Goal: Task Accomplishment & Management: Complete application form

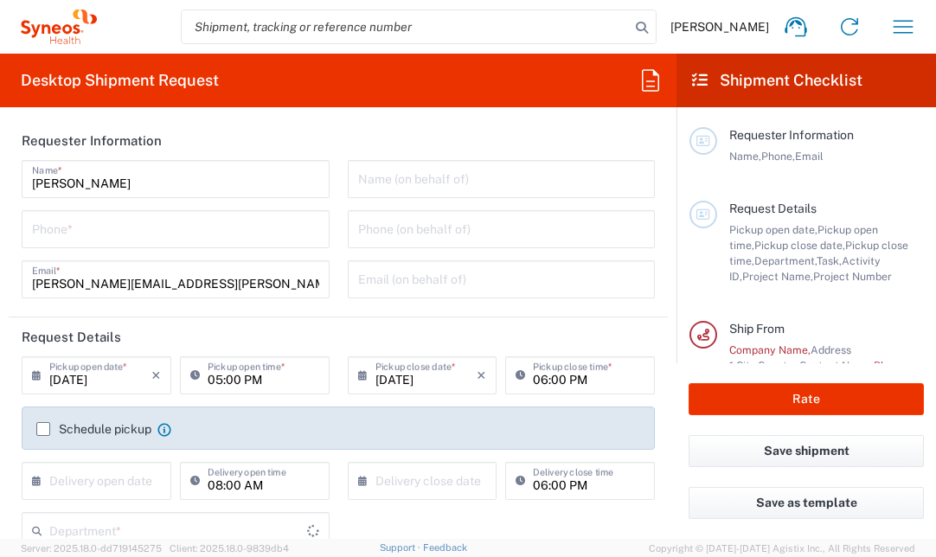
type input "[GEOGRAPHIC_DATA]"
type input "United Kingdom"
click at [219, 229] on input "tel" at bounding box center [175, 228] width 287 height 30
type input "Syneos Health UK Limited"
type input "3226"
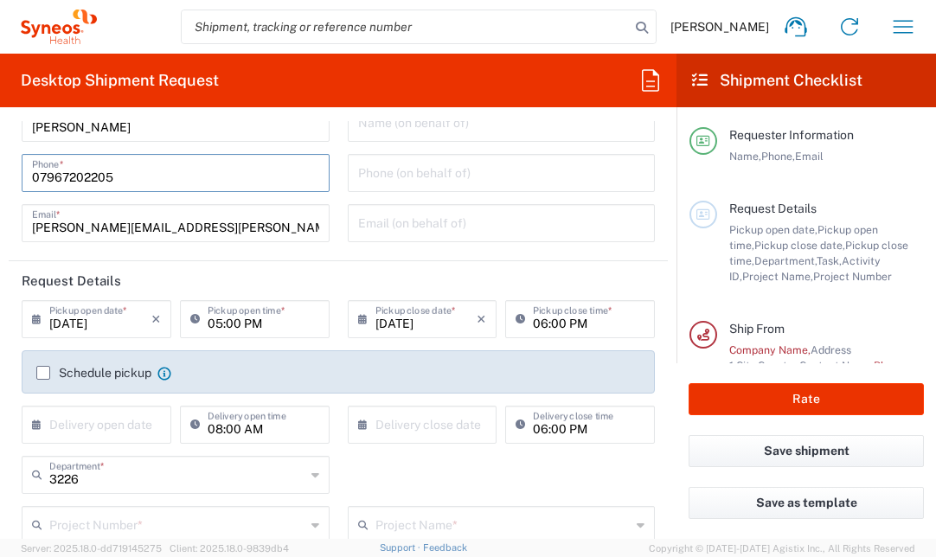
scroll to position [61, 0]
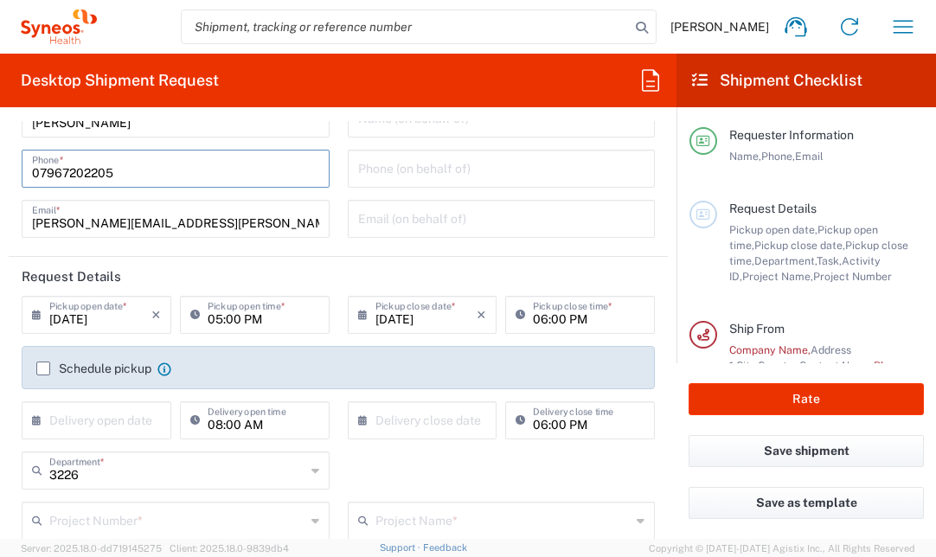
type input "07967202205"
click at [66, 314] on input "09/12/2025" at bounding box center [100, 313] width 102 height 30
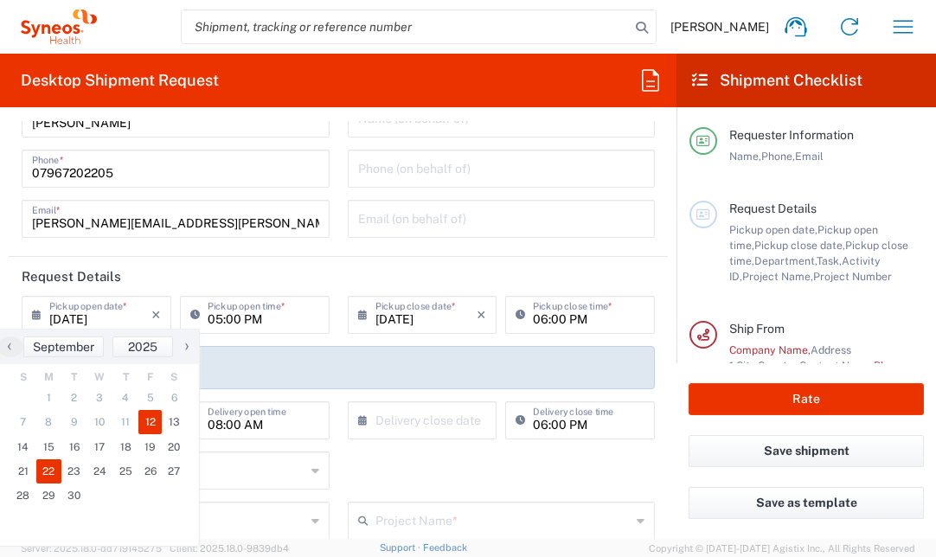
click at [49, 472] on span "22" at bounding box center [49, 471] width 26 height 24
type input "09/22/2025"
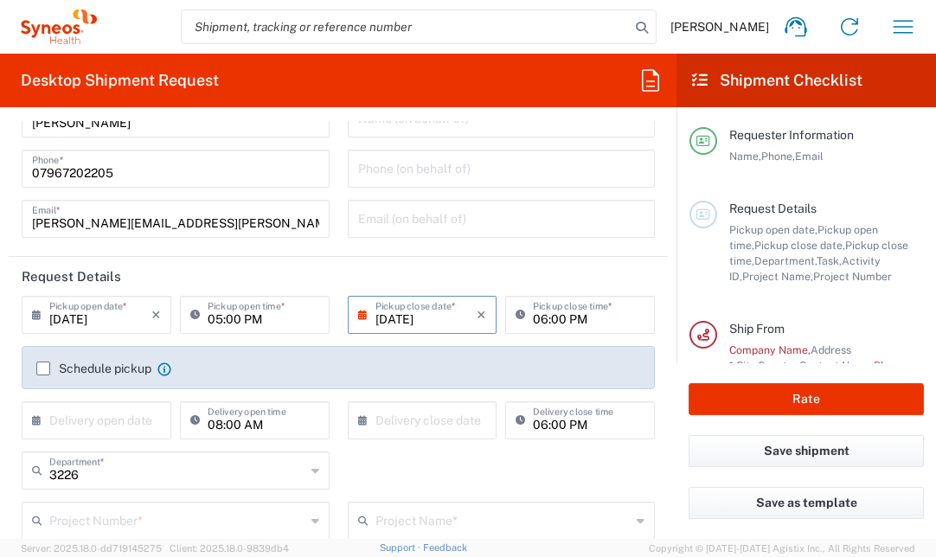
click at [247, 312] on input "05:00 PM" at bounding box center [264, 313] width 112 height 30
click at [245, 317] on input "10:00 PM" at bounding box center [264, 313] width 112 height 30
type input "10:00 AM"
click at [533, 319] on input "06:00 PM" at bounding box center [589, 313] width 112 height 30
type input "04:00 PM"
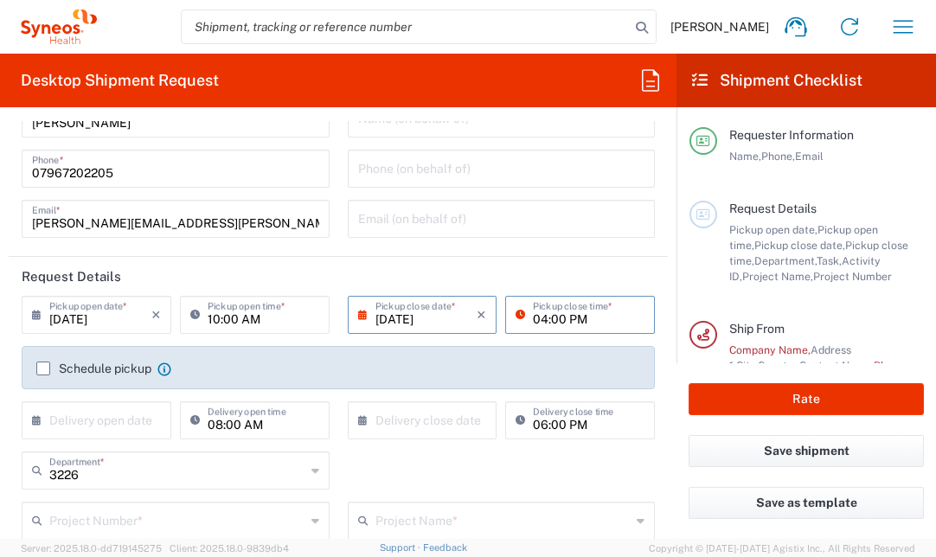
click at [44, 370] on label "Schedule pickup" at bounding box center [93, 369] width 115 height 14
click at [43, 369] on input "Schedule pickup" at bounding box center [43, 369] width 0 height 0
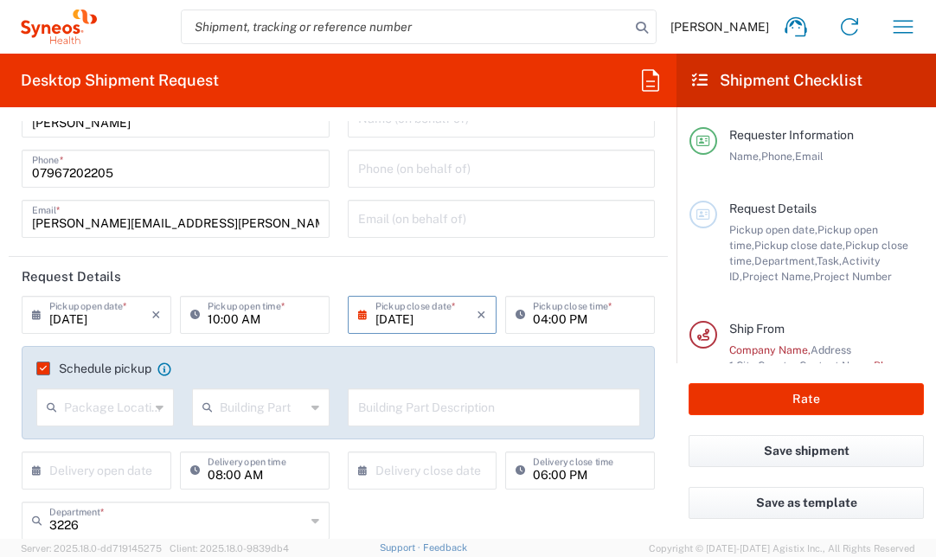
click at [138, 409] on input "text" at bounding box center [107, 406] width 86 height 30
click at [125, 445] on span "Front" at bounding box center [103, 445] width 131 height 27
type input "Front"
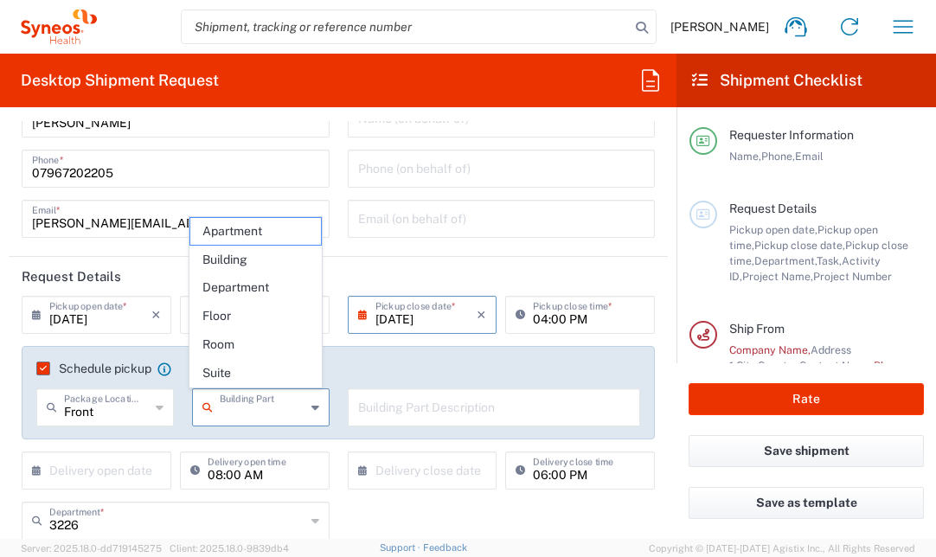
click at [265, 407] on input "text" at bounding box center [263, 406] width 86 height 30
click at [255, 255] on span "Building" at bounding box center [255, 260] width 131 height 27
type input "Building"
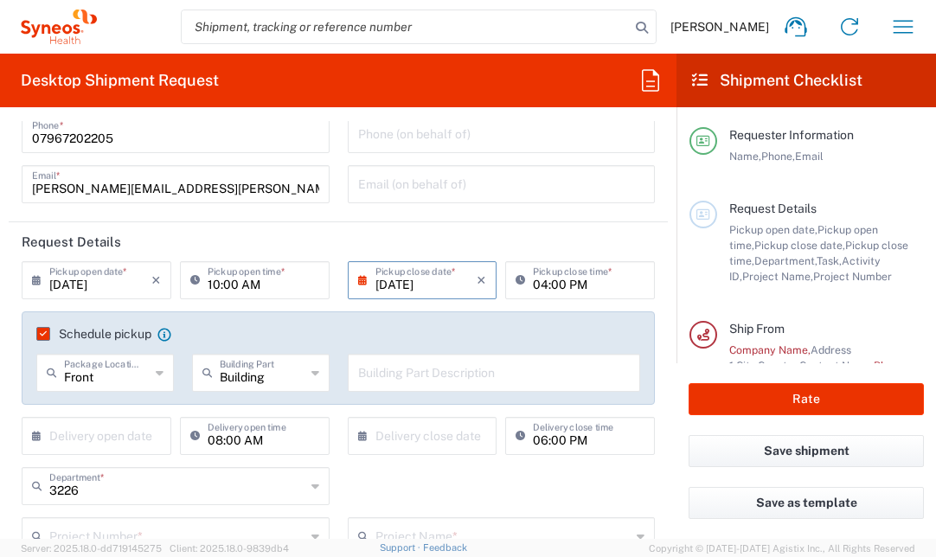
scroll to position [96, 0]
click at [390, 374] on input "text" at bounding box center [494, 371] width 273 height 30
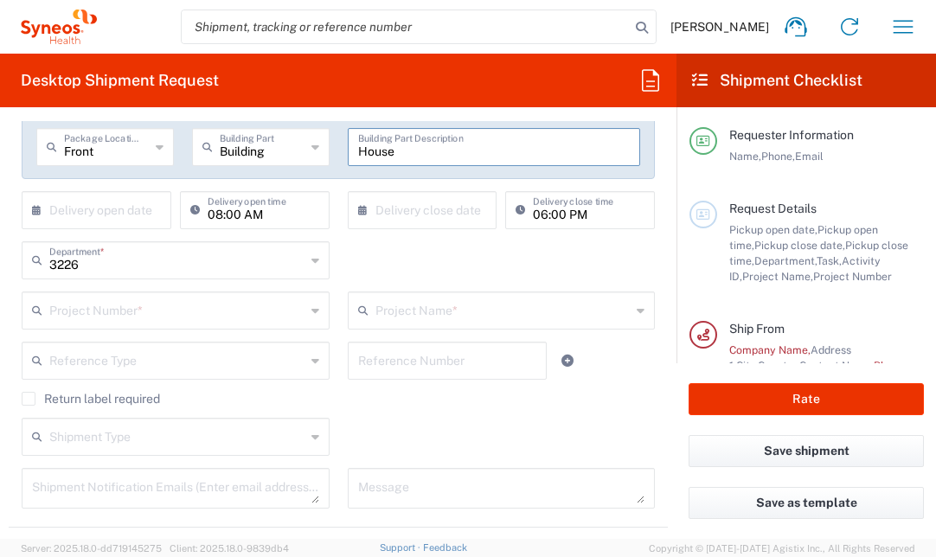
scroll to position [546, 0]
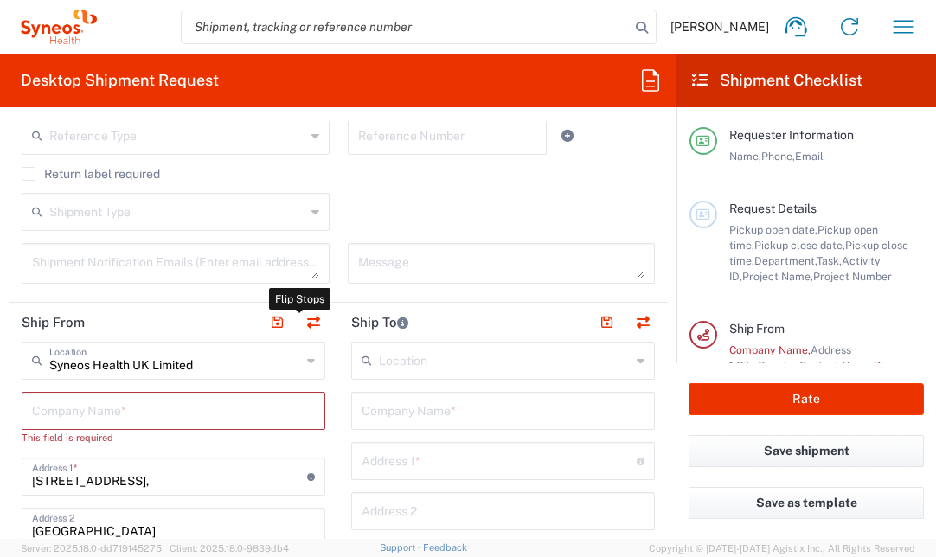
type input "House"
click at [319, 323] on header "Ship From" at bounding box center [174, 322] width 330 height 39
click at [313, 320] on button "button" at bounding box center [313, 323] width 24 height 24
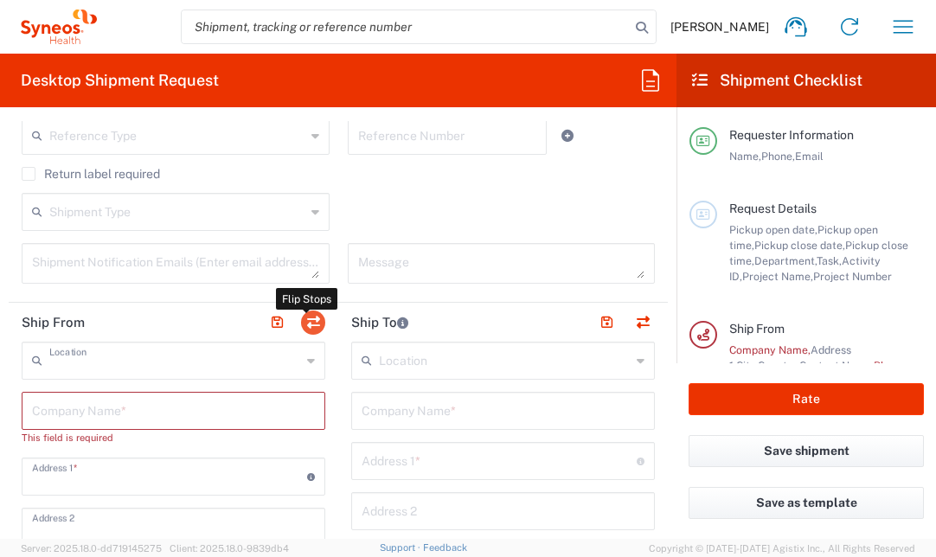
type input "EORI"
type input "Syneos Health UK Limited"
type input "1 Pinehurst Road,"
type input "Farnborough Business Park"
type input "Hampshire"
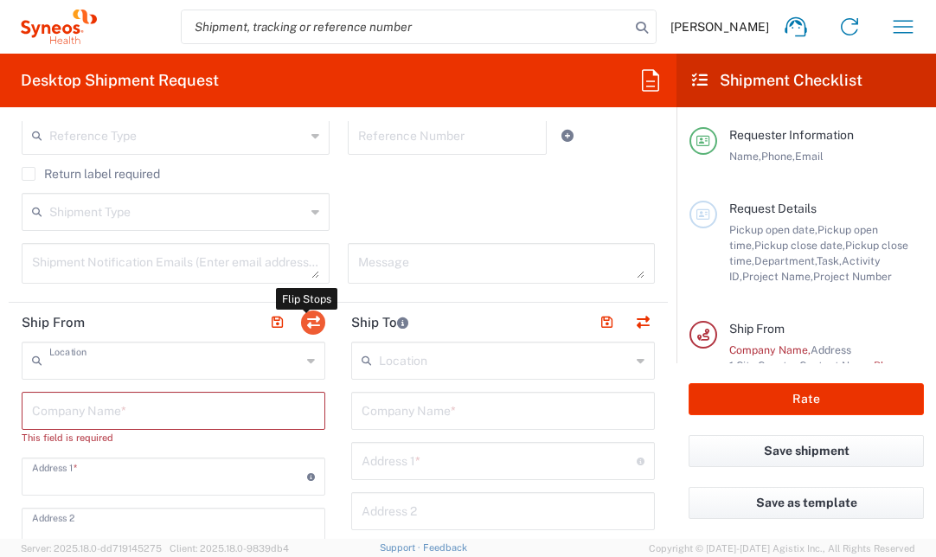
type input "United Kingdom"
type input "GU14 7BF"
type input "Sue Higgins"
type input "susan.higgins@syneoshealth.com"
type input "VAT"
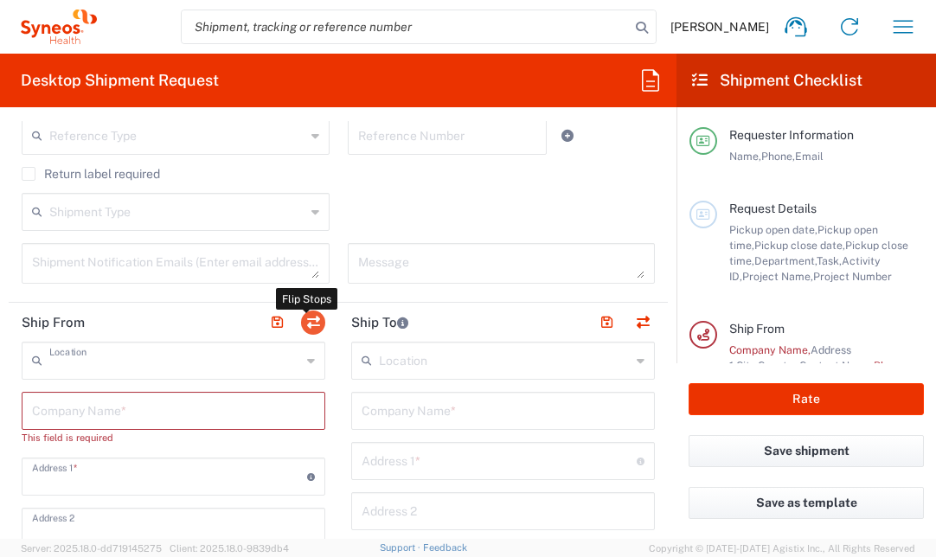
type input "GB806650142"
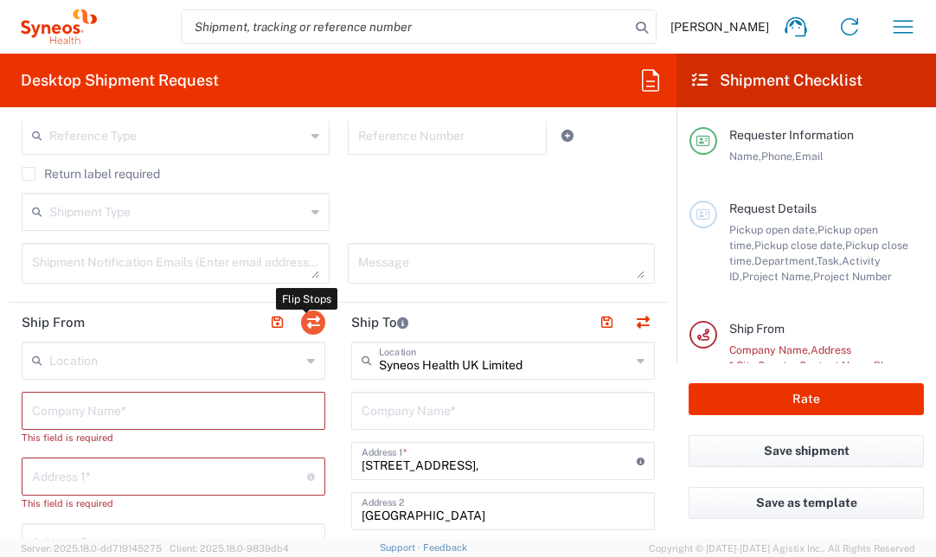
type input "England"
click at [97, 363] on input "text" at bounding box center [175, 359] width 252 height 30
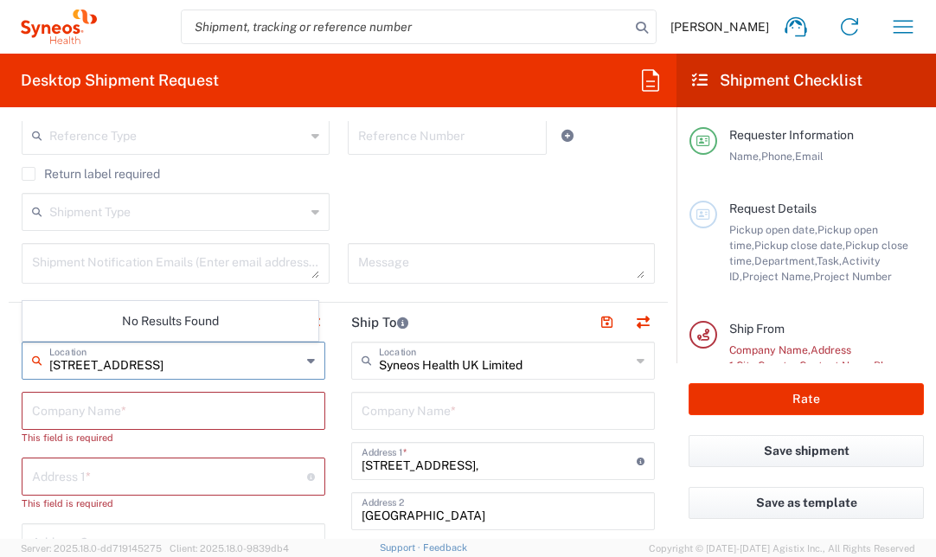
type input "33 Westbury Avenue"
drag, startPoint x: 189, startPoint y: 369, endPoint x: 40, endPoint y: 367, distance: 148.8
click at [40, 367] on div "33 Westbury Avenue Location" at bounding box center [174, 361] width 304 height 38
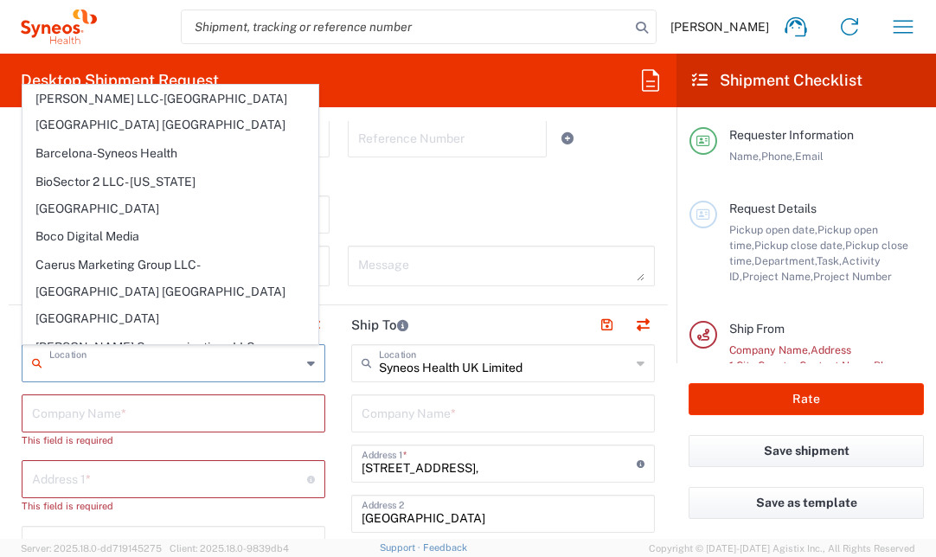
scroll to position [542, 0]
click at [121, 422] on input "text" at bounding box center [173, 413] width 283 height 30
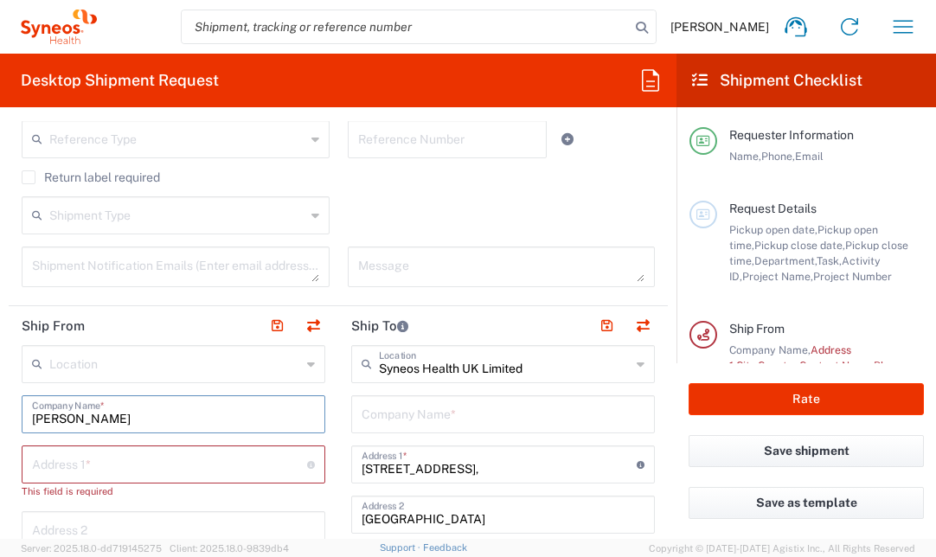
type input "Sue Higgins"
click at [105, 468] on input "text" at bounding box center [169, 463] width 275 height 30
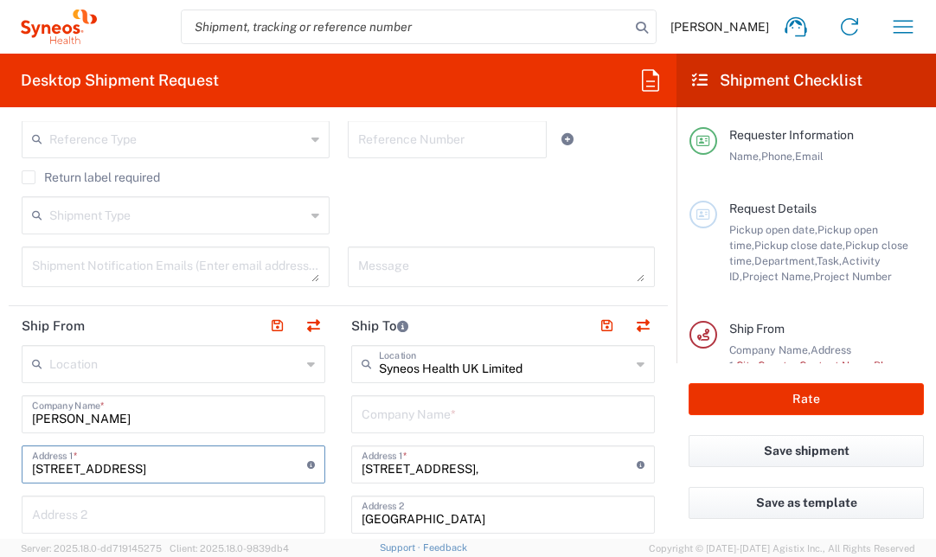
type input "33 Westbury Avenue"
click at [88, 514] on input "text" at bounding box center [173, 513] width 283 height 30
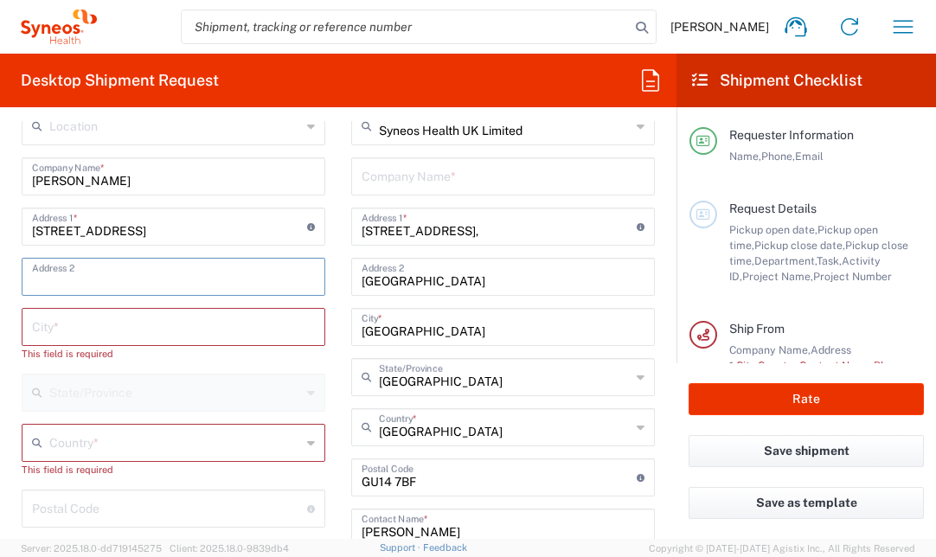
scroll to position [792, 0]
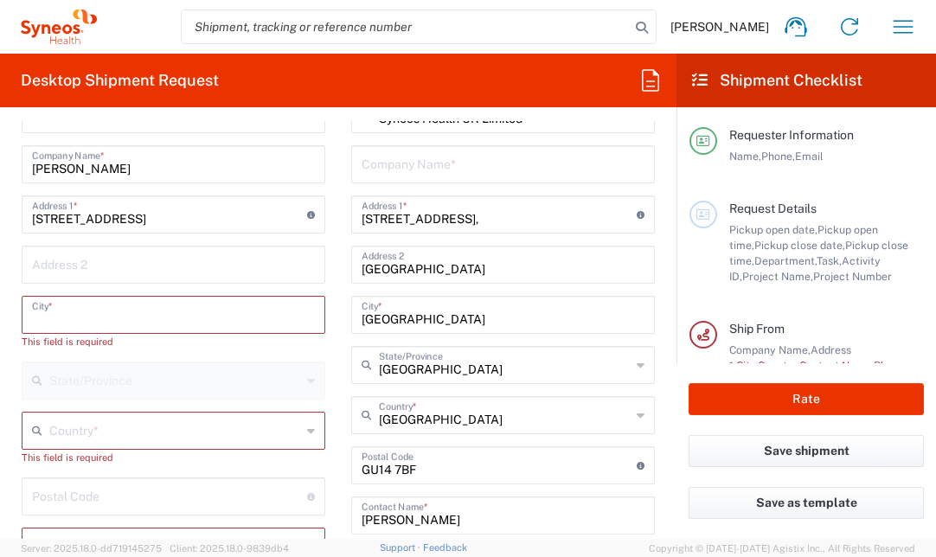
click at [101, 320] on input "text" at bounding box center [173, 313] width 283 height 30
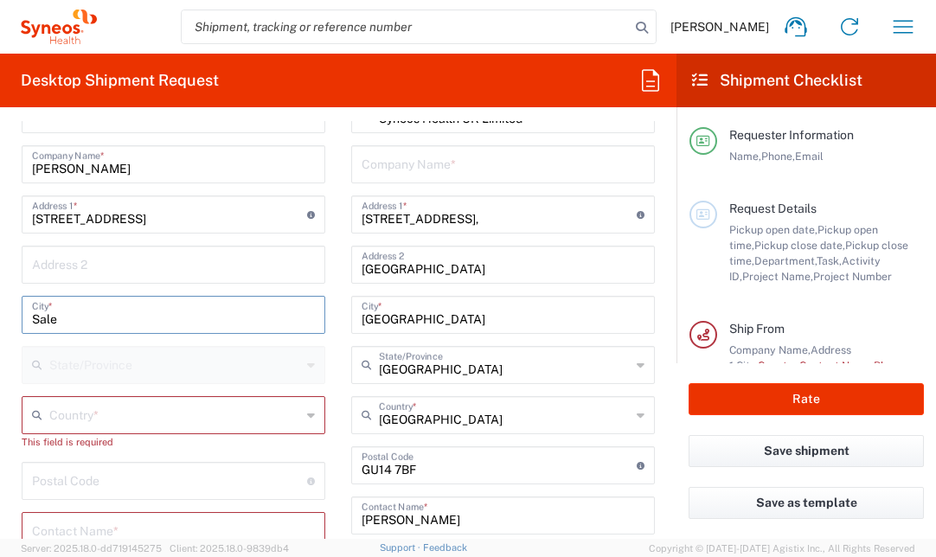
type input "Sale"
click at [71, 416] on input "text" at bounding box center [175, 414] width 252 height 30
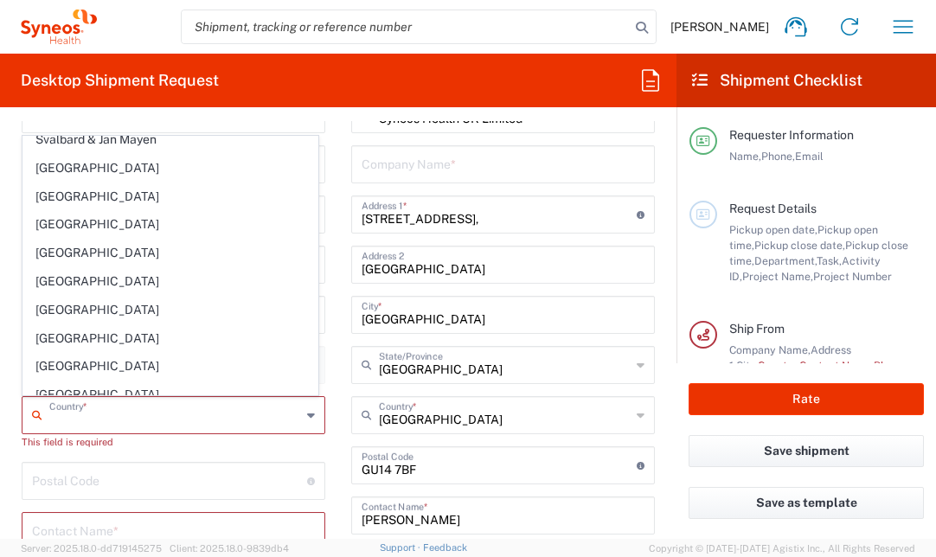
scroll to position [6476, 0]
click at [84, 382] on span "United Kingdom" at bounding box center [170, 395] width 294 height 27
type input "United Kingdom"
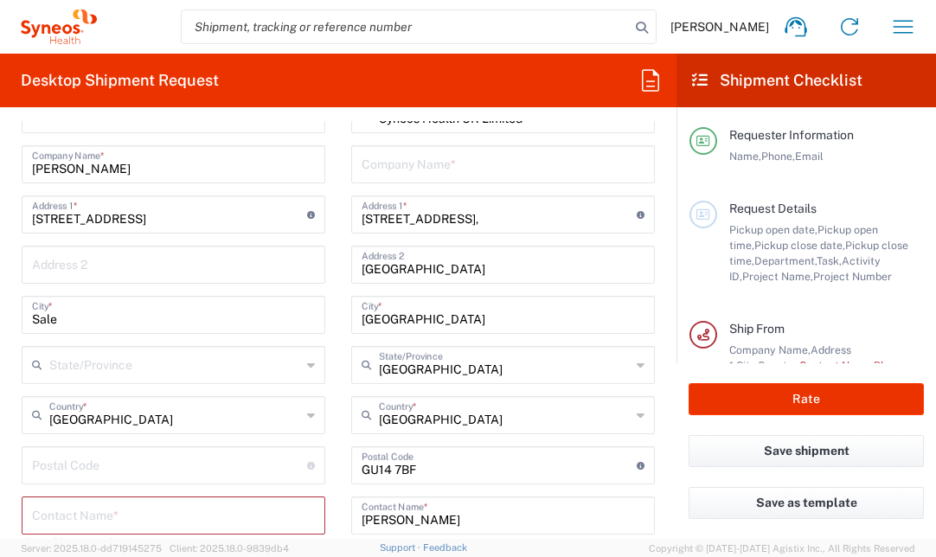
click at [108, 457] on input "undefined" at bounding box center [169, 464] width 275 height 30
type input "M33 4WQ"
drag, startPoint x: 129, startPoint y: 165, endPoint x: -15, endPoint y: 155, distance: 144.0
click at [0, 155] on html "Sue Higgins Home Shipment estimator Shipment tracking Desktop shipment request …" at bounding box center [468, 278] width 936 height 557
type input "Syneos Health"
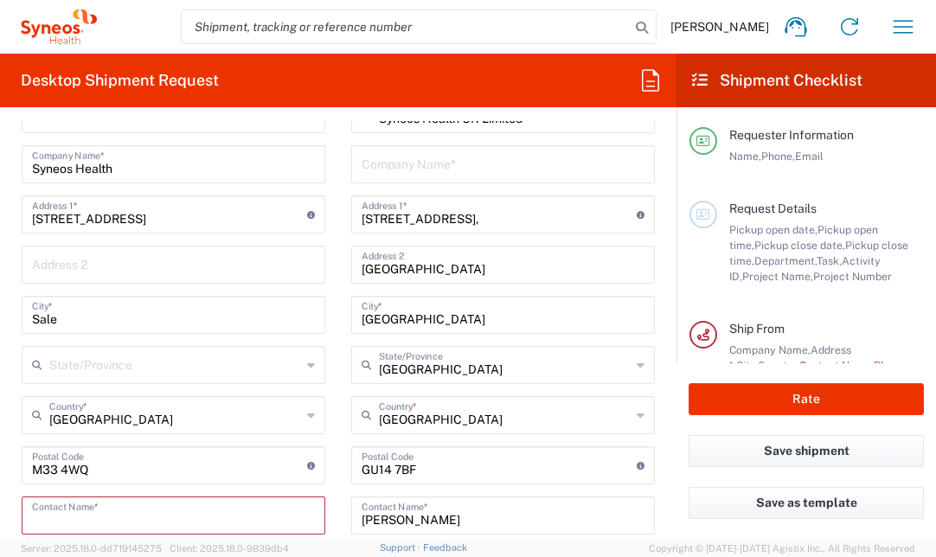
click at [95, 510] on input "text" at bounding box center [173, 514] width 283 height 30
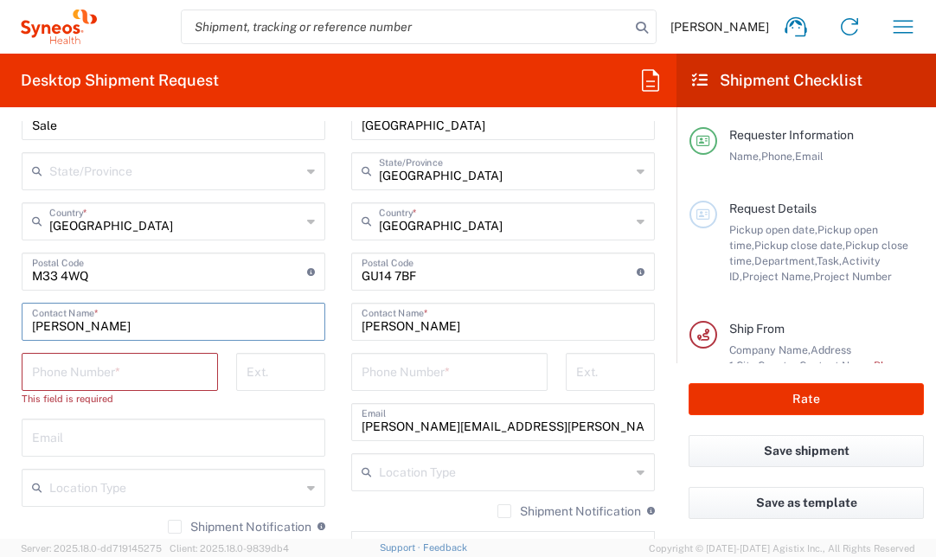
scroll to position [1021, 0]
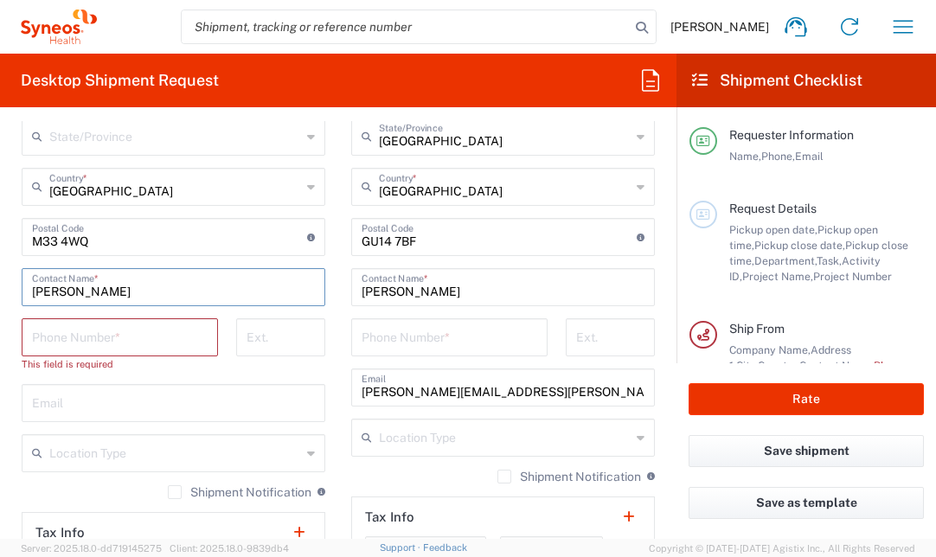
type input "Sue Higgins"
click at [146, 333] on input "tel" at bounding box center [120, 336] width 176 height 30
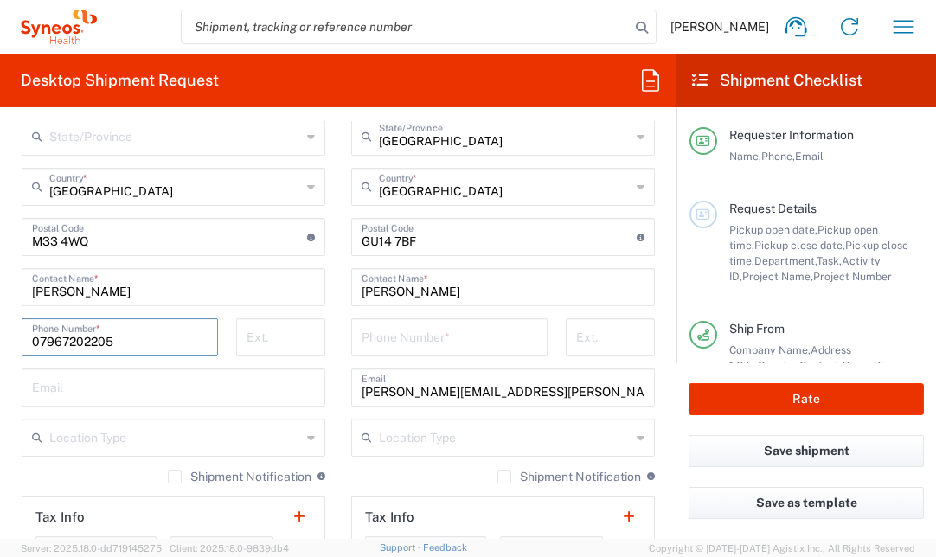
type input "07967202205"
click at [154, 411] on div "Location Addison Whitney LLC-Morrisvile NC US Barcelona-Syneos Health BioSector…" at bounding box center [174, 280] width 304 height 827
click at [161, 394] on input "text" at bounding box center [173, 386] width 283 height 30
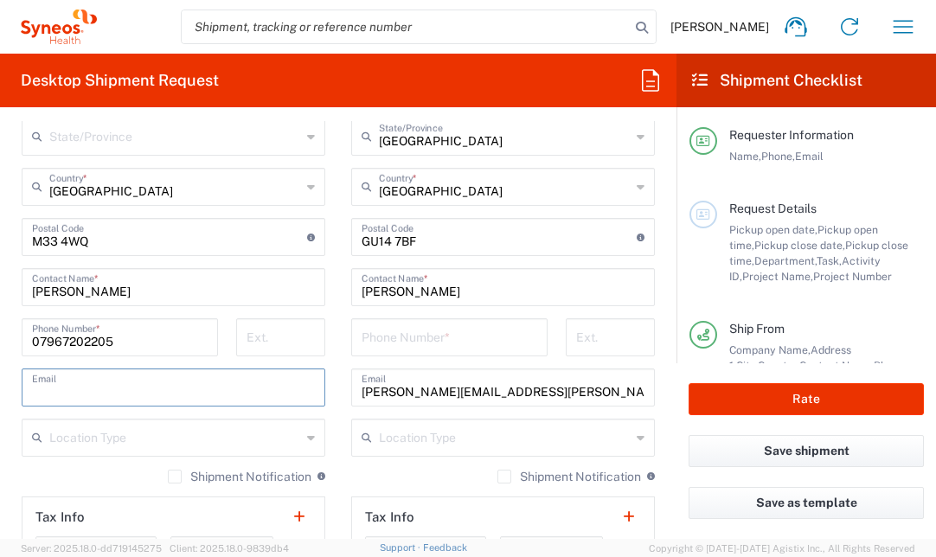
click at [169, 477] on label "Shipment Notification" at bounding box center [240, 477] width 144 height 14
click at [175, 477] on input "Shipment Notification" at bounding box center [175, 477] width 0 height 0
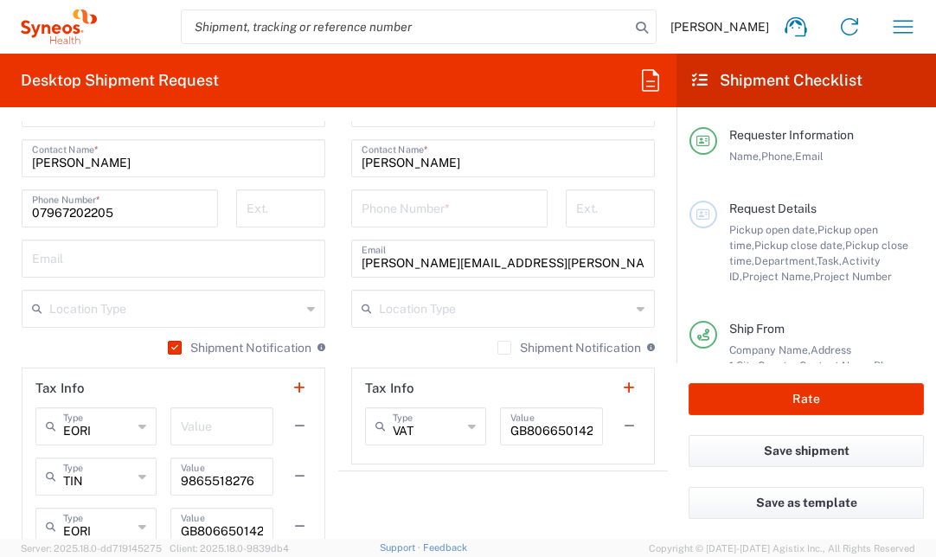
scroll to position [1152, 0]
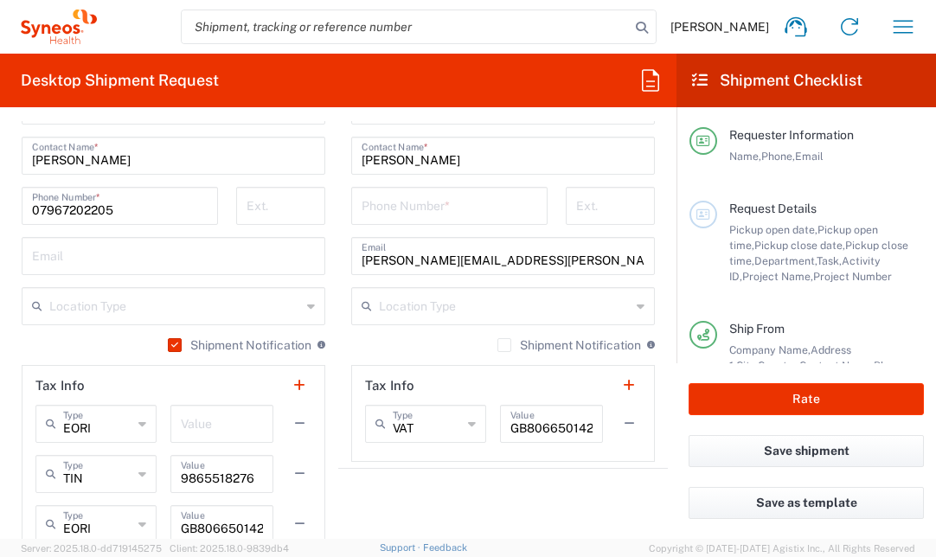
click at [497, 348] on label "Shipment Notification" at bounding box center [569, 345] width 144 height 14
click at [504, 345] on input "Shipment Notification" at bounding box center [504, 345] width 0 height 0
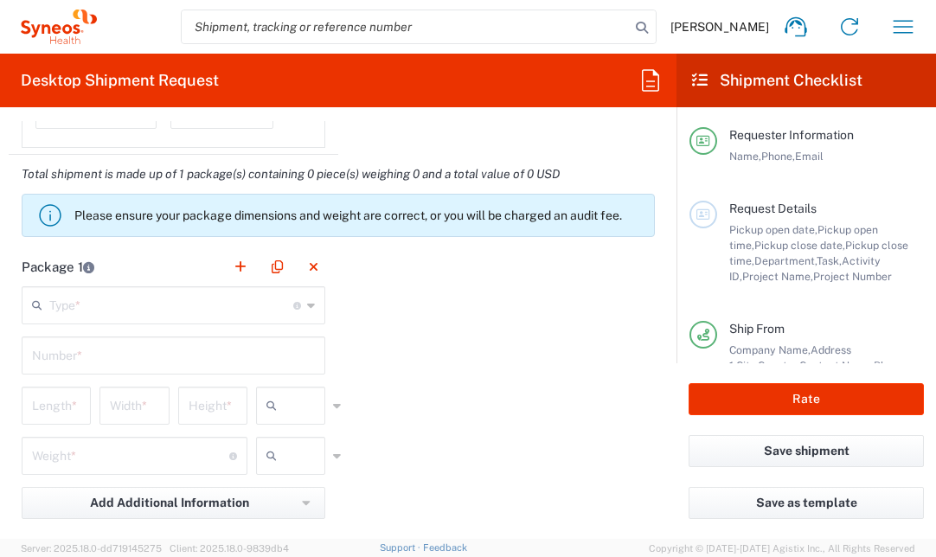
scroll to position [1618, 0]
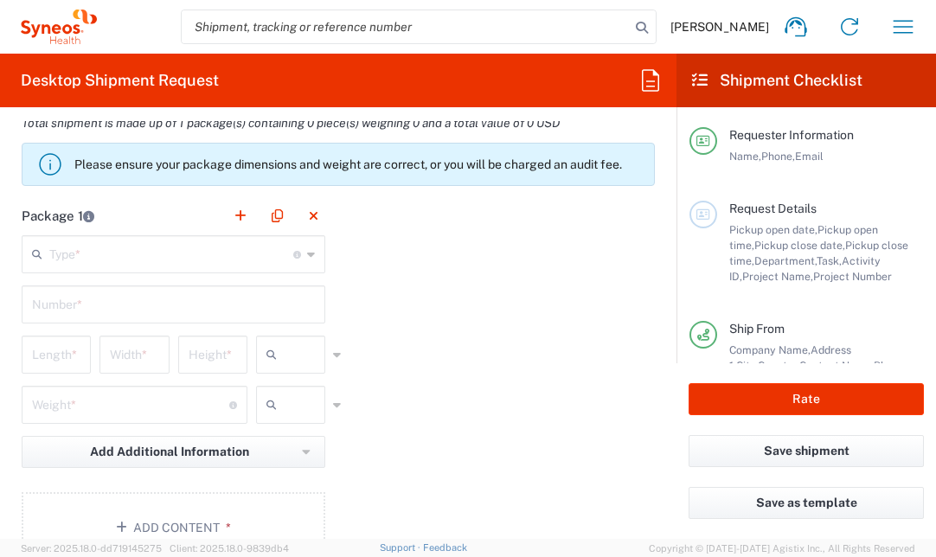
click at [227, 251] on input "text" at bounding box center [171, 253] width 244 height 30
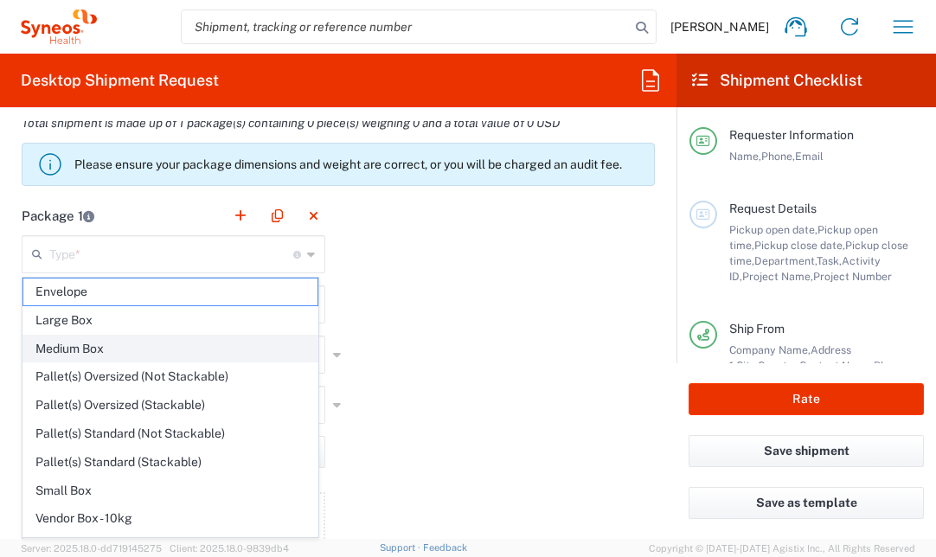
click at [210, 343] on span "Medium Box" at bounding box center [170, 349] width 294 height 27
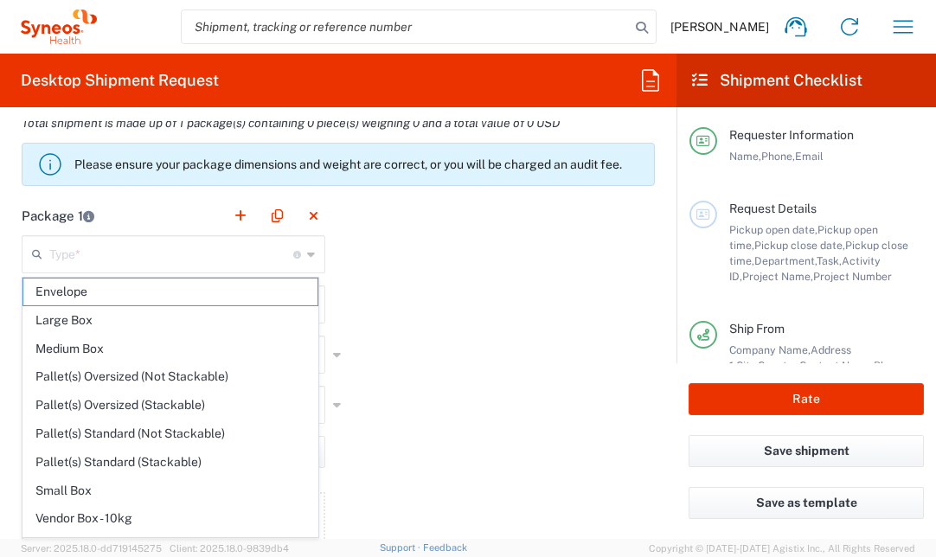
type input "Medium Box"
type input "13"
type input "11.5"
type input "2.5"
type input "in"
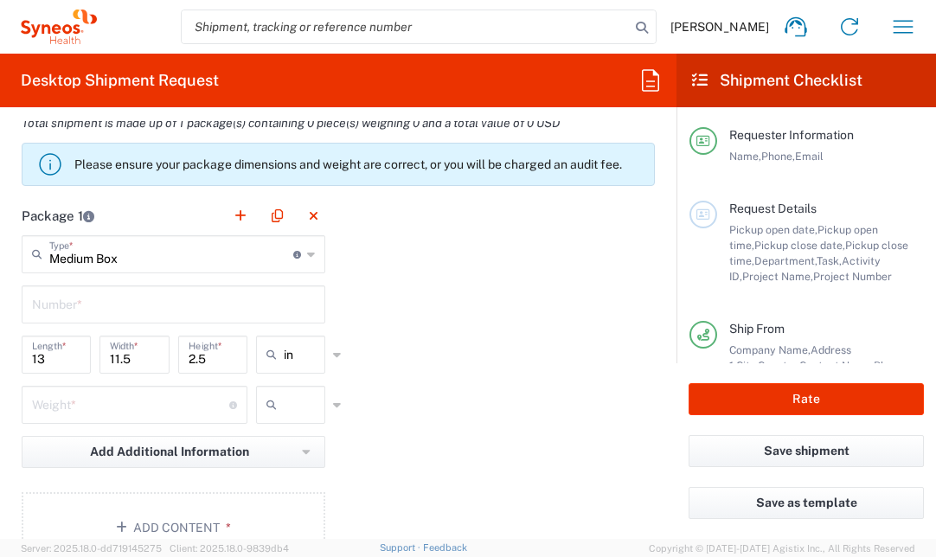
click at [208, 305] on input "text" at bounding box center [173, 303] width 283 height 30
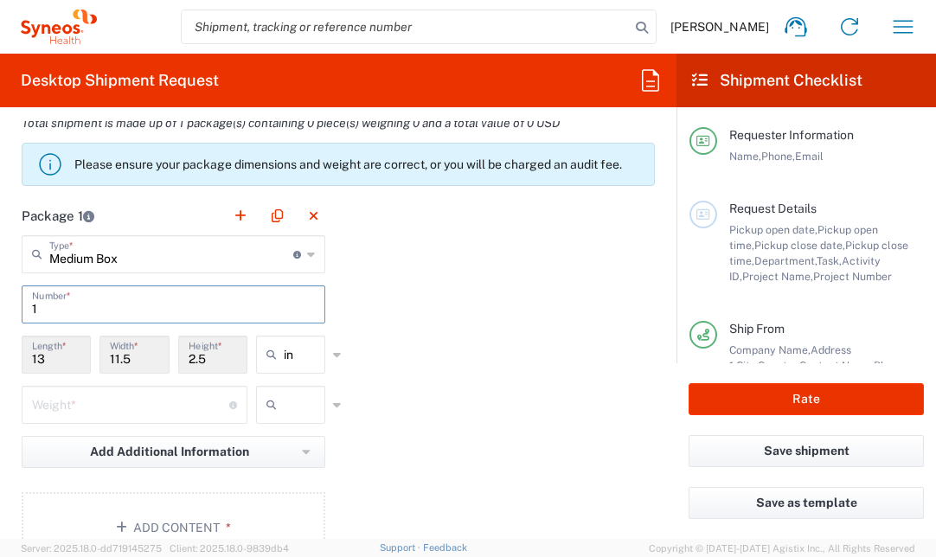
type input "1"
click at [326, 352] on main "Medium Box Type * Material used to package goods Envelope Large Box Medium Box …" at bounding box center [174, 402] width 330 height 334
click at [333, 352] on icon at bounding box center [337, 355] width 8 height 28
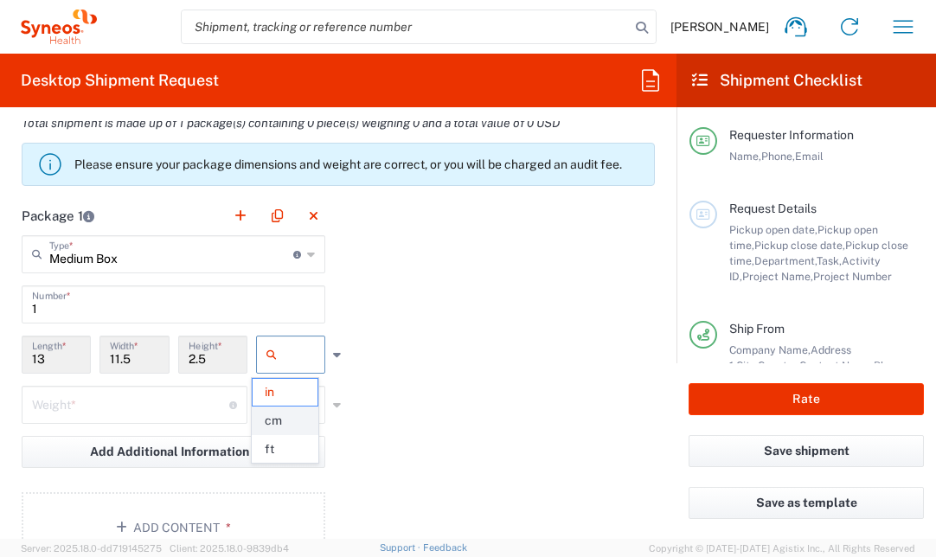
click at [272, 420] on span "cm" at bounding box center [285, 420] width 64 height 27
type input "33.02"
type input "29.21"
type input "6.35"
type input "cm"
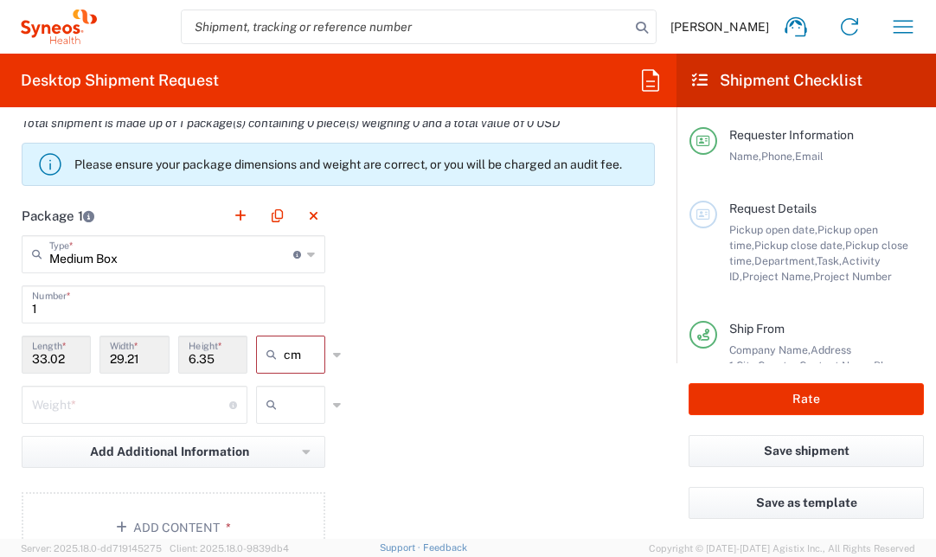
drag, startPoint x: 76, startPoint y: 360, endPoint x: 18, endPoint y: 355, distance: 58.2
click at [18, 355] on div "33.02 Length *" at bounding box center [56, 361] width 78 height 50
click at [419, 370] on div "Package 1 Medium Box Type * Material used to package goods Envelope Large Box M…" at bounding box center [338, 386] width 659 height 380
click at [139, 399] on input "number" at bounding box center [130, 403] width 197 height 30
type input "4.0"
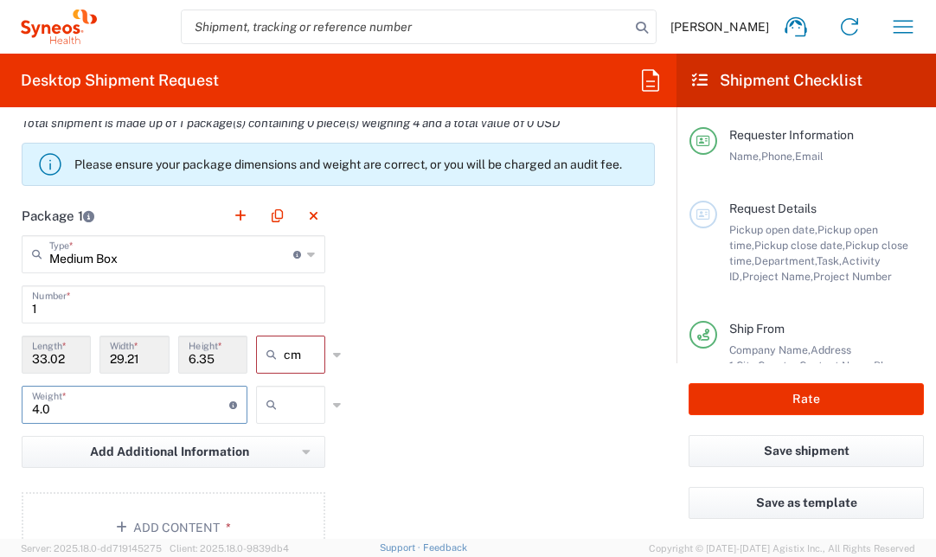
click at [307, 252] on icon at bounding box center [311, 254] width 8 height 28
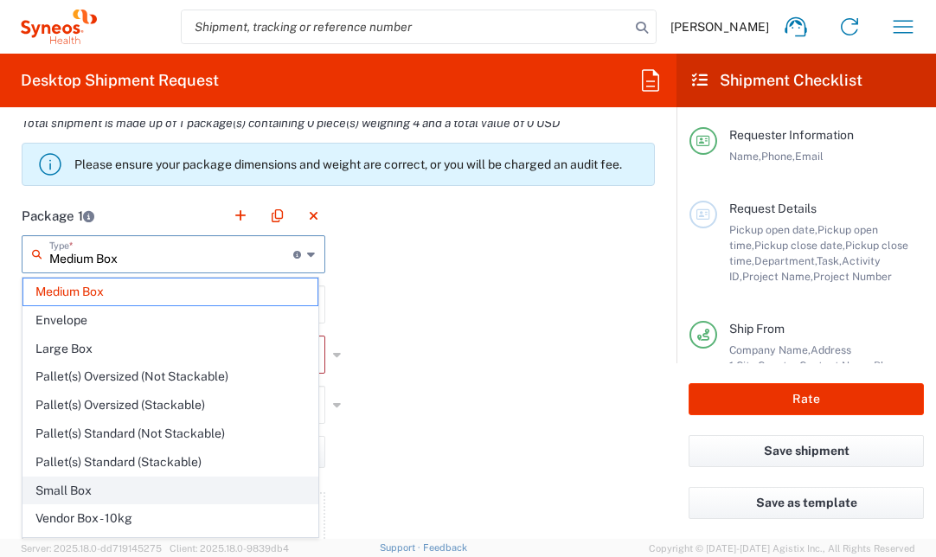
click at [254, 498] on span "Small Box" at bounding box center [170, 491] width 294 height 27
type input "Small Box"
type input "31.12"
type input "27.94"
type input "3.81"
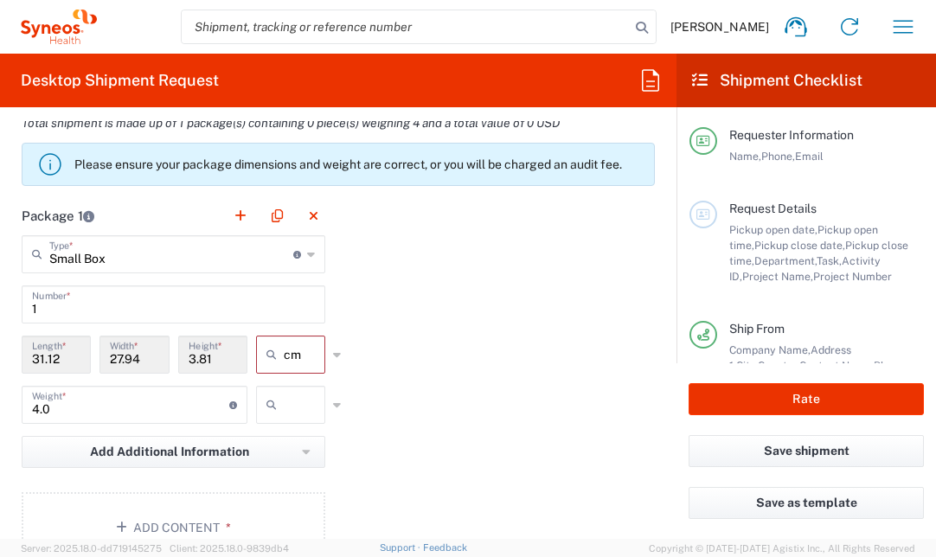
click at [196, 356] on input "3.81" at bounding box center [213, 353] width 48 height 30
drag, startPoint x: 203, startPoint y: 358, endPoint x: 171, endPoint y: 356, distance: 32.1
click at [174, 356] on div "3.81 Height *" at bounding box center [213, 361] width 78 height 50
click at [83, 347] on div "31.12 Length *" at bounding box center [56, 355] width 69 height 38
click at [308, 253] on div "Small Box Type * Material used to package goods" at bounding box center [174, 254] width 304 height 38
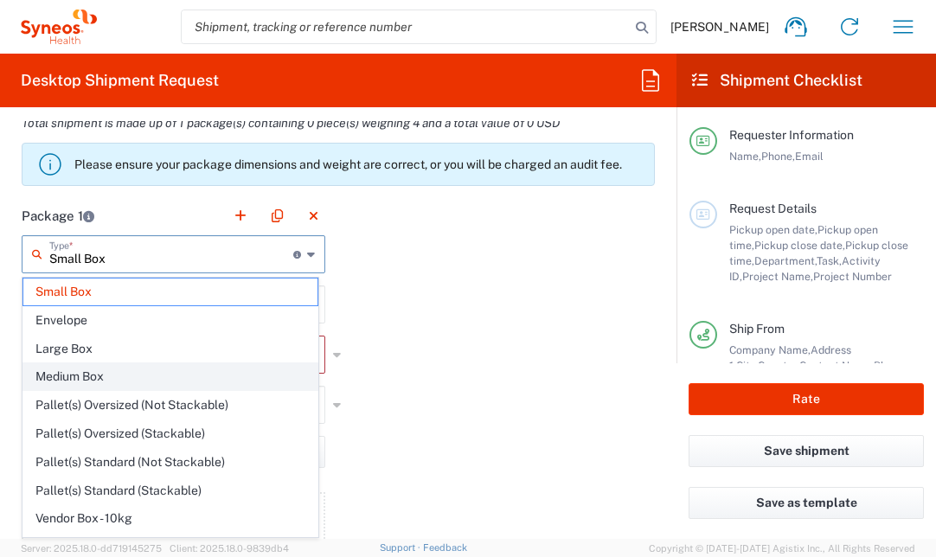
click at [271, 368] on span "Medium Box" at bounding box center [170, 376] width 294 height 27
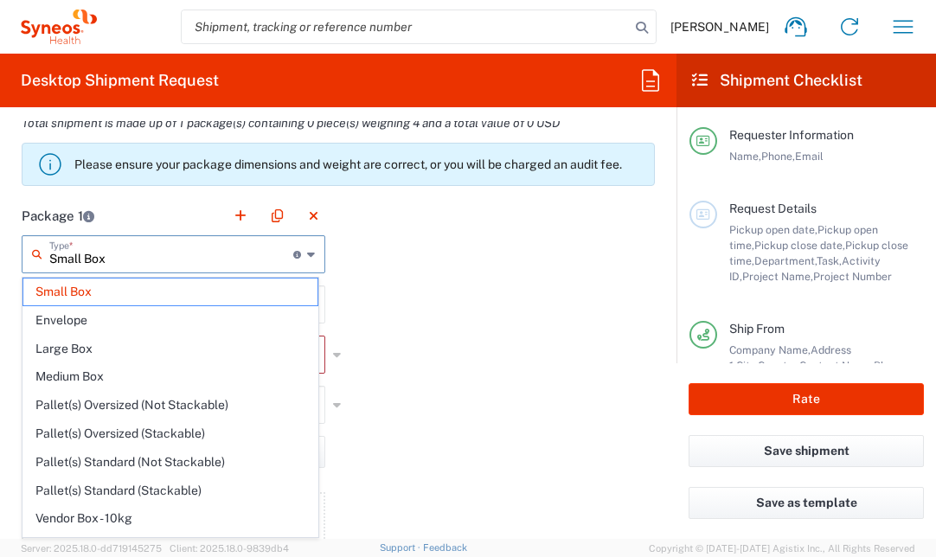
type input "Medium Box"
type input "33.02"
type input "29.21"
type input "6.35"
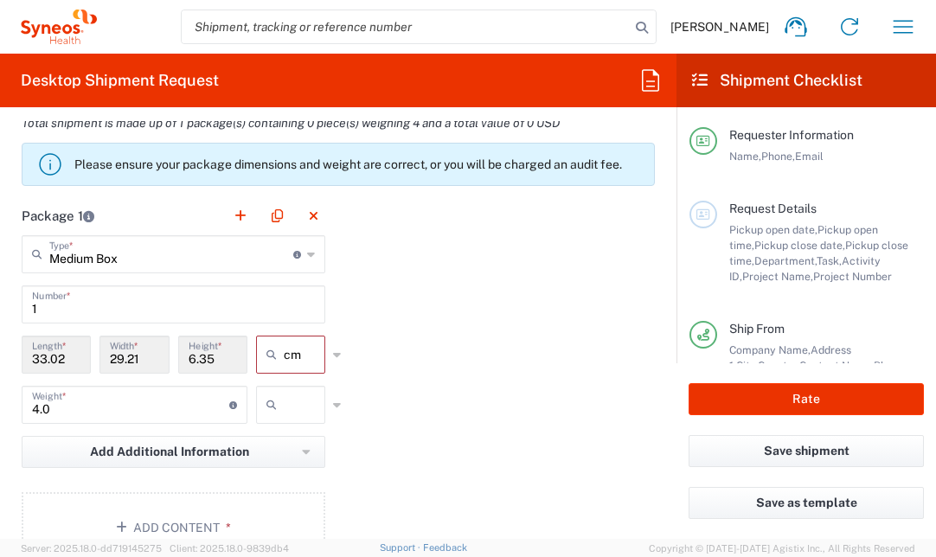
click at [333, 353] on icon at bounding box center [337, 355] width 8 height 28
type input "cm"
click at [382, 338] on div "Package 1 Medium Box Type * Material used to package goods Small Box Envelope L…" at bounding box center [338, 386] width 659 height 380
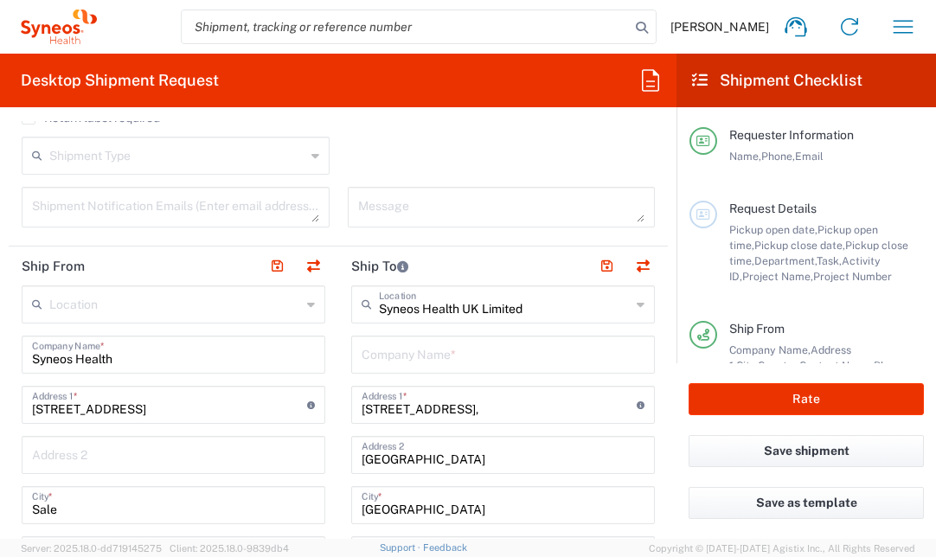
scroll to position [549, 0]
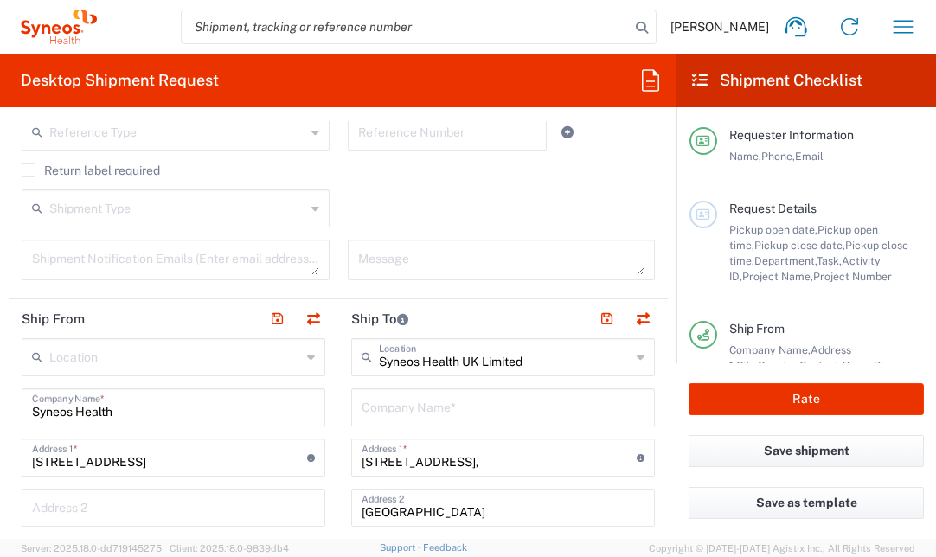
click at [419, 404] on input "text" at bounding box center [503, 406] width 283 height 30
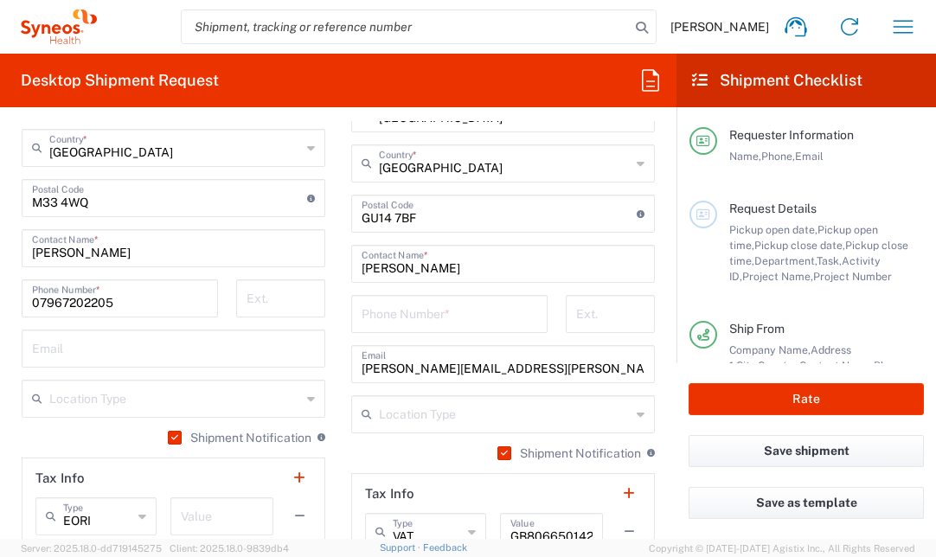
scroll to position [1056, 0]
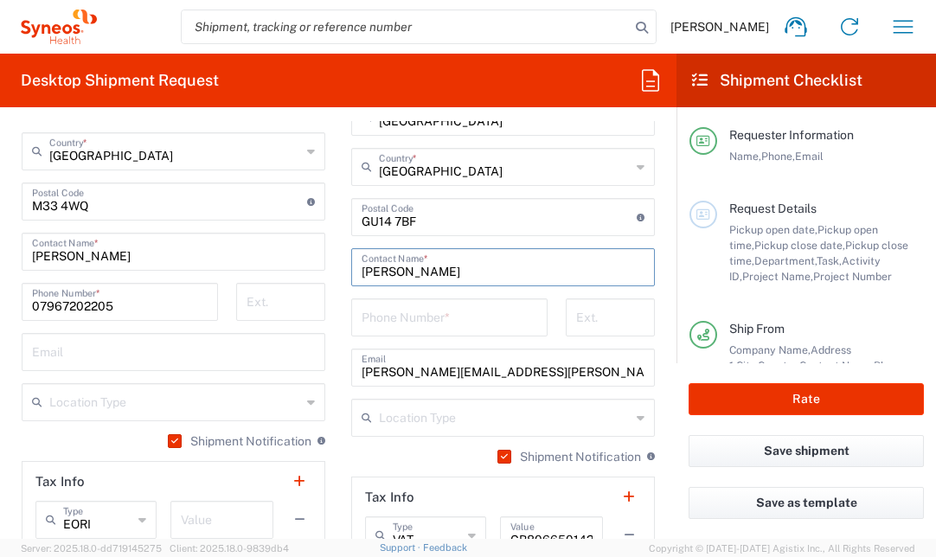
click at [446, 276] on input "Sue Higgins" at bounding box center [503, 266] width 283 height 30
drag, startPoint x: 446, startPoint y: 276, endPoint x: 338, endPoint y: 271, distance: 107.4
click at [338, 271] on main "Syneos Health UK Limited Location Syneos Health UK Limited Addison Whitney LLC-…" at bounding box center [503, 202] width 330 height 742
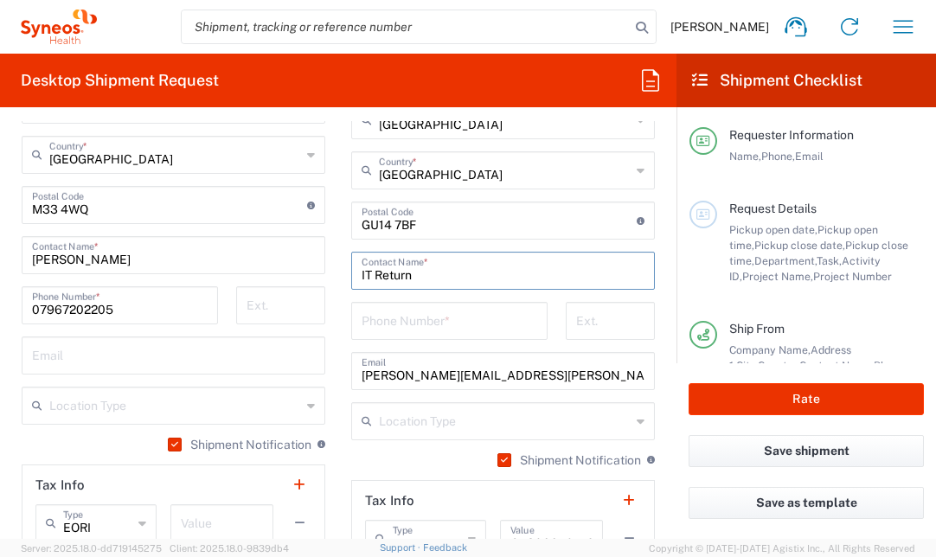
type input "IT Return"
drag, startPoint x: 575, startPoint y: 377, endPoint x: 291, endPoint y: 379, distance: 284.6
click at [291, 379] on div "Ship From Location Addison Whitney LLC-Morrisvile NC US Barcelona-Syneos Health…" at bounding box center [338, 232] width 659 height 873
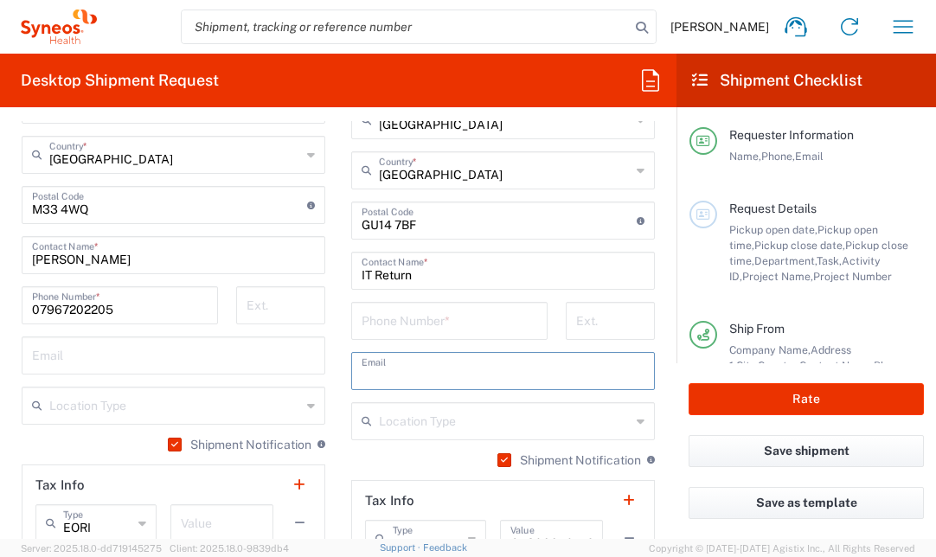
click at [441, 308] on input "tel" at bounding box center [450, 320] width 176 height 30
paste input "01276713000"
type input "01276713000"
click at [637, 420] on icon at bounding box center [641, 421] width 8 height 28
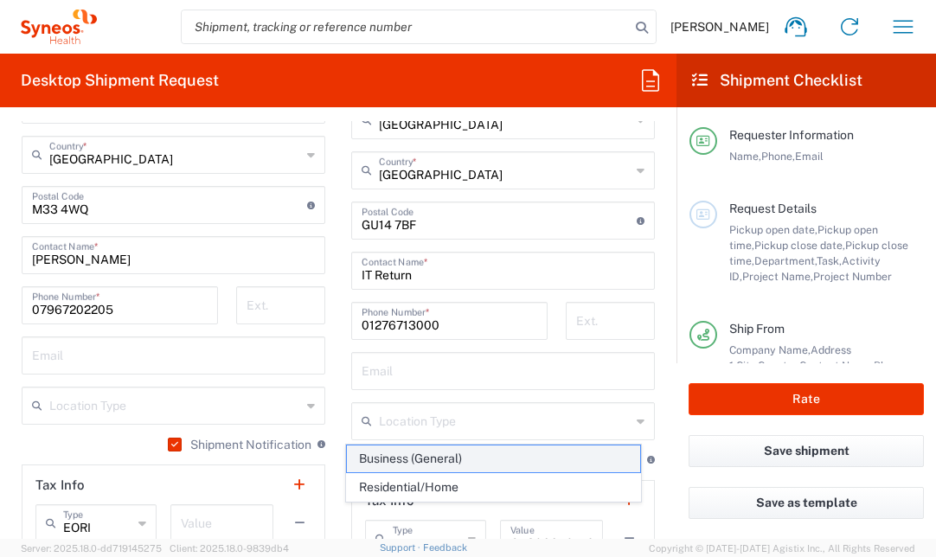
click at [614, 453] on span "Business (General)" at bounding box center [494, 459] width 294 height 27
type input "Business (General)"
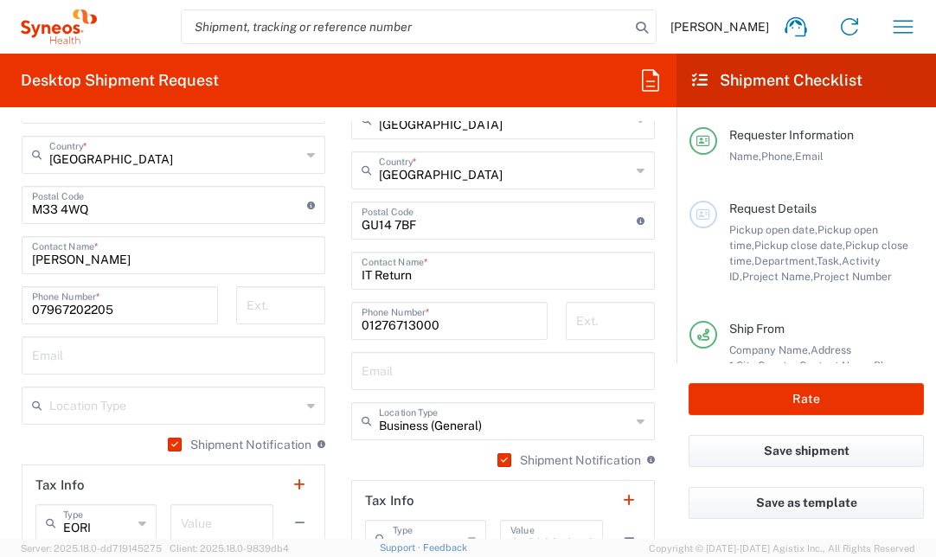
click at [284, 446] on label "Shipment Notification" at bounding box center [240, 445] width 144 height 14
click at [171, 445] on input "Shipment Notification" at bounding box center [171, 445] width 0 height 0
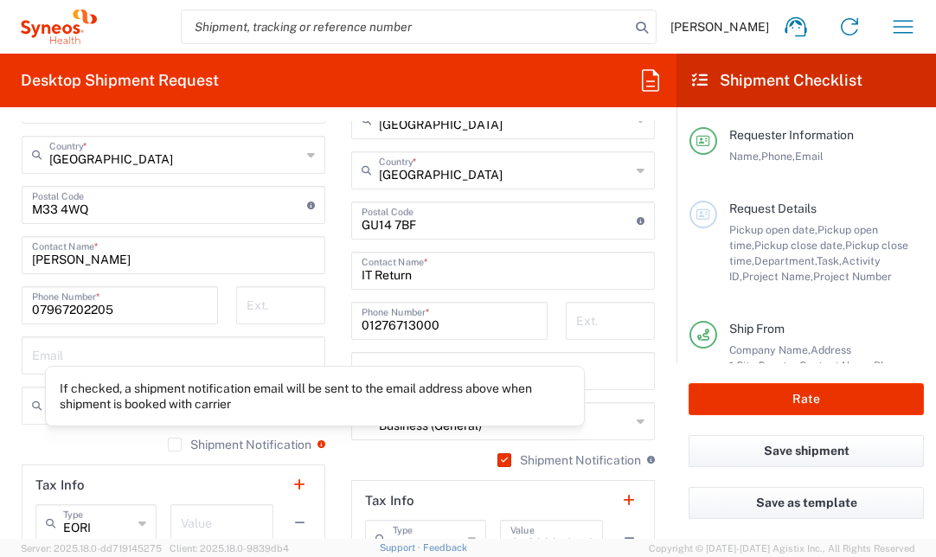
click at [317, 442] on icon at bounding box center [321, 444] width 8 height 8
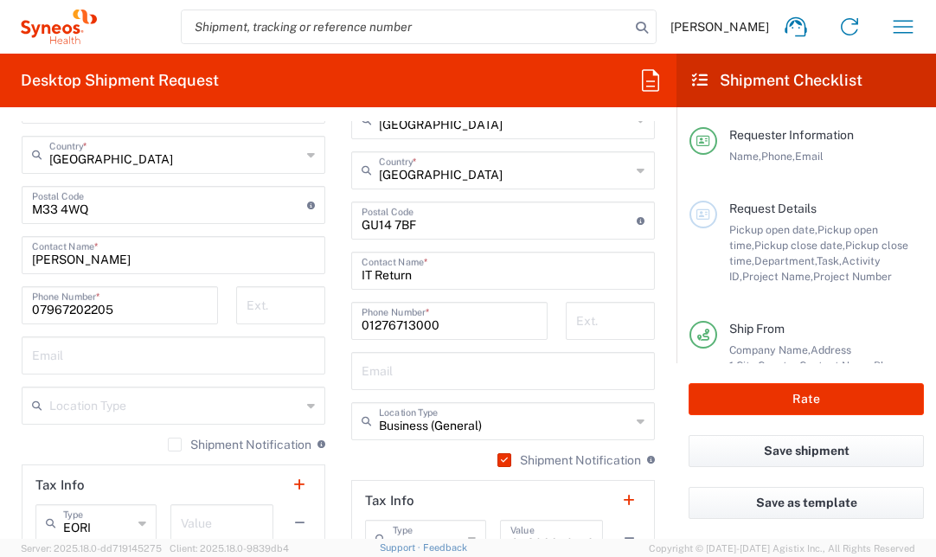
click at [307, 407] on icon at bounding box center [311, 406] width 8 height 28
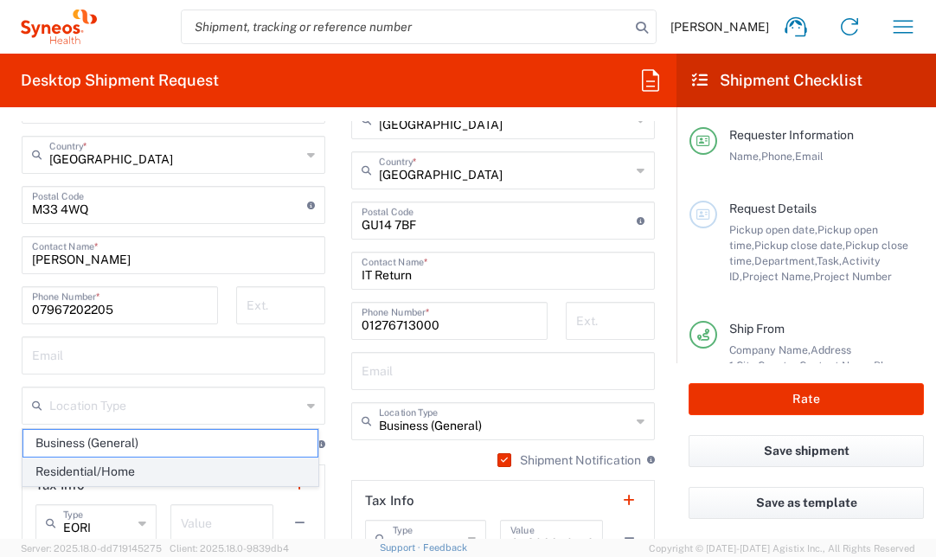
click at [283, 474] on span "Residential/Home" at bounding box center [170, 471] width 294 height 27
type input "Residential/Home"
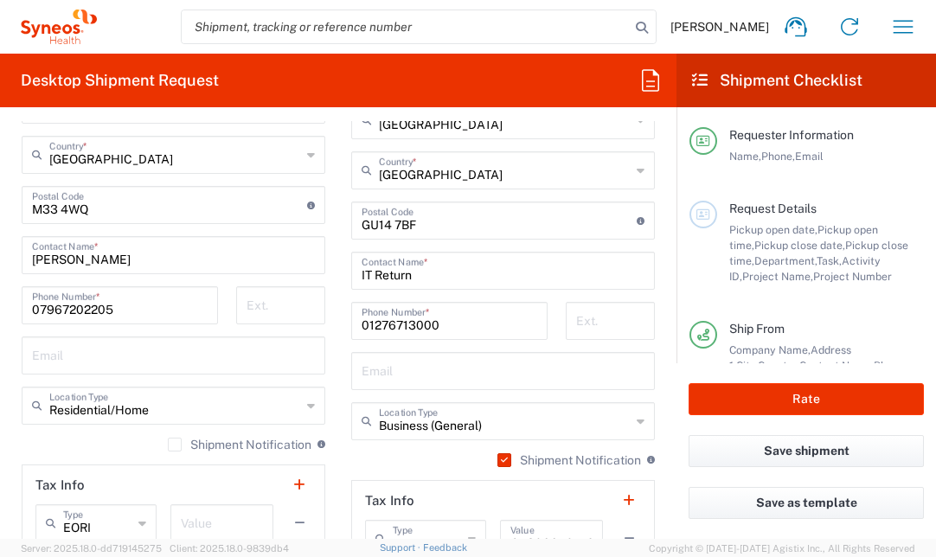
click at [168, 450] on label "Shipment Notification" at bounding box center [240, 445] width 144 height 14
click at [175, 445] on input "Shipment Notification" at bounding box center [175, 445] width 0 height 0
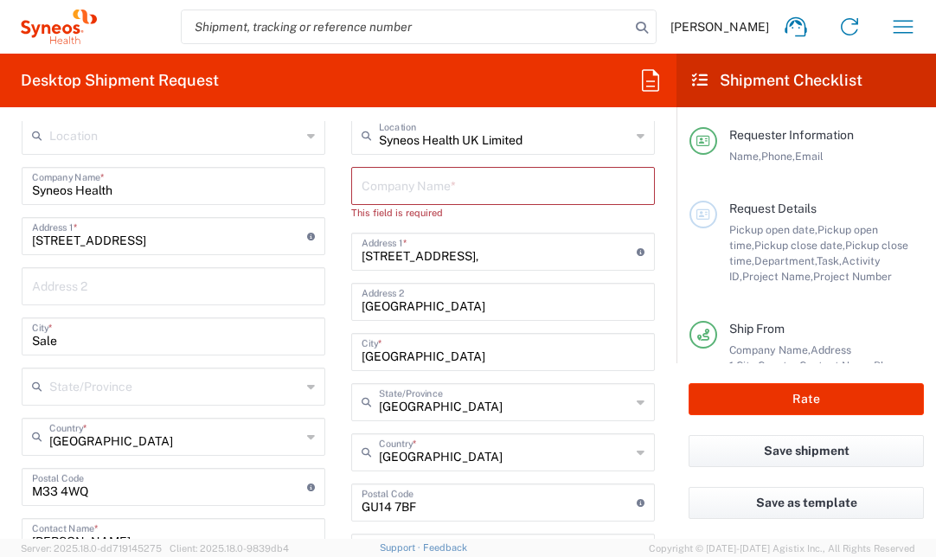
scroll to position [649, 0]
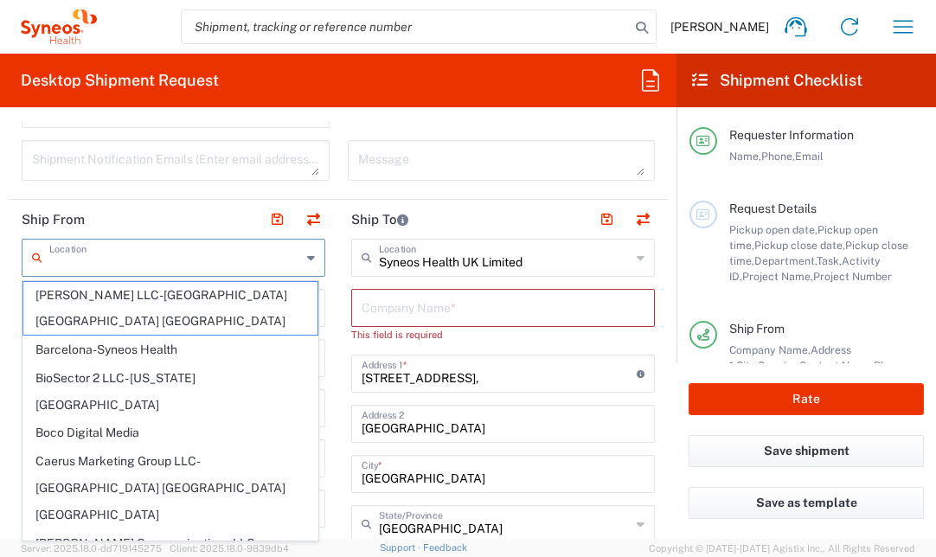
click at [210, 258] on input "text" at bounding box center [175, 256] width 252 height 30
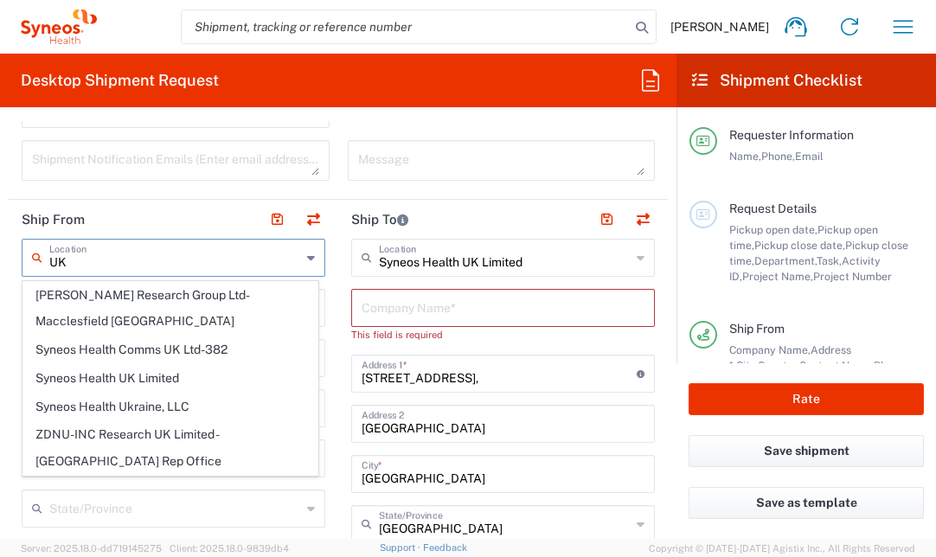
click at [112, 257] on input "UK" at bounding box center [175, 256] width 252 height 30
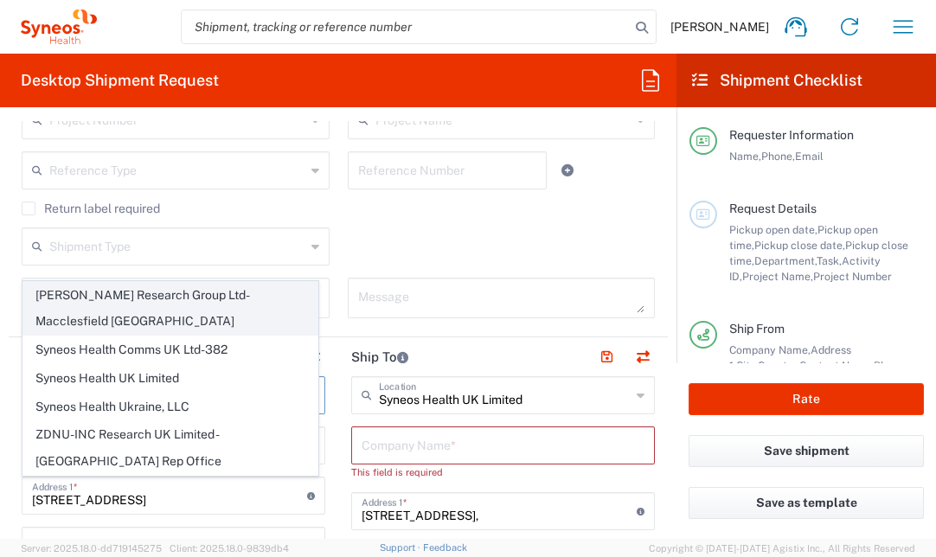
scroll to position [503, 0]
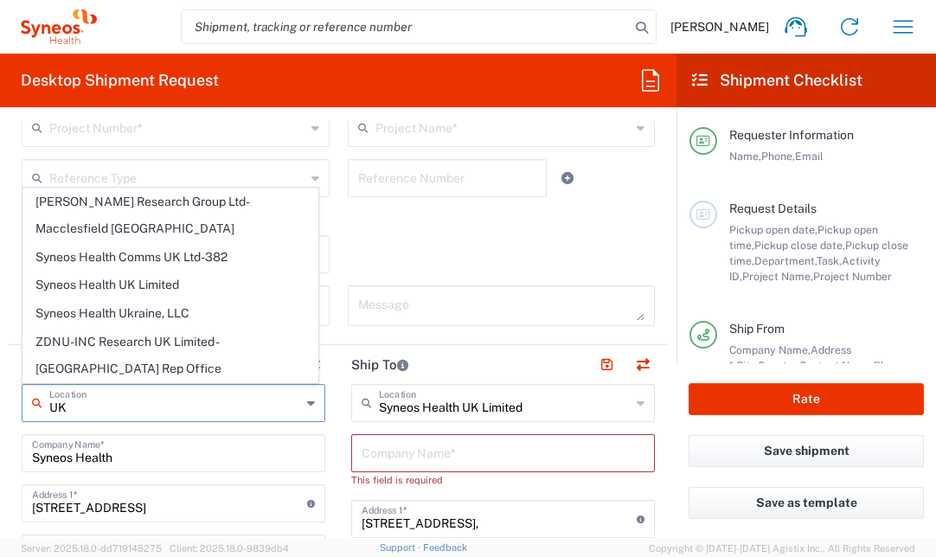
type input "UK"
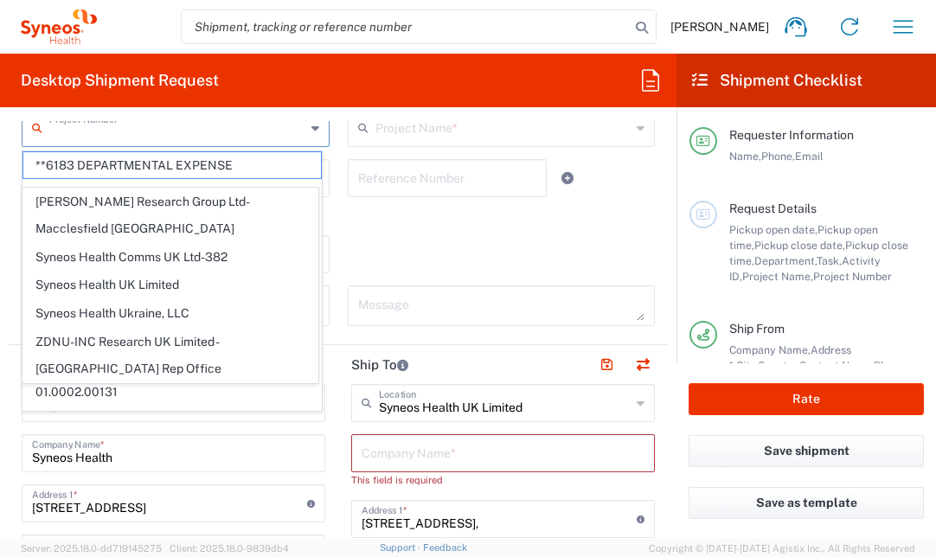
click at [201, 130] on input "text" at bounding box center [177, 127] width 256 height 30
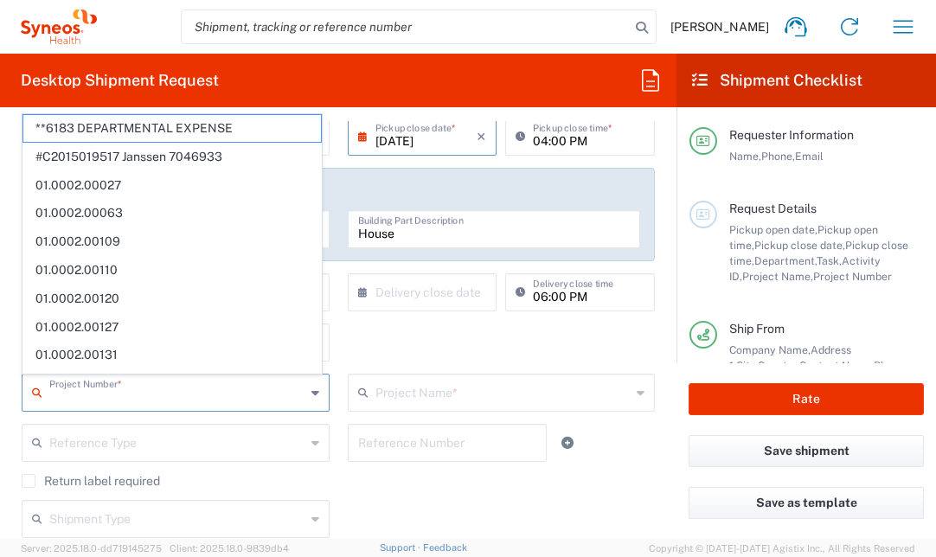
scroll to position [109, 0]
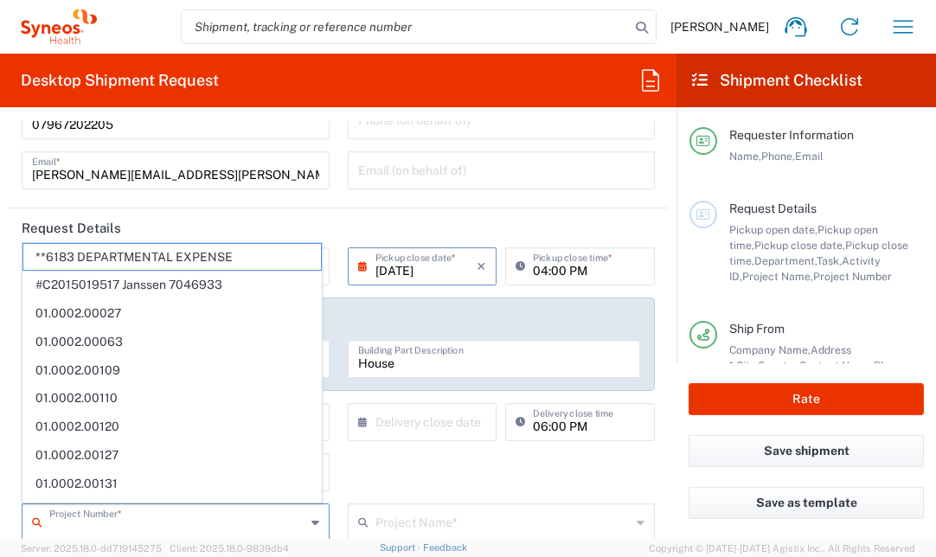
click at [243, 208] on header "Request Details" at bounding box center [338, 227] width 659 height 39
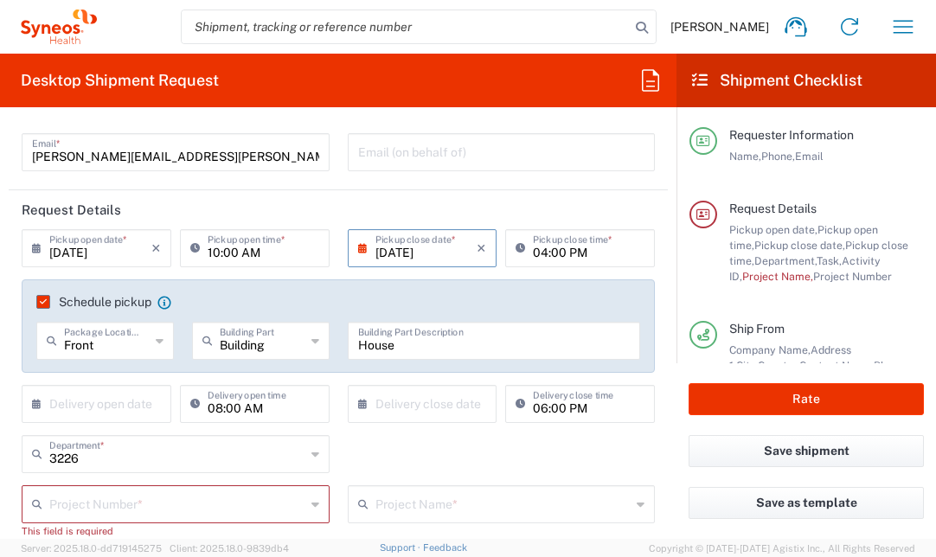
scroll to position [310, 0]
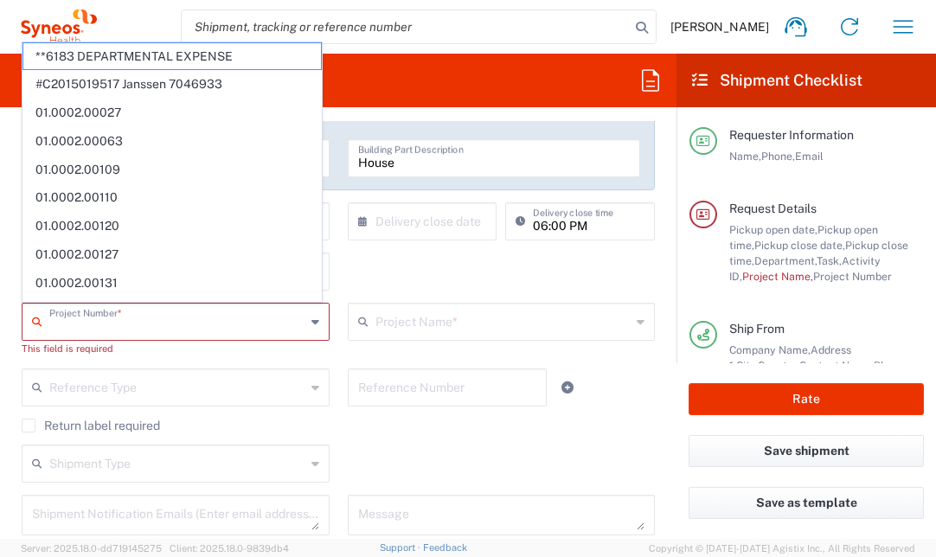
click at [119, 318] on input "text" at bounding box center [177, 320] width 256 height 30
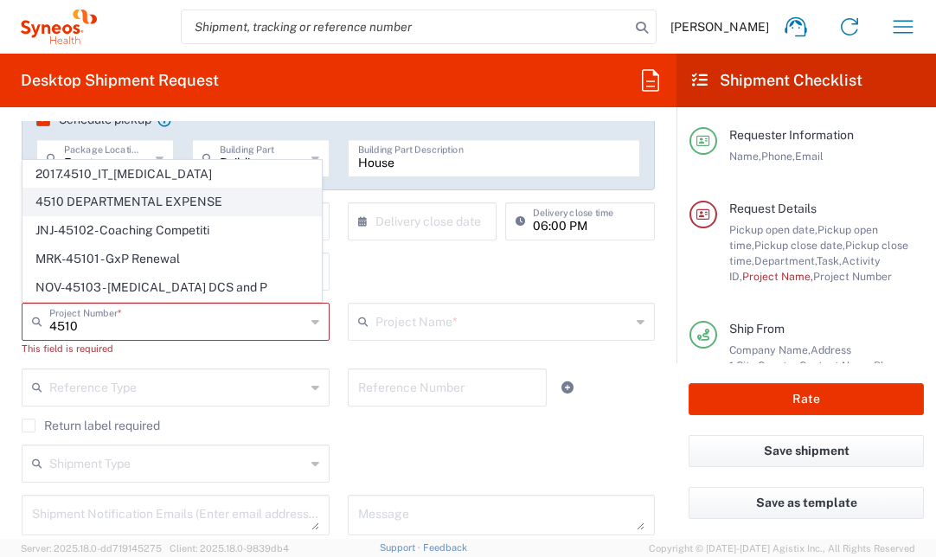
click at [212, 197] on span "4510 DEPARTMENTAL EXPENSE" at bounding box center [172, 202] width 298 height 27
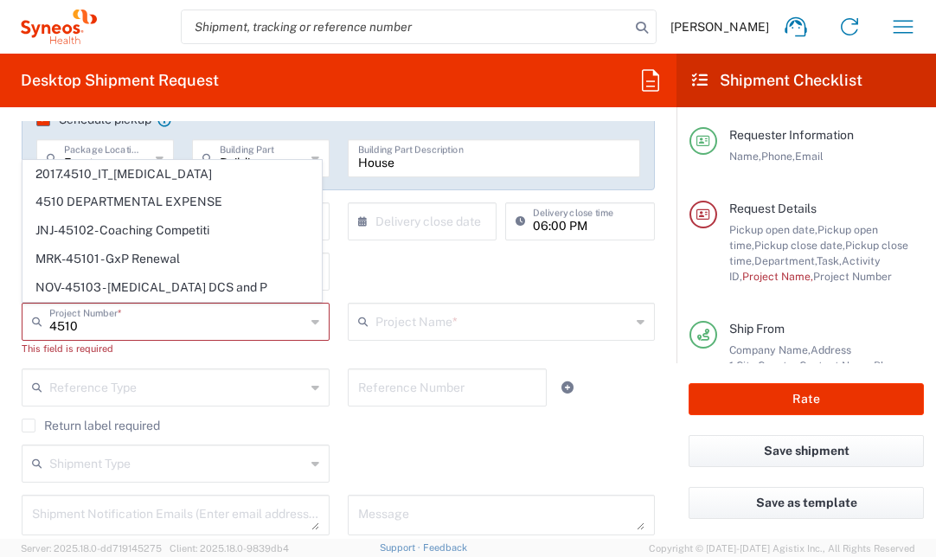
type input "4510 DEPARTMENTAL EXPENSE"
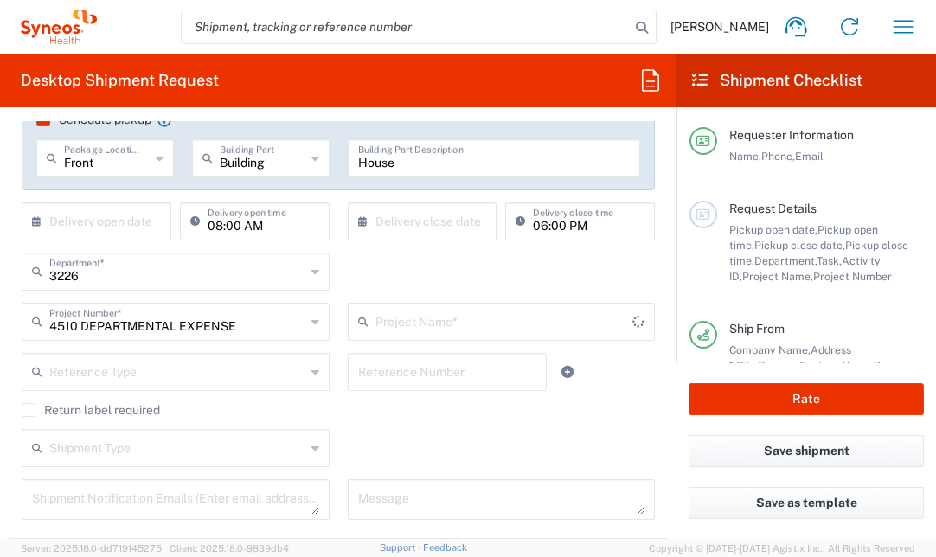
type input "4510 DEPARTMENTAL EXPENSE"
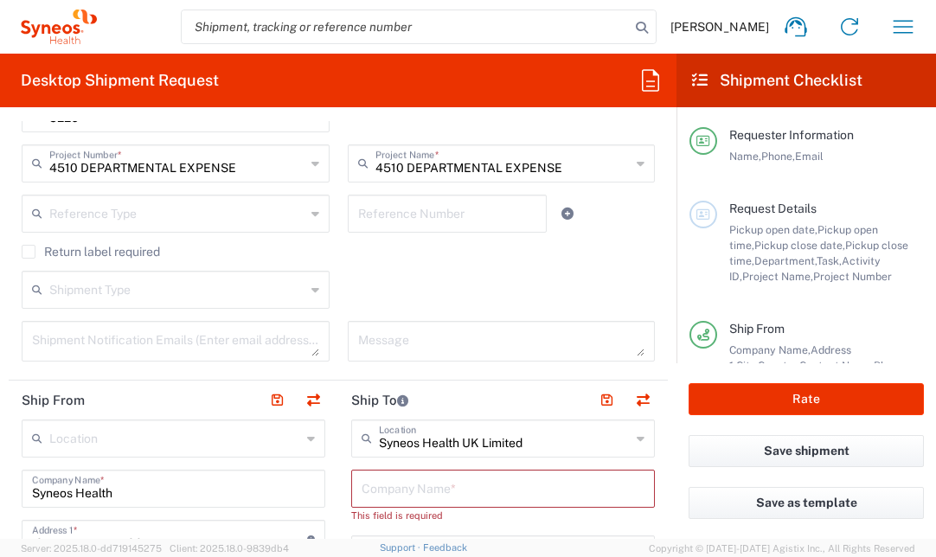
scroll to position [468, 0]
click at [160, 248] on label "Return label required" at bounding box center [91, 252] width 138 height 14
click at [29, 252] on input "Return label required" at bounding box center [29, 252] width 0 height 0
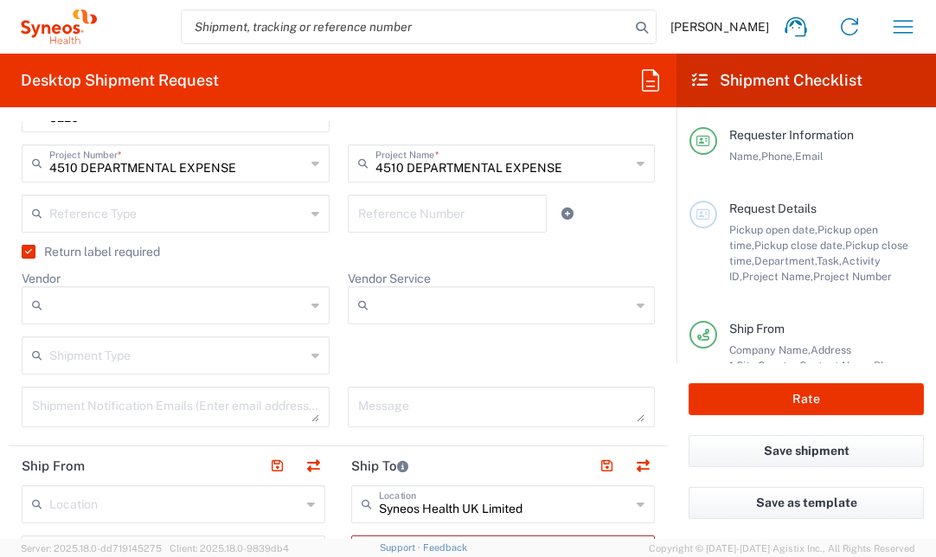
click at [33, 248] on label "Return label required" at bounding box center [91, 252] width 138 height 14
click at [25, 252] on input "Return label required" at bounding box center [25, 252] width 0 height 0
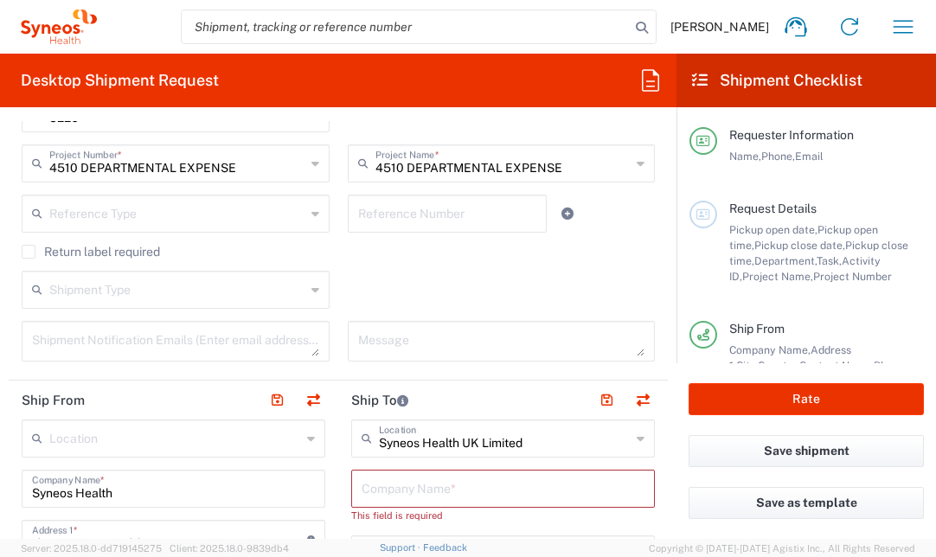
click at [36, 252] on label "Return label required" at bounding box center [91, 252] width 138 height 14
click at [29, 252] on input "Return label required" at bounding box center [29, 252] width 0 height 0
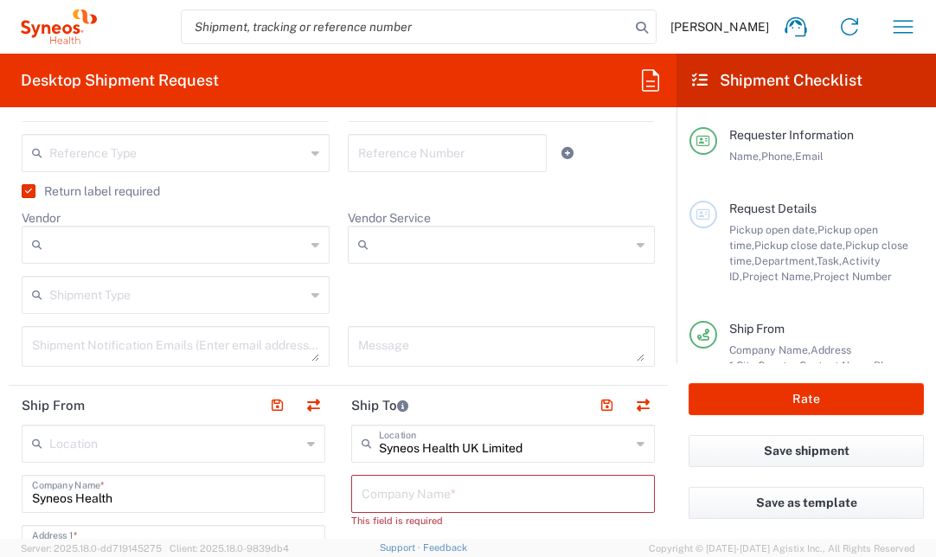
scroll to position [573, 0]
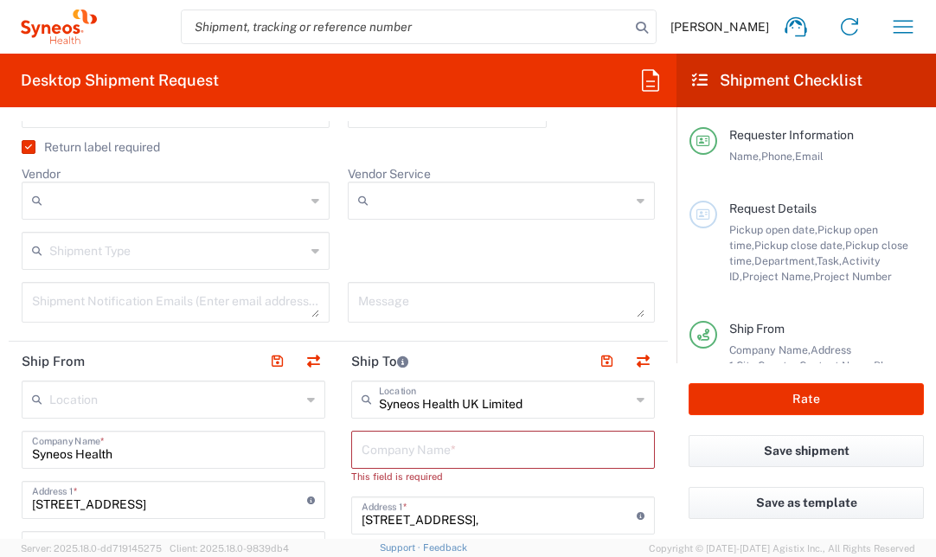
click at [31, 150] on label "Return label required" at bounding box center [91, 147] width 138 height 14
click at [25, 147] on input "Return label required" at bounding box center [25, 147] width 0 height 0
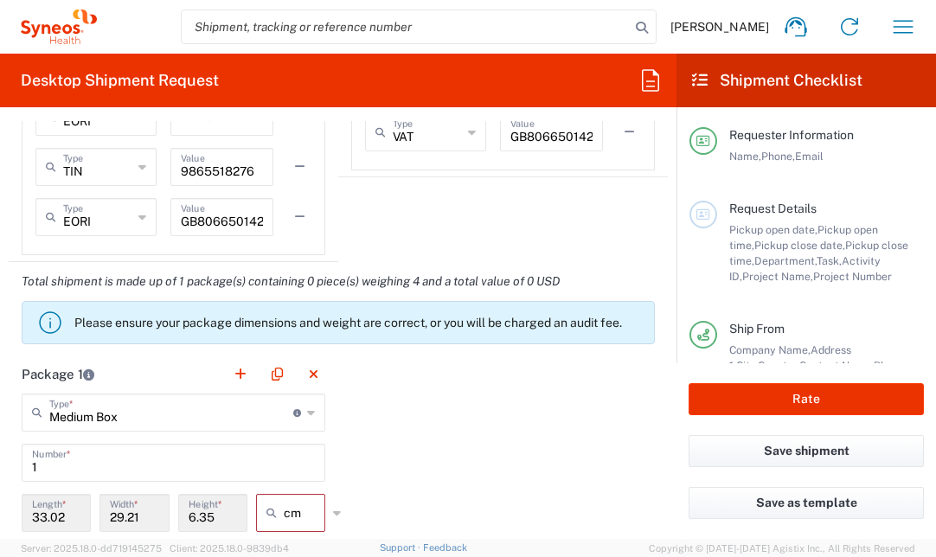
scroll to position [1496, 0]
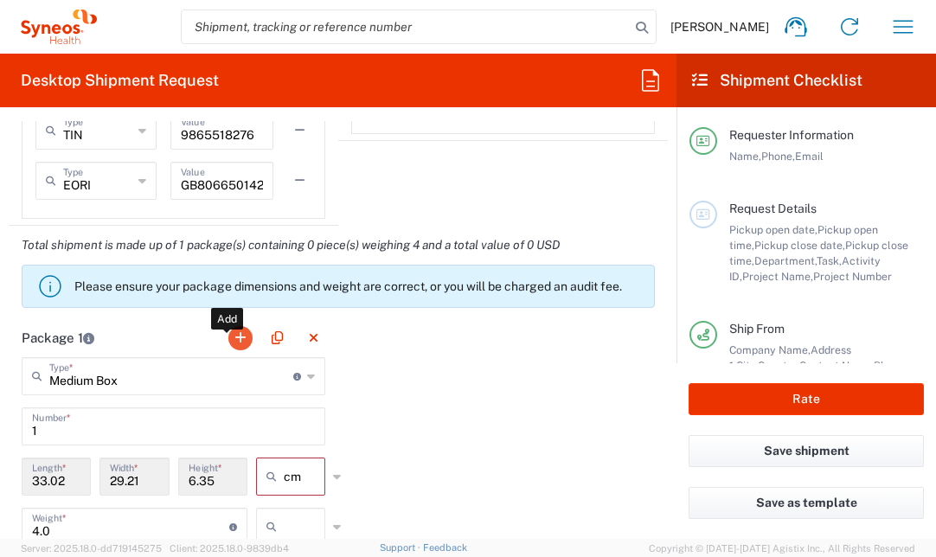
click at [233, 337] on button "button" at bounding box center [240, 338] width 24 height 24
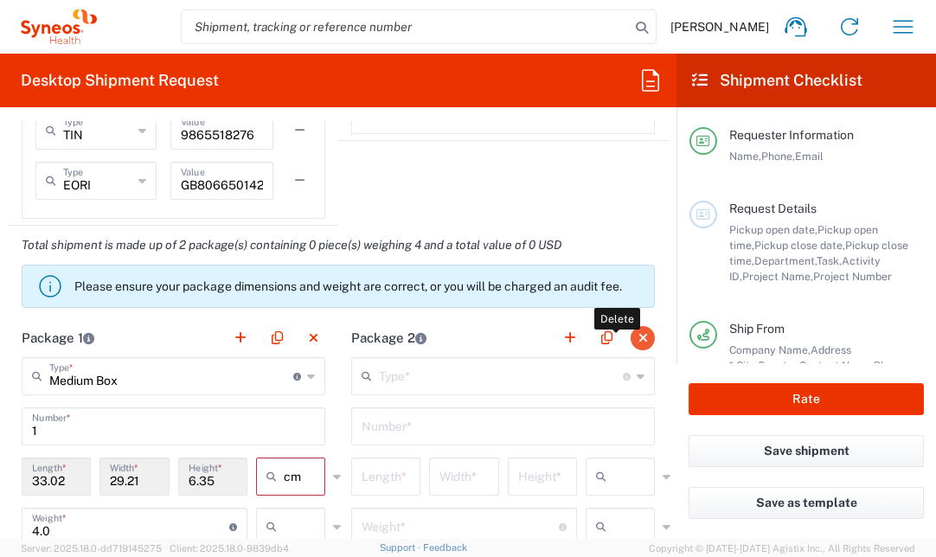
click at [631, 336] on button "button" at bounding box center [643, 338] width 24 height 24
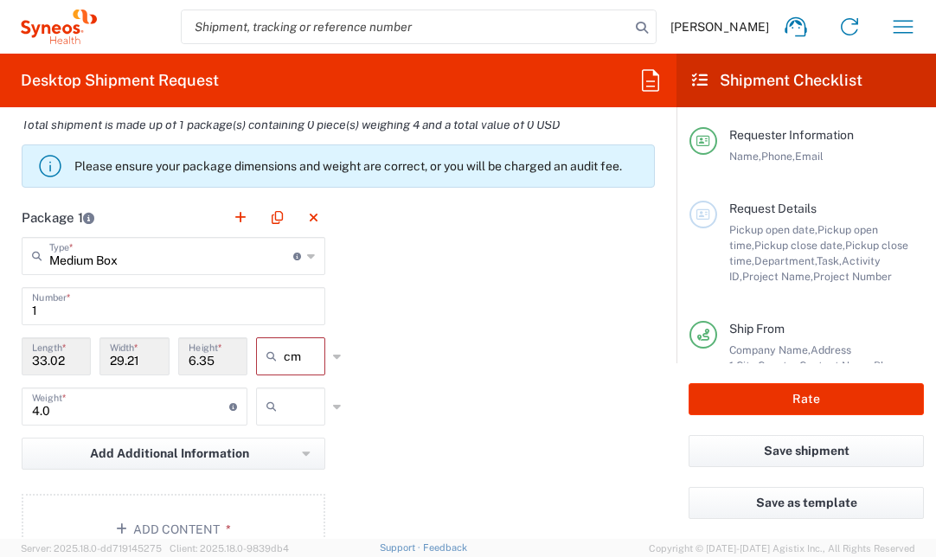
scroll to position [1643, 0]
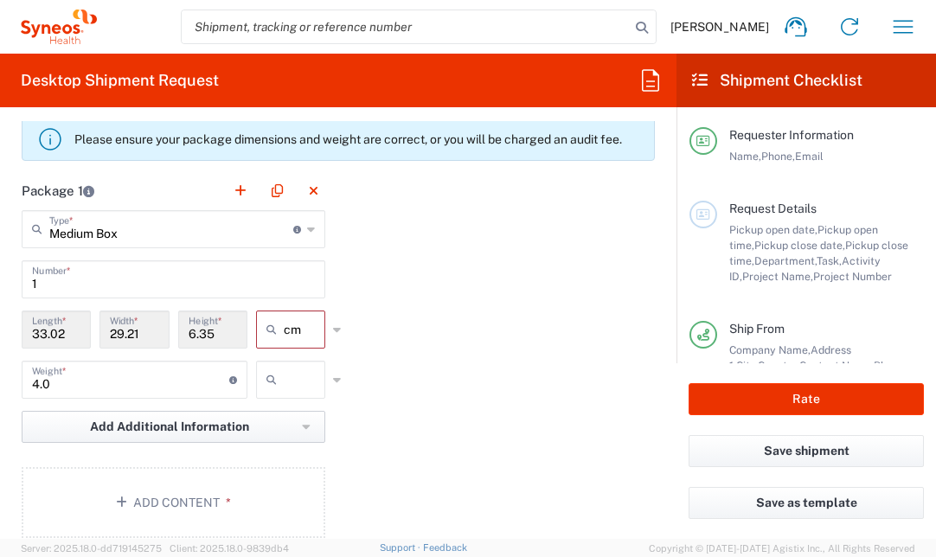
click at [226, 426] on span "Add Additional Information" at bounding box center [169, 427] width 159 height 16
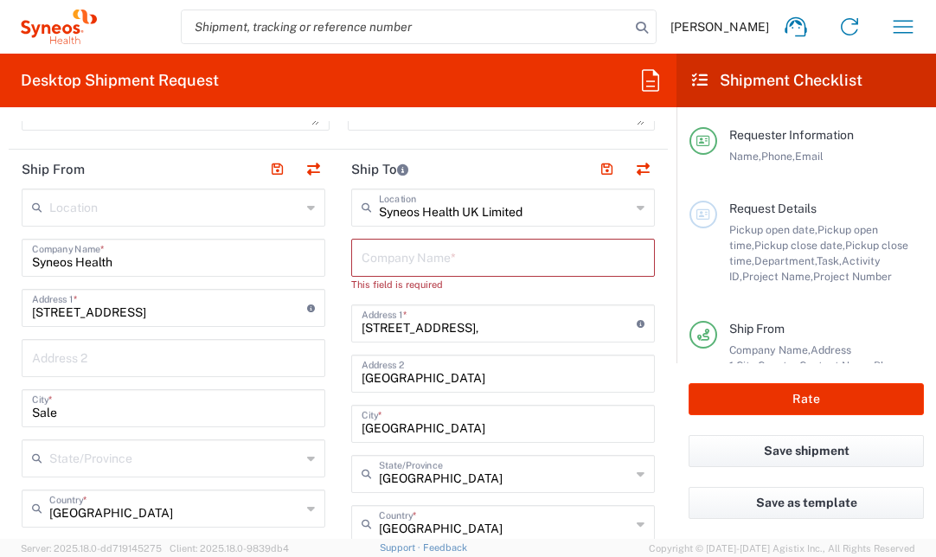
scroll to position [619, 0]
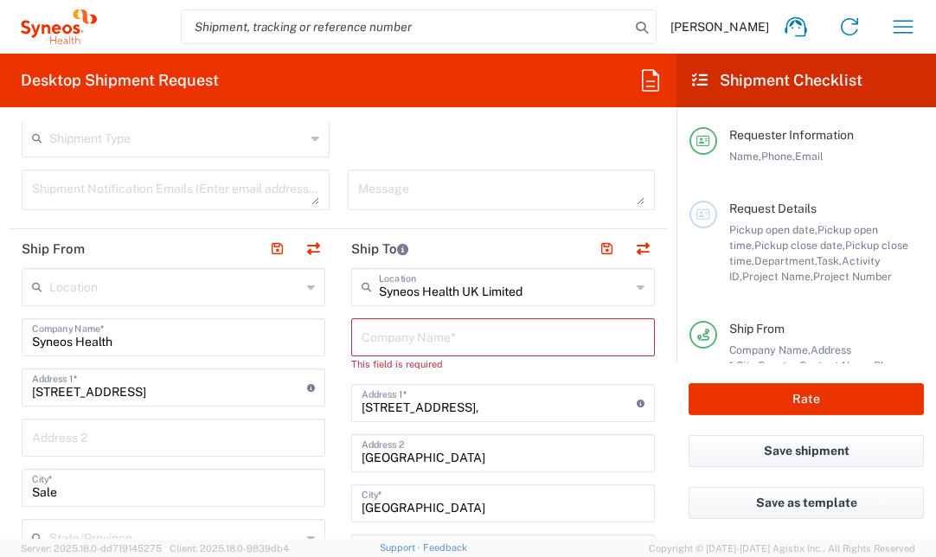
click at [245, 176] on textarea at bounding box center [175, 190] width 287 height 30
click at [430, 190] on textarea at bounding box center [501, 190] width 287 height 30
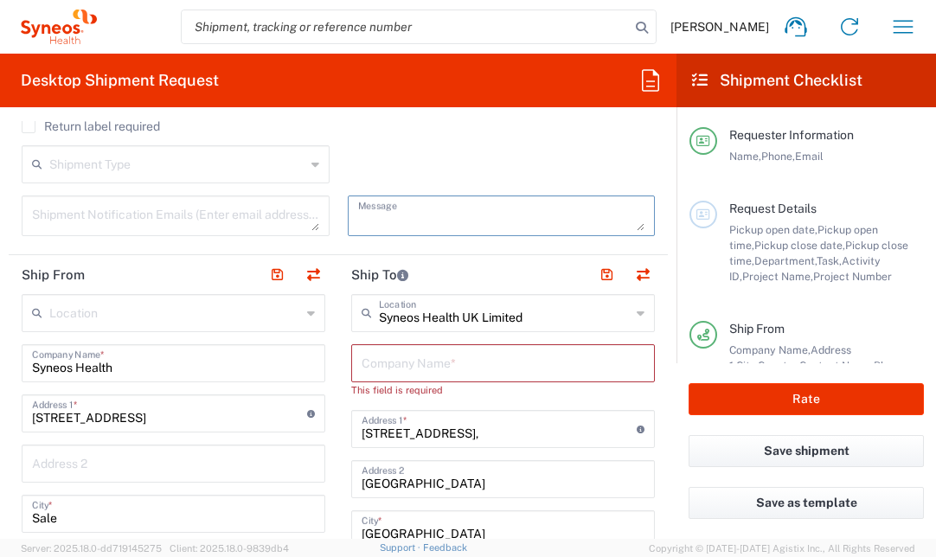
scroll to position [596, 0]
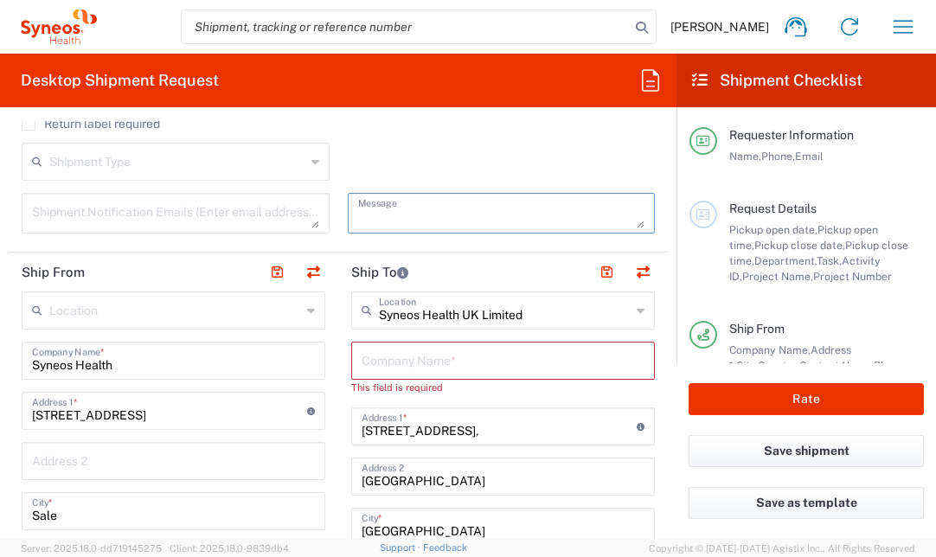
click at [154, 364] on input "Syneos Health" at bounding box center [173, 359] width 283 height 30
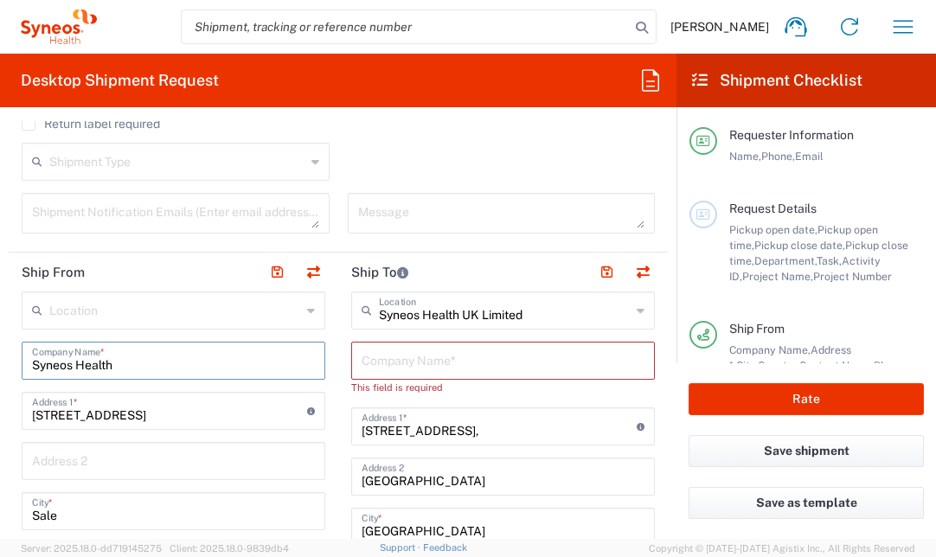
click at [35, 358] on input "Syneos Health" at bounding box center [173, 359] width 283 height 30
click at [33, 362] on input "Syneos Health" at bounding box center [173, 359] width 283 height 30
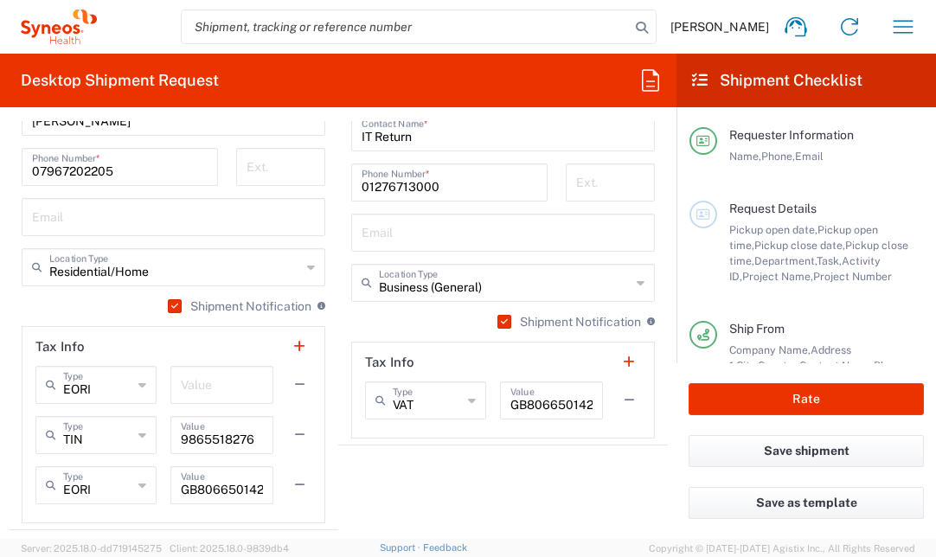
scroll to position [1195, 0]
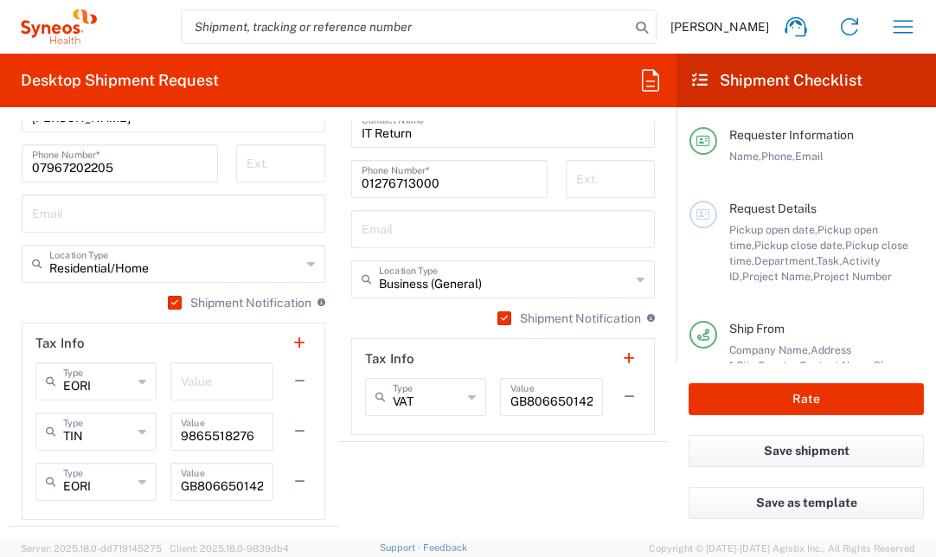
type input "Sue Higgins _Syneos Health"
click at [292, 300] on label "Shipment Notification" at bounding box center [240, 303] width 144 height 14
click at [171, 303] on input "Shipment Notification" at bounding box center [171, 303] width 0 height 0
click at [292, 300] on label "Shipment Notification" at bounding box center [240, 303] width 144 height 14
click at [175, 303] on input "Shipment Notification" at bounding box center [175, 303] width 0 height 0
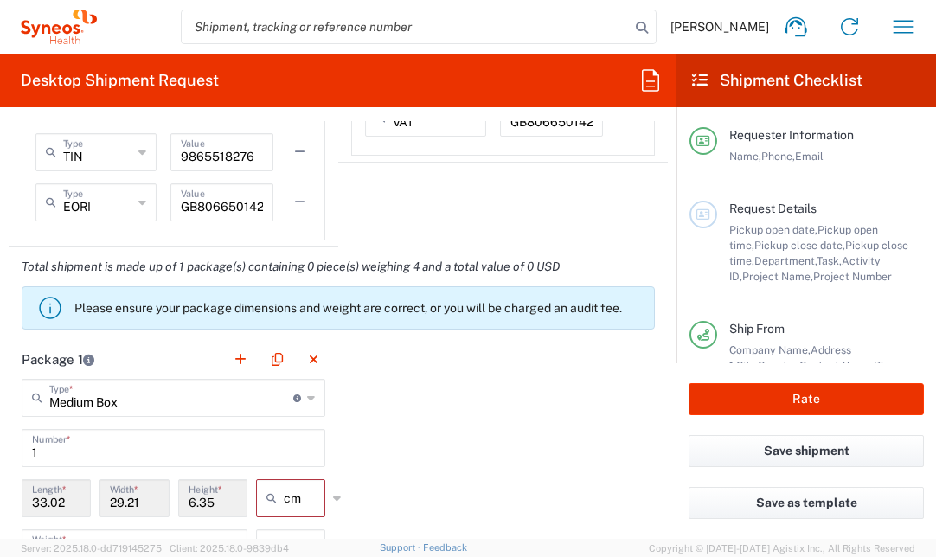
scroll to position [1475, 0]
click at [293, 400] on icon at bounding box center [297, 398] width 8 height 8
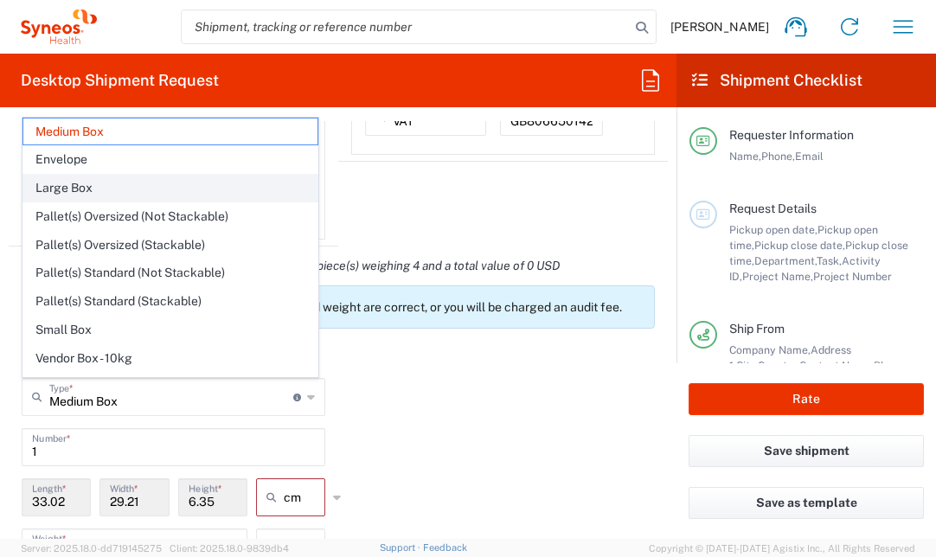
click at [111, 194] on span "Large Box" at bounding box center [170, 188] width 294 height 27
type input "Large Box"
type input "44.45"
type input "31.75"
type input "7.62"
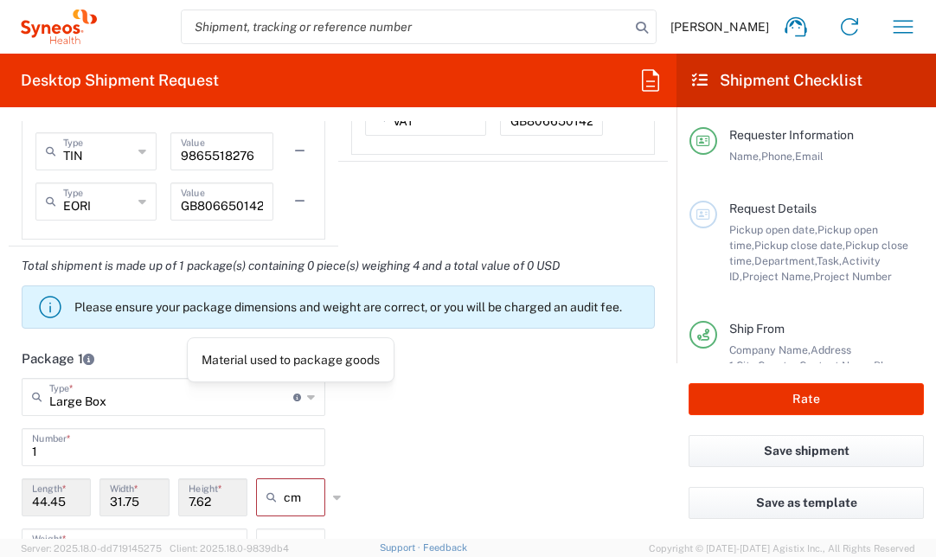
click at [293, 397] on icon at bounding box center [297, 398] width 8 height 8
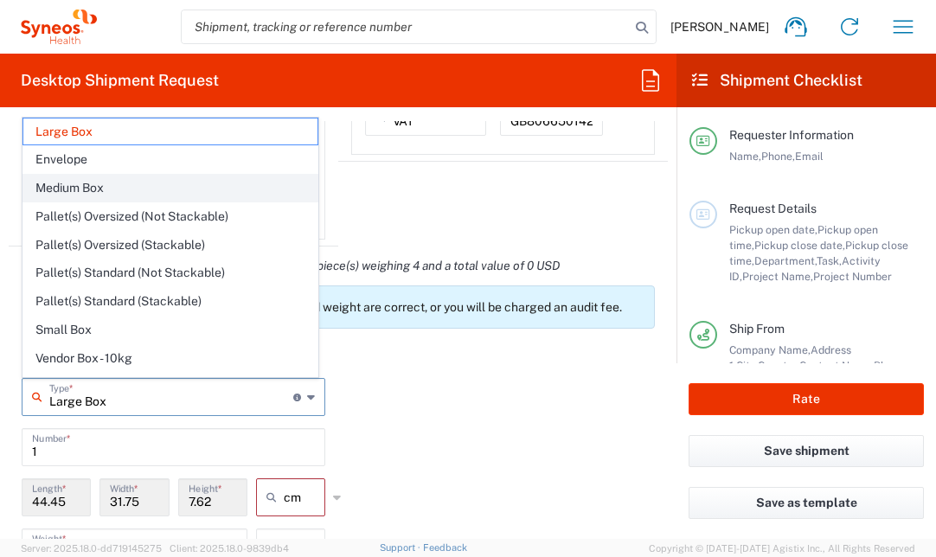
click at [119, 184] on span "Medium Box" at bounding box center [170, 188] width 294 height 27
type input "Medium Box"
type input "33.02"
type input "29.21"
type input "6.35"
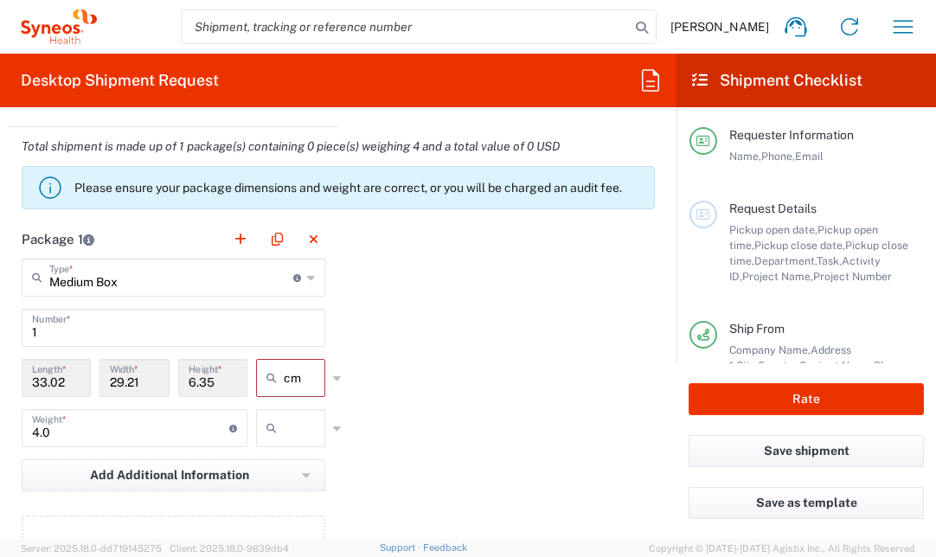
scroll to position [1598, 0]
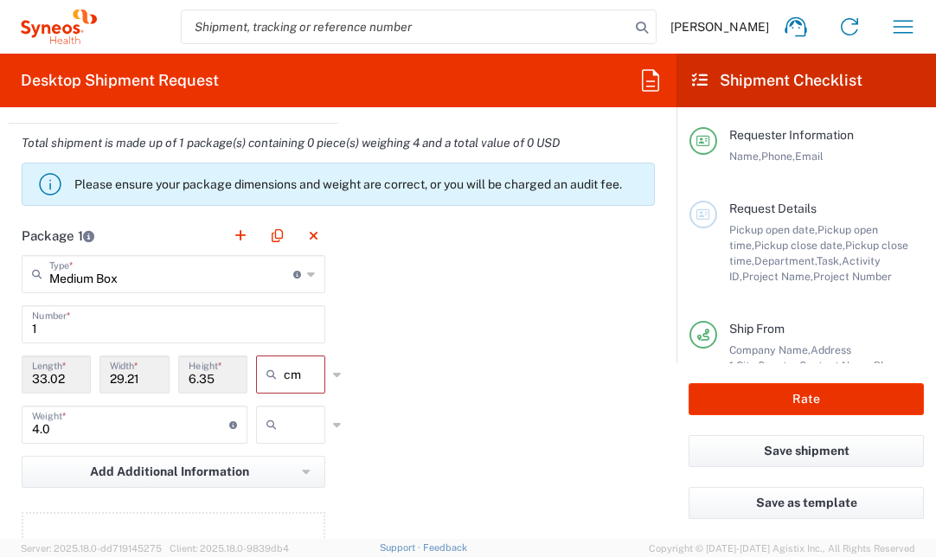
click at [269, 422] on icon at bounding box center [274, 425] width 17 height 28
click at [301, 455] on span "kgs" at bounding box center [285, 462] width 64 height 27
type input "kgs"
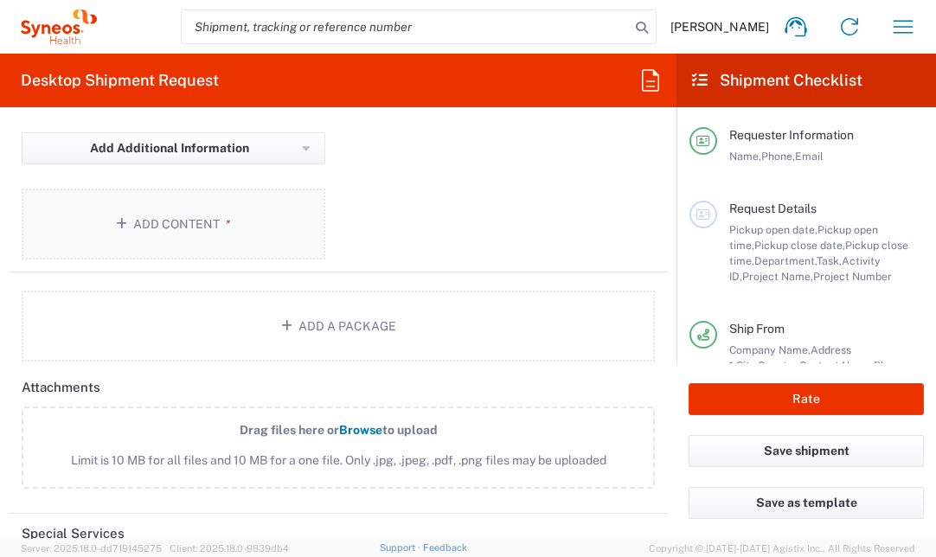
click at [188, 223] on button "Add Content *" at bounding box center [174, 224] width 304 height 71
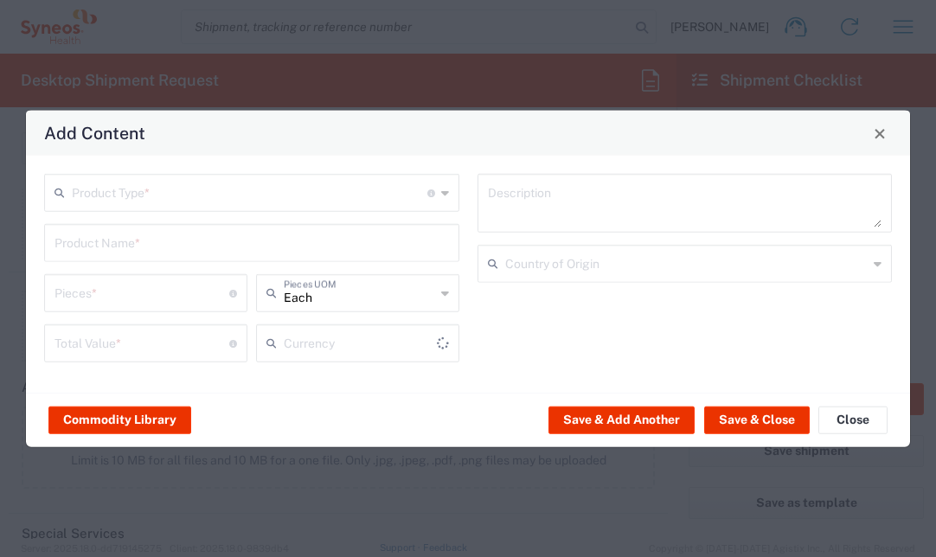
type input "US Dollar"
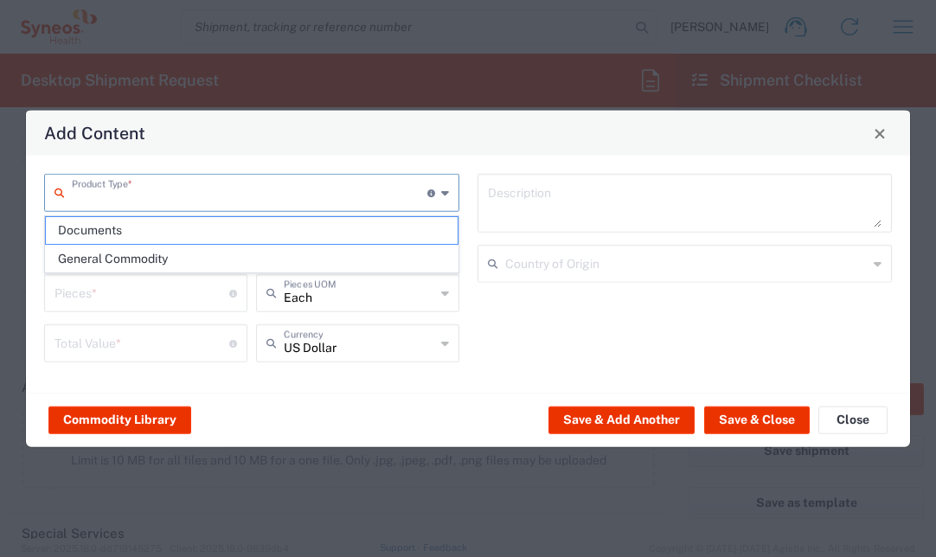
click at [152, 191] on input "text" at bounding box center [250, 191] width 356 height 30
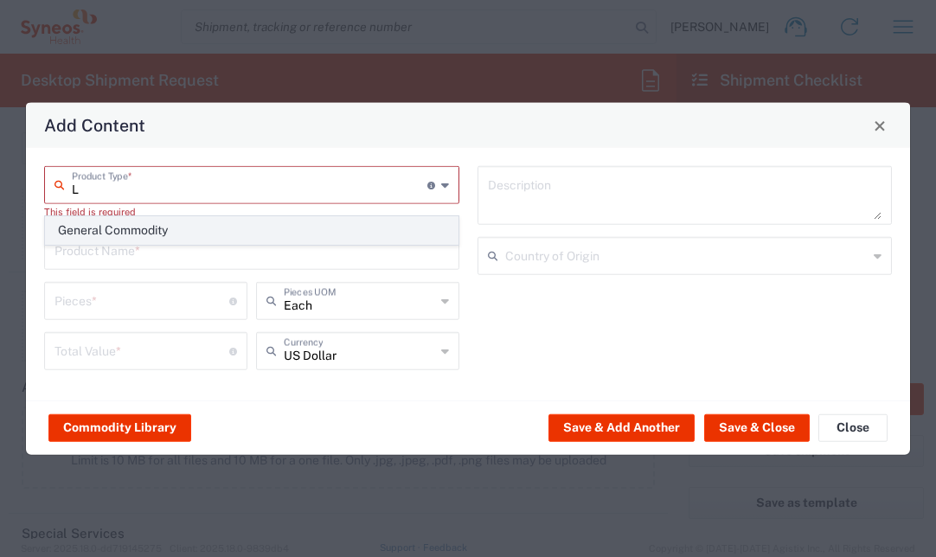
click at [170, 221] on span "General Commodity" at bounding box center [252, 230] width 412 height 27
type input "General Commodity"
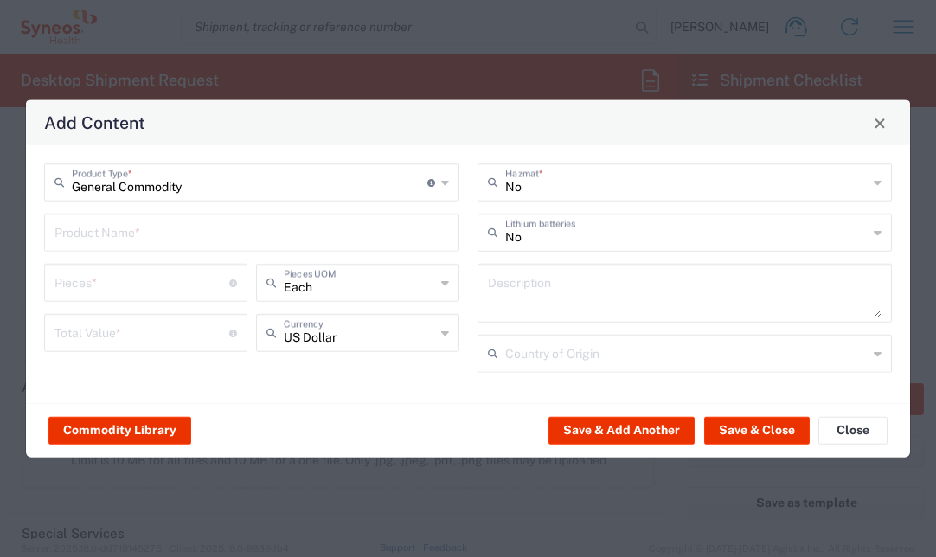
click at [170, 221] on input "text" at bounding box center [252, 231] width 394 height 30
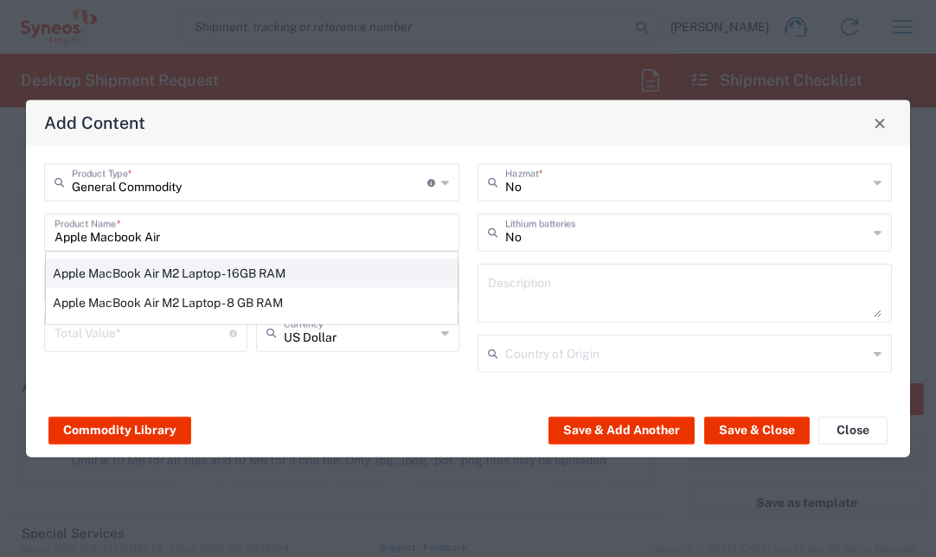
click at [221, 273] on div "Apple MacBook Air M2 Laptop - 16GB RAM" at bounding box center [252, 273] width 412 height 29
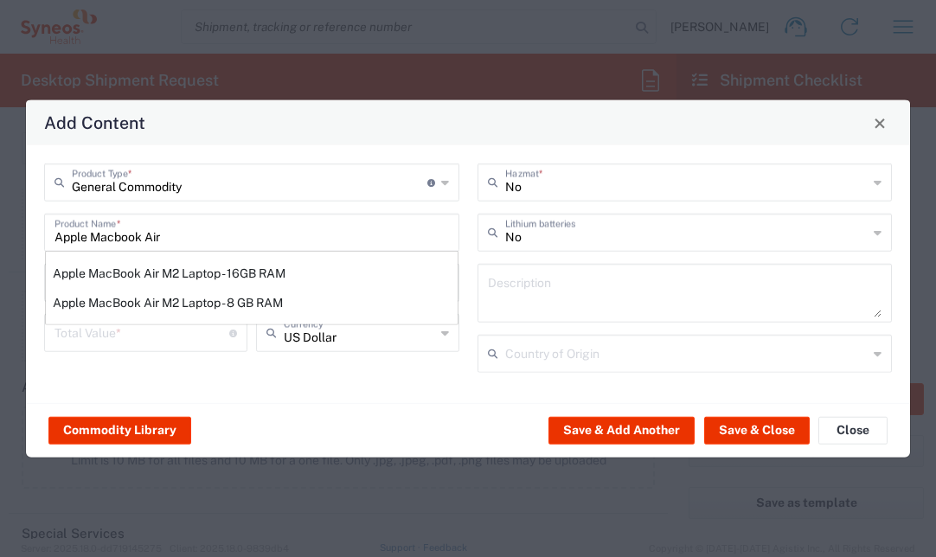
type input "Apple MacBook Air M2 Laptop - 16GB RAM"
type input "1"
type textarea "M2 - 8-core CPU - 8-core GPU - 16 GB RAM - 512 GB SSD"
type input "China"
type input "Yes"
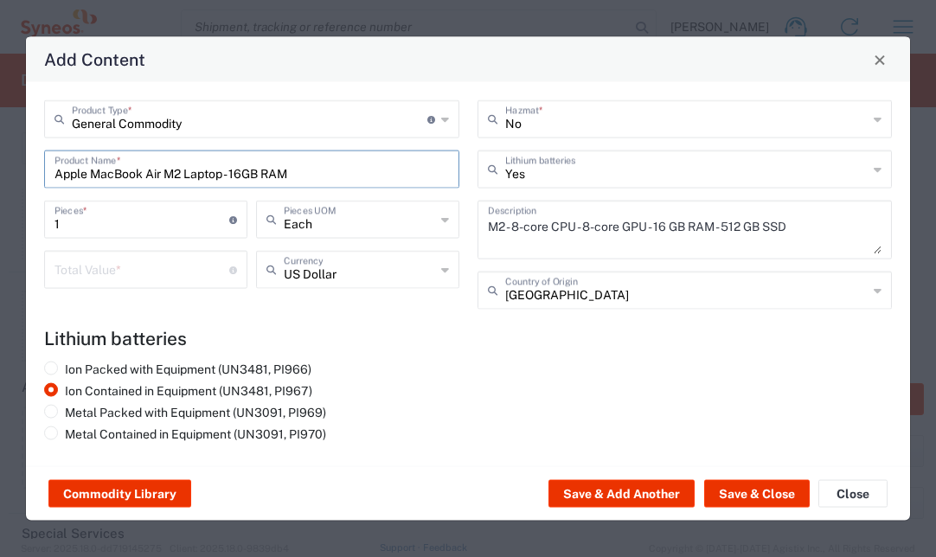
click at [452, 267] on div "US Dollar Currency" at bounding box center [357, 270] width 203 height 38
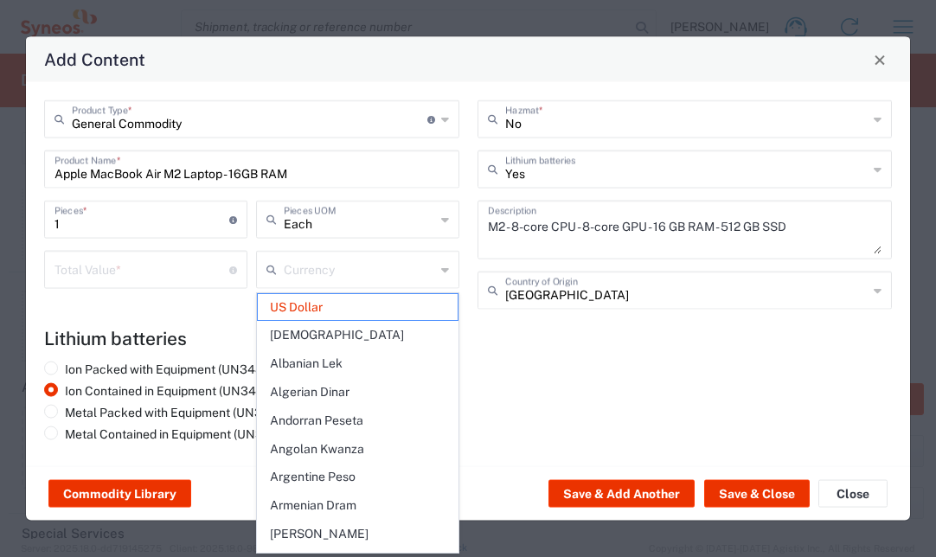
click at [446, 268] on icon at bounding box center [445, 270] width 8 height 28
click at [526, 402] on div "Ion Packed with Equipment (UN3481, PI966) Ion Contained in Equipment (UN3481, P…" at bounding box center [468, 405] width 866 height 87
type input "US Dollar"
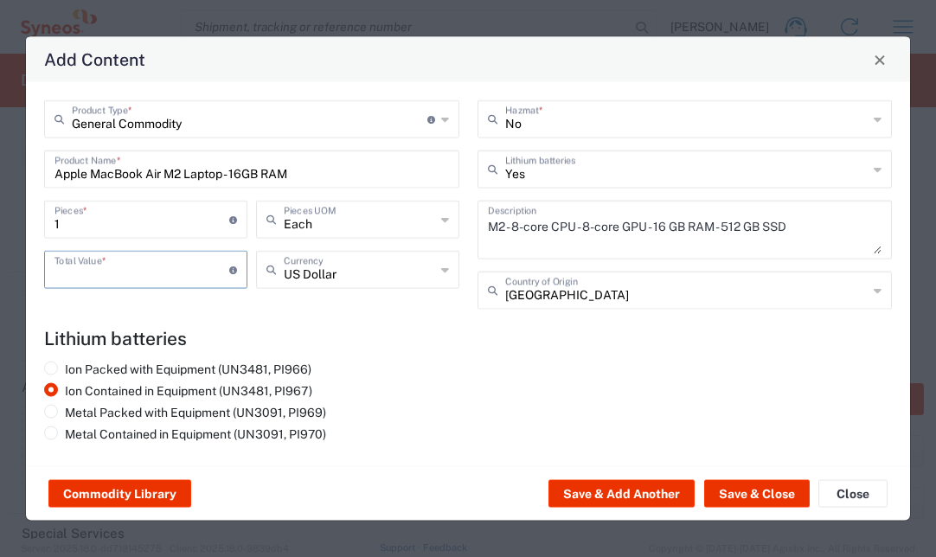
click at [92, 267] on input "number" at bounding box center [142, 268] width 175 height 30
drag, startPoint x: 87, startPoint y: 272, endPoint x: 40, endPoint y: 265, distance: 48.1
click at [40, 265] on div "2000 Total Value * Total value of all the pieces" at bounding box center [146, 276] width 212 height 50
type input "1750.00"
click at [377, 347] on h4 "Lithium batteries" at bounding box center [468, 339] width 848 height 22
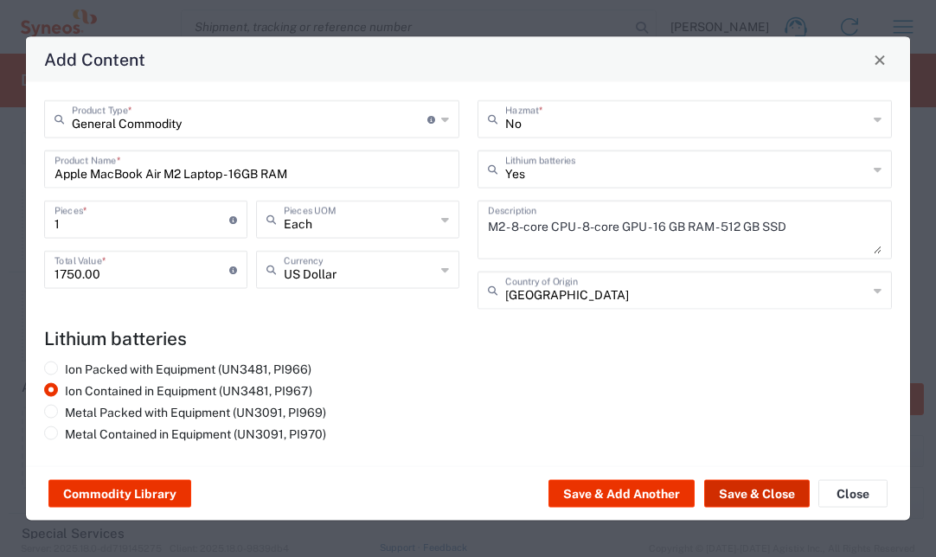
click at [755, 503] on button "Save & Close" at bounding box center [757, 494] width 106 height 28
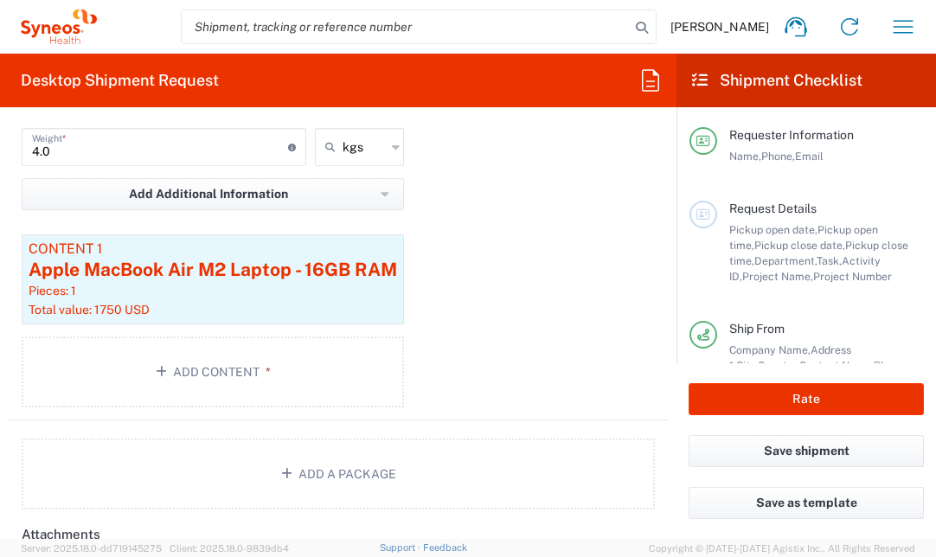
scroll to position [1760, 0]
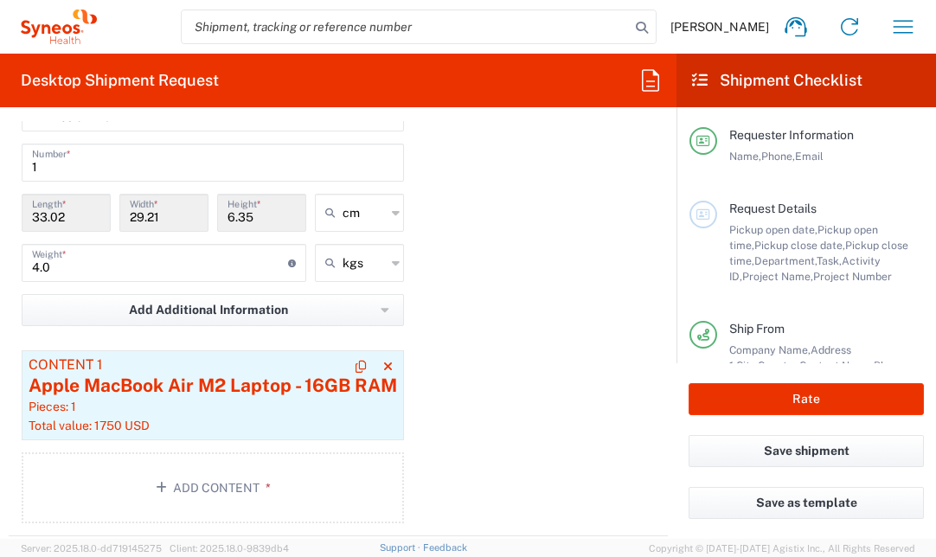
click at [285, 379] on div "Apple MacBook Air M2 Laptop - 16GB RAM" at bounding box center [213, 386] width 369 height 26
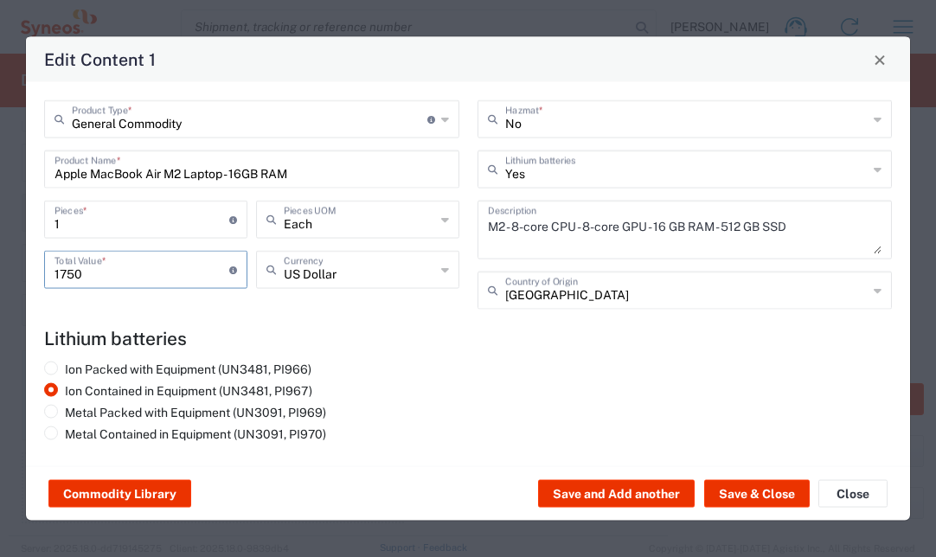
drag, startPoint x: 84, startPoint y: 276, endPoint x: 36, endPoint y: 264, distance: 49.1
click at [36, 264] on div "General Commodity Product Type * Document: Paper document generated internally …" at bounding box center [251, 210] width 433 height 221
type input "900"
click at [543, 374] on div "Ion Packed with Equipment (UN3481, PI966) Ion Contained in Equipment (UN3481, P…" at bounding box center [468, 405] width 866 height 87
click at [762, 493] on button "Save & Close" at bounding box center [757, 494] width 106 height 28
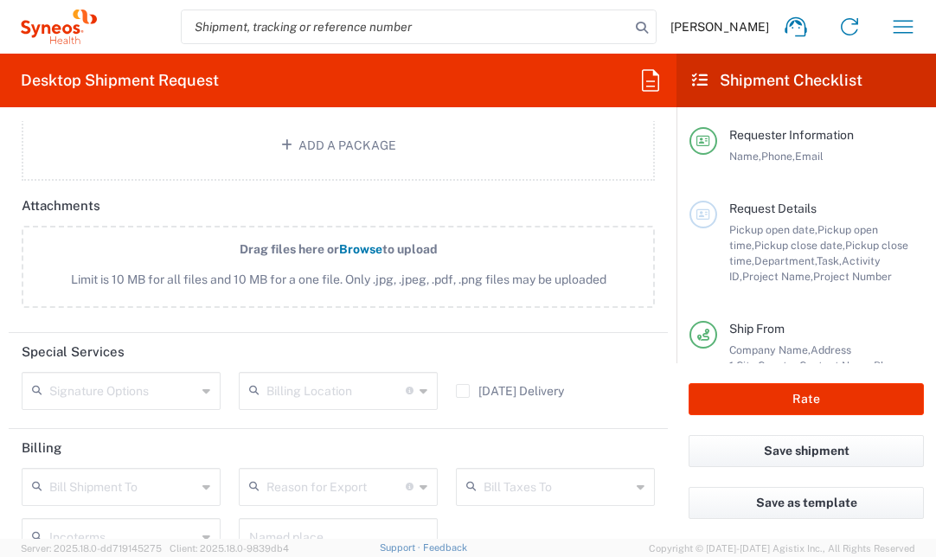
scroll to position [2218, 0]
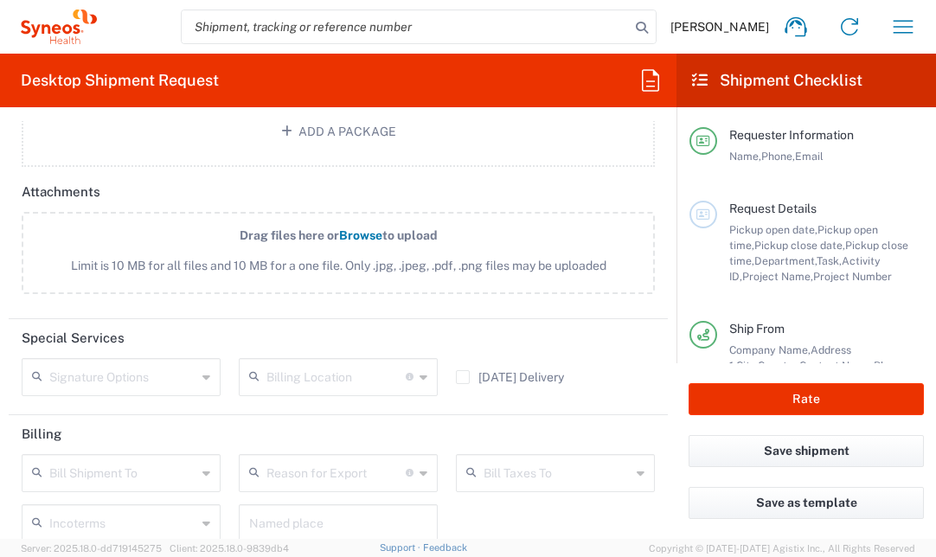
click at [202, 391] on icon at bounding box center [206, 377] width 8 height 28
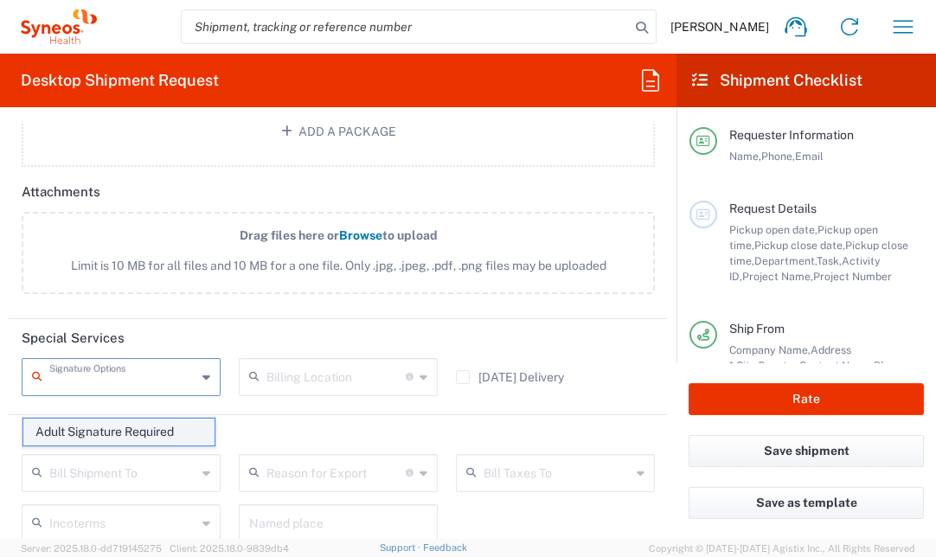
click at [184, 437] on span "Adult Signature Required" at bounding box center [118, 432] width 191 height 27
type input "Adult Signature Required"
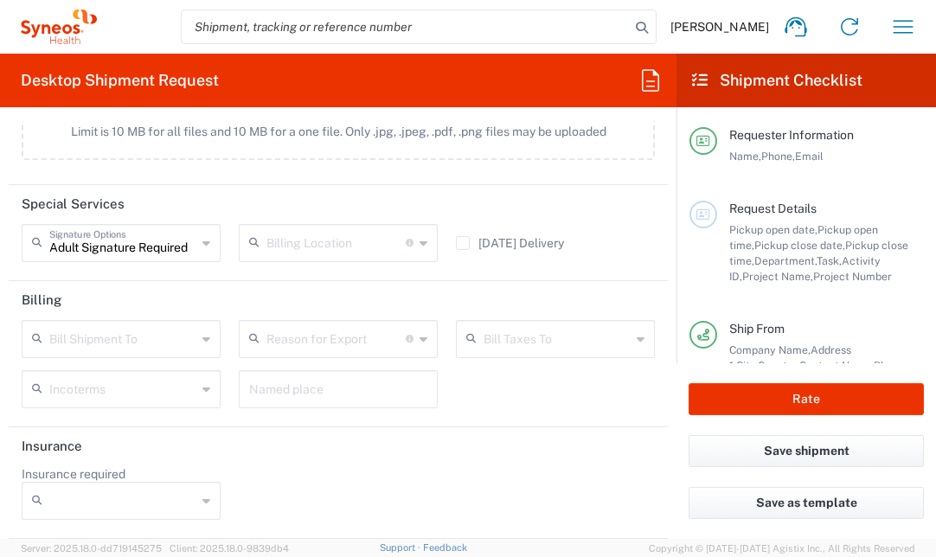
scroll to position [2370, 0]
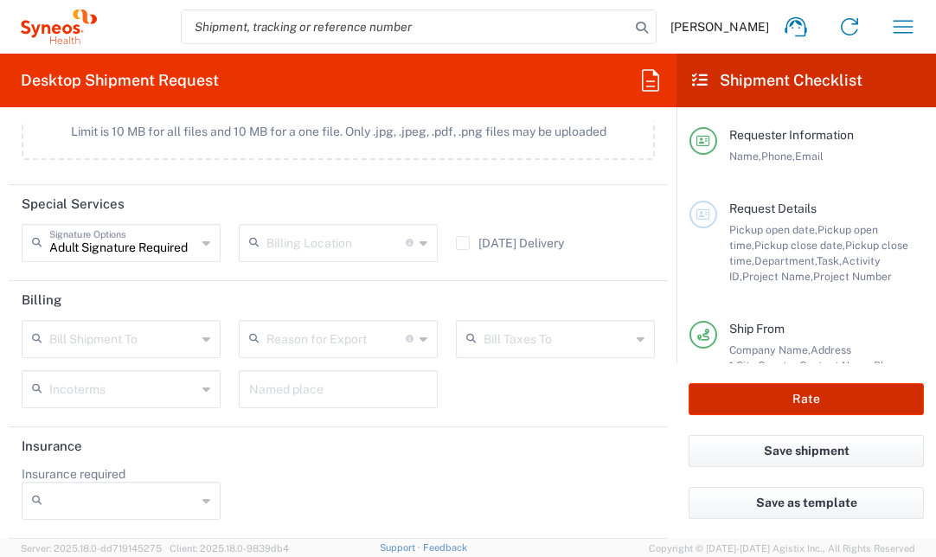
click at [830, 395] on button "Rate" at bounding box center [806, 399] width 235 height 32
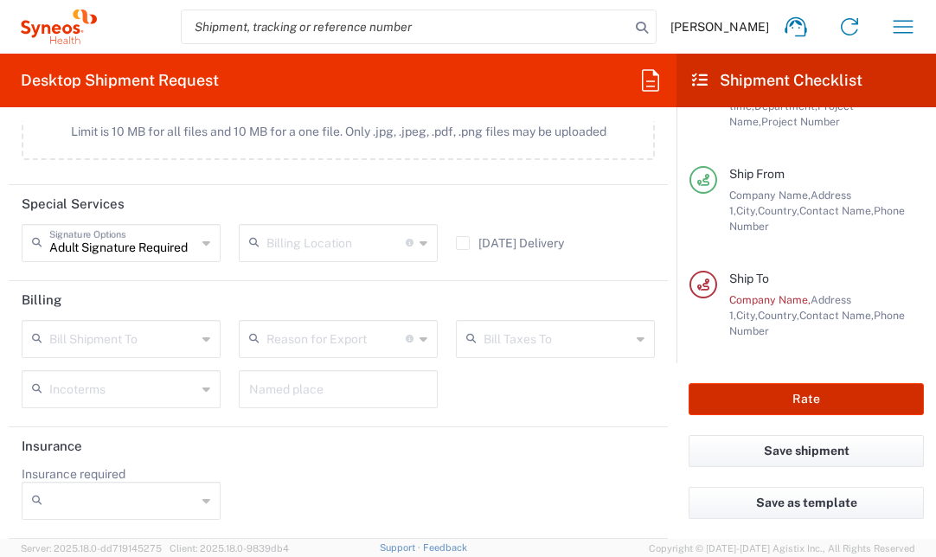
scroll to position [224, 0]
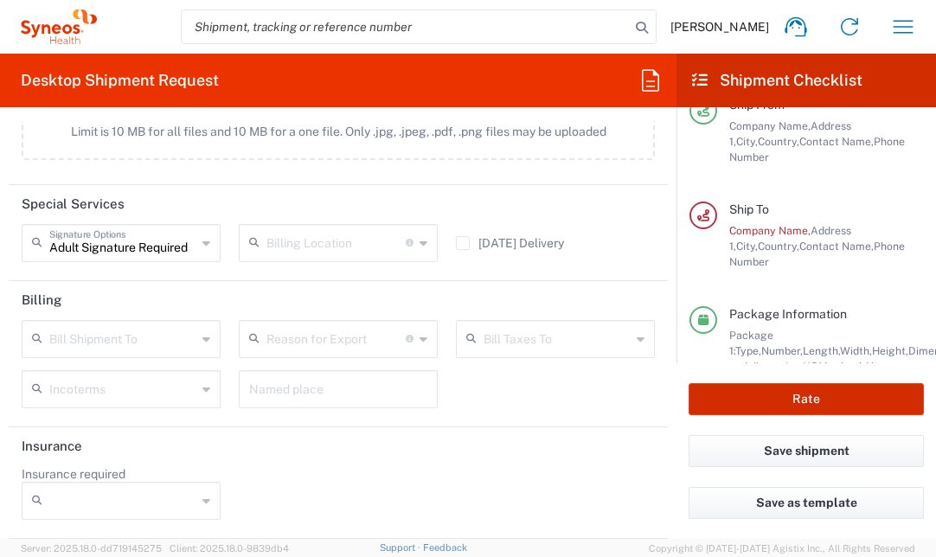
type input "4510 DEPARTMENTAL EXPENSE"
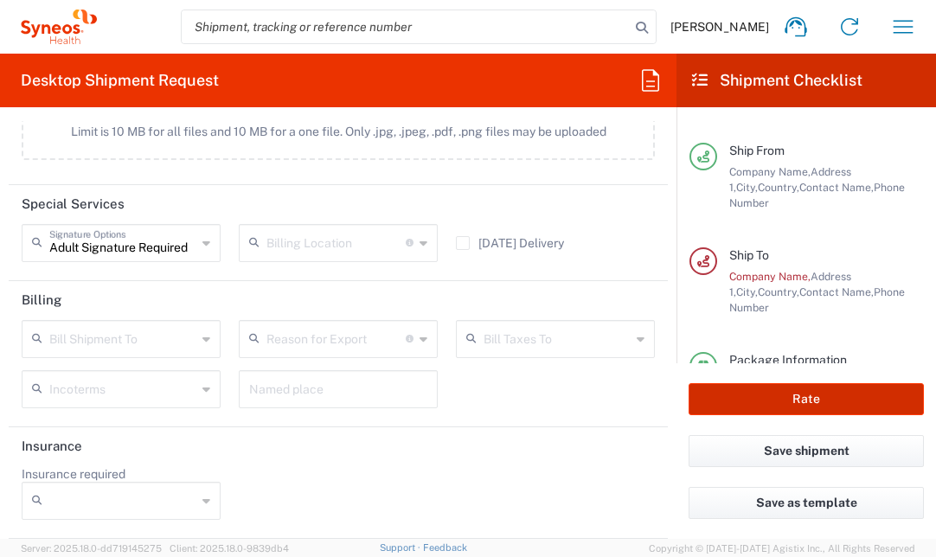
scroll to position [303, 0]
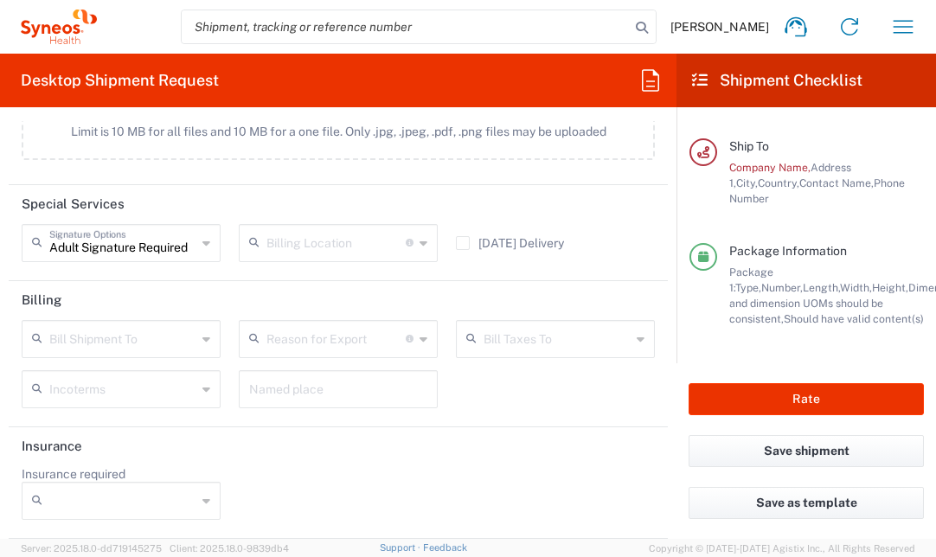
click at [771, 161] on span "Company Name," at bounding box center [769, 167] width 81 height 13
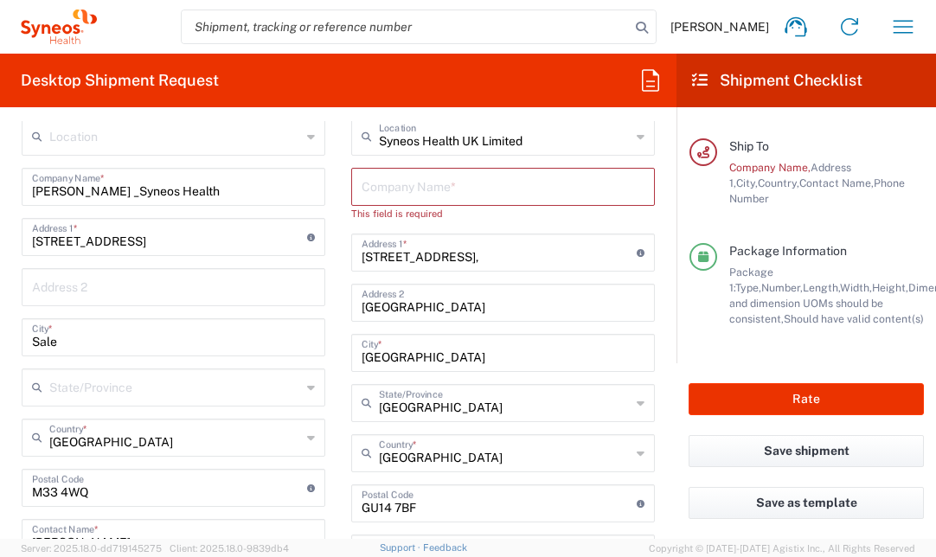
scroll to position [769, 0]
click at [415, 191] on input "text" at bounding box center [503, 186] width 283 height 30
type input "S"
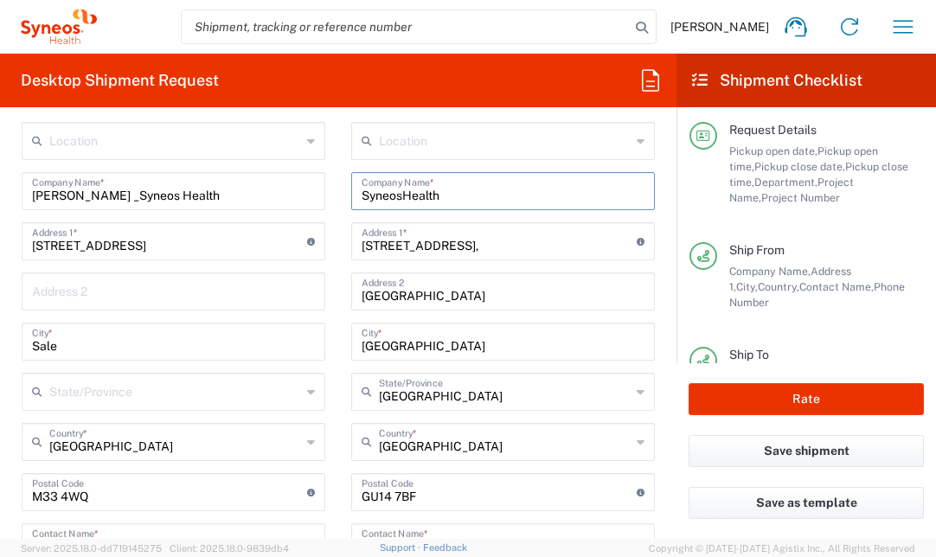
scroll to position [0, 0]
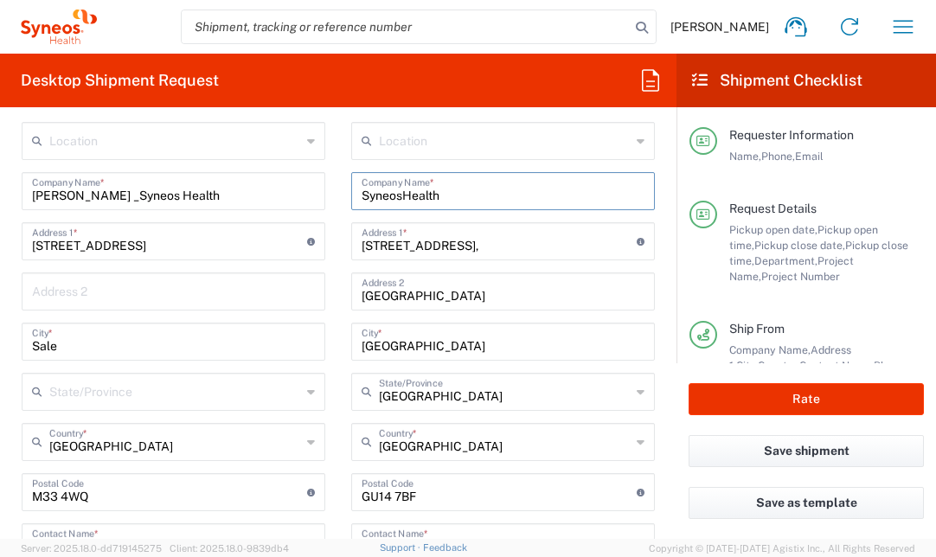
click at [395, 195] on input "SyneosHealth" at bounding box center [503, 190] width 283 height 30
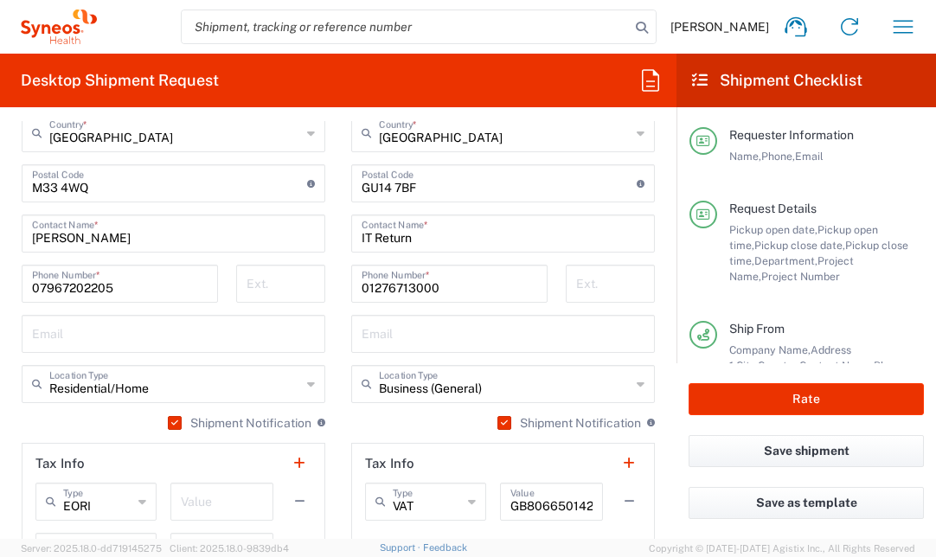
scroll to position [1066, 0]
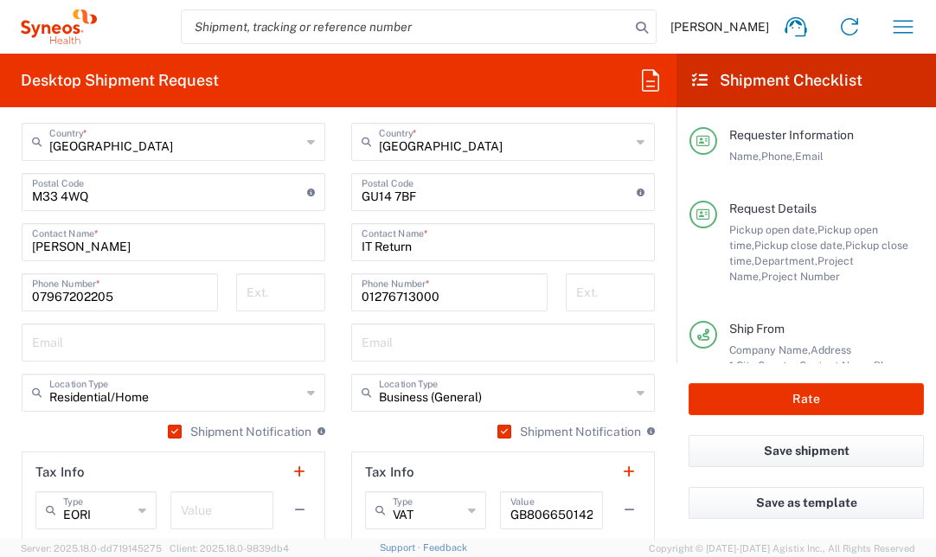
type input "Syneos Health"
click at [253, 340] on input "text" at bounding box center [173, 341] width 283 height 30
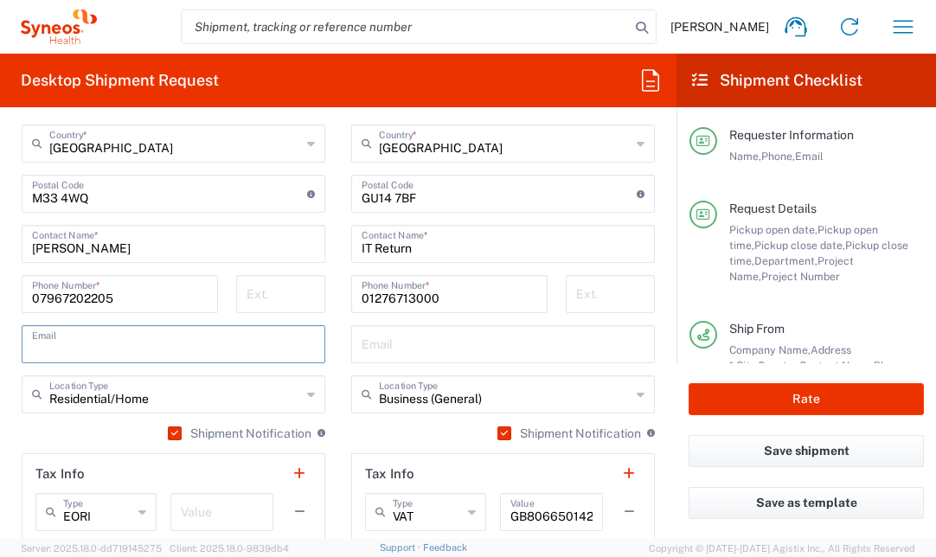
scroll to position [1067, 0]
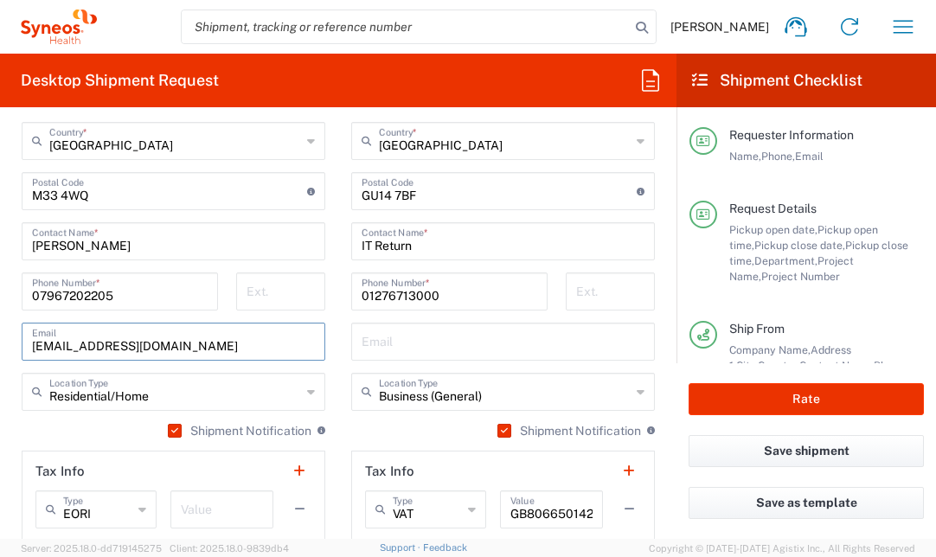
type input "suehigginsart@icloud.com"
click at [112, 436] on div "Shipment Notification If checked, a shipment notification email will be sent to…" at bounding box center [174, 437] width 304 height 28
click at [497, 427] on label "Shipment Notification" at bounding box center [569, 431] width 144 height 14
click at [501, 431] on input "Shipment Notification" at bounding box center [501, 431] width 0 height 0
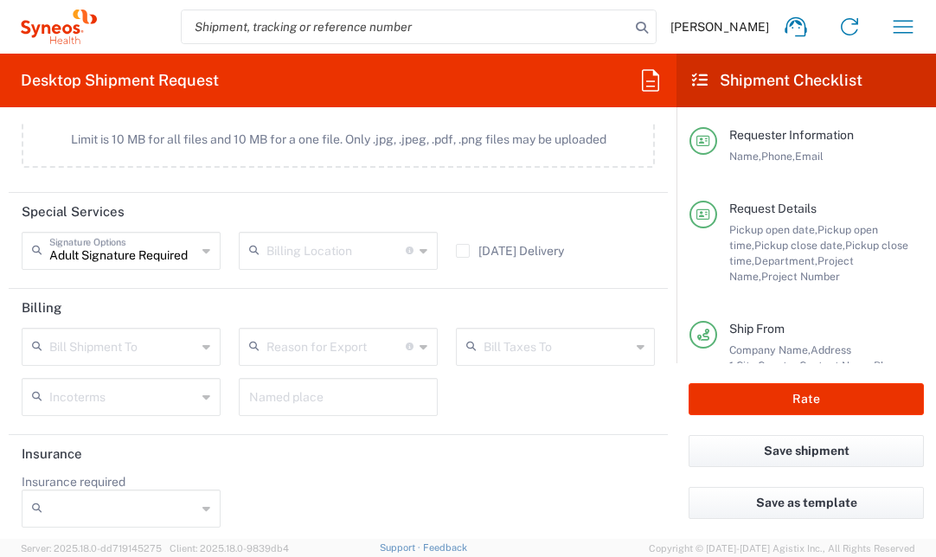
scroll to position [2370, 0]
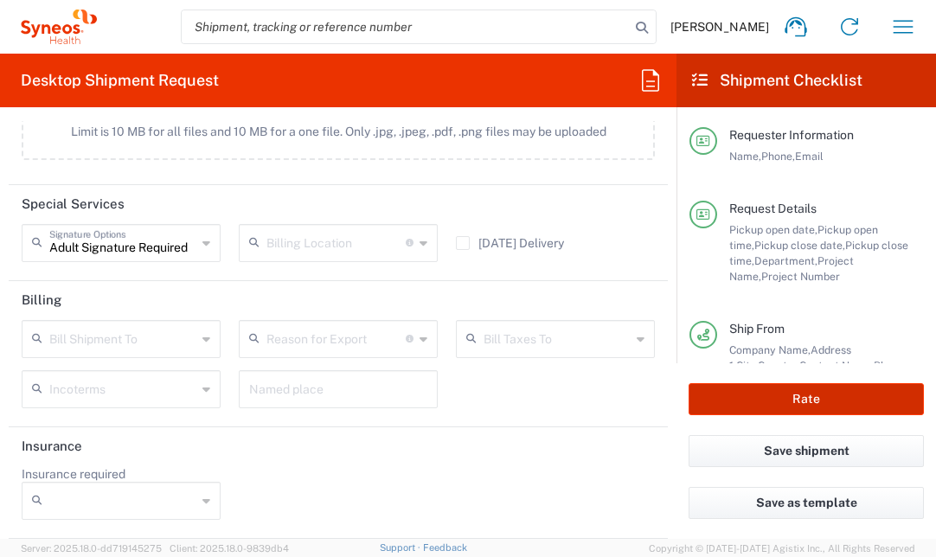
click at [807, 394] on button "Rate" at bounding box center [806, 399] width 235 height 32
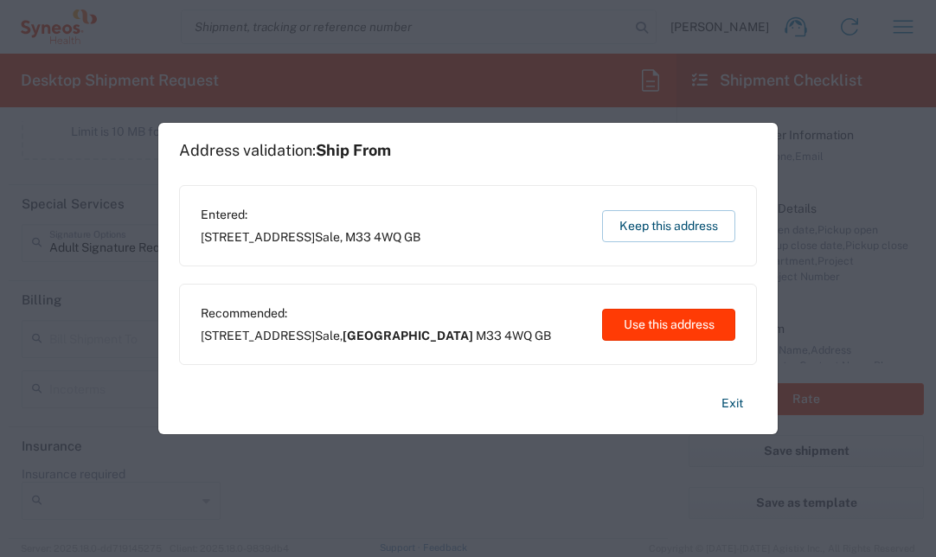
click at [691, 327] on button "Use this address" at bounding box center [668, 325] width 133 height 32
type input "England"
type input "United Kingdom"
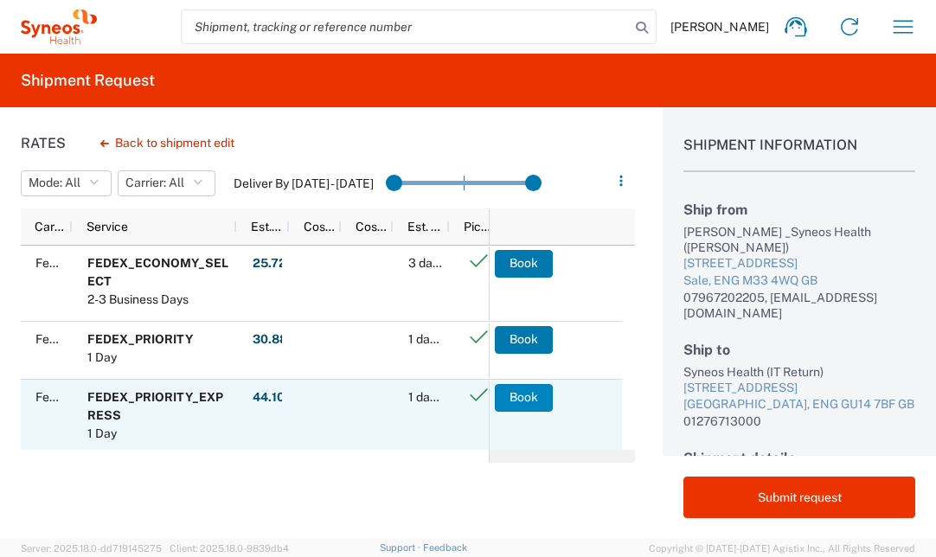
click at [539, 398] on button "Book" at bounding box center [524, 398] width 58 height 28
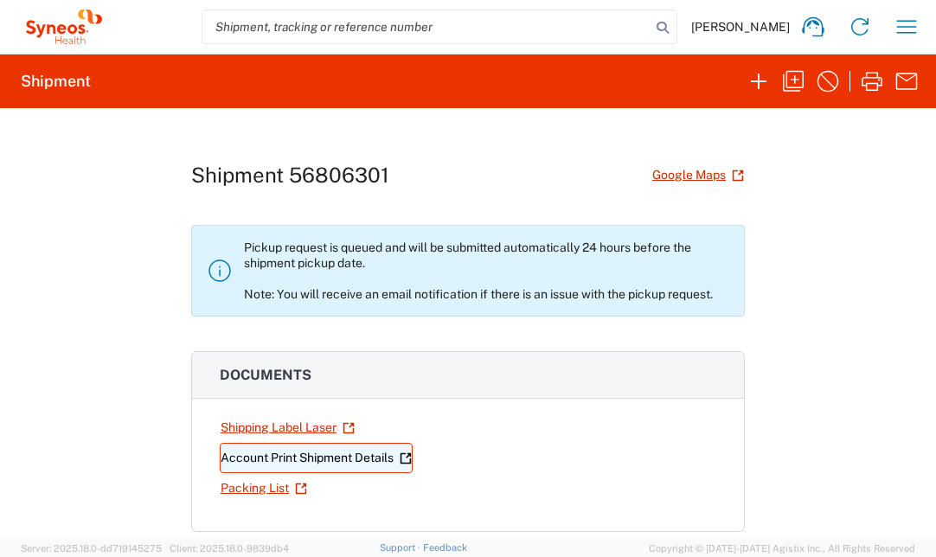
click at [357, 457] on link "Account Print Shipment Details" at bounding box center [316, 458] width 193 height 30
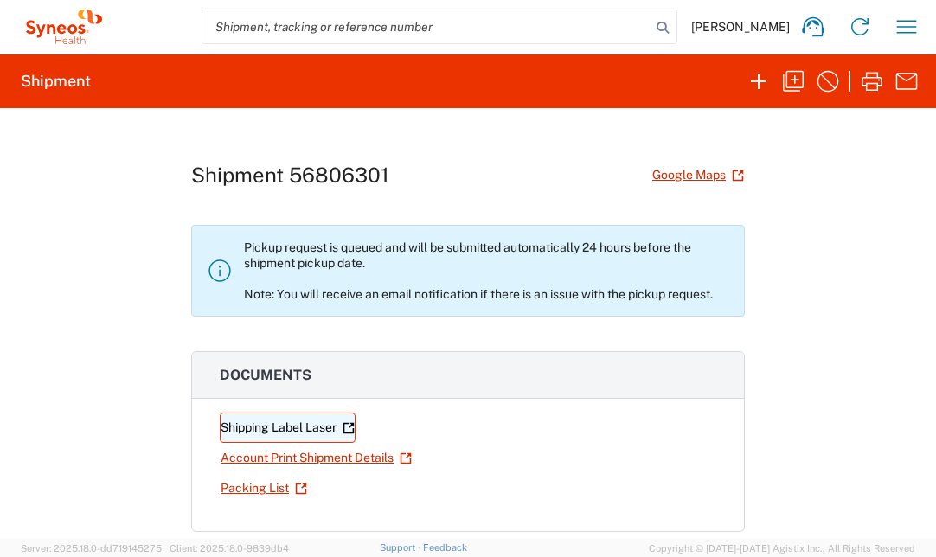
click at [263, 428] on link "Shipping Label Laser" at bounding box center [288, 428] width 136 height 30
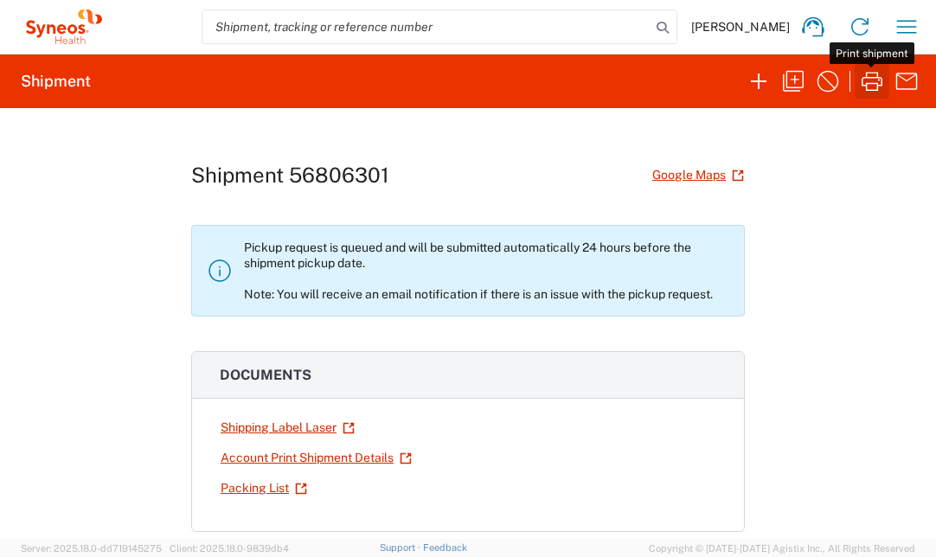
click at [869, 83] on icon "button" at bounding box center [872, 81] width 21 height 19
